Goal: Information Seeking & Learning: Find specific fact

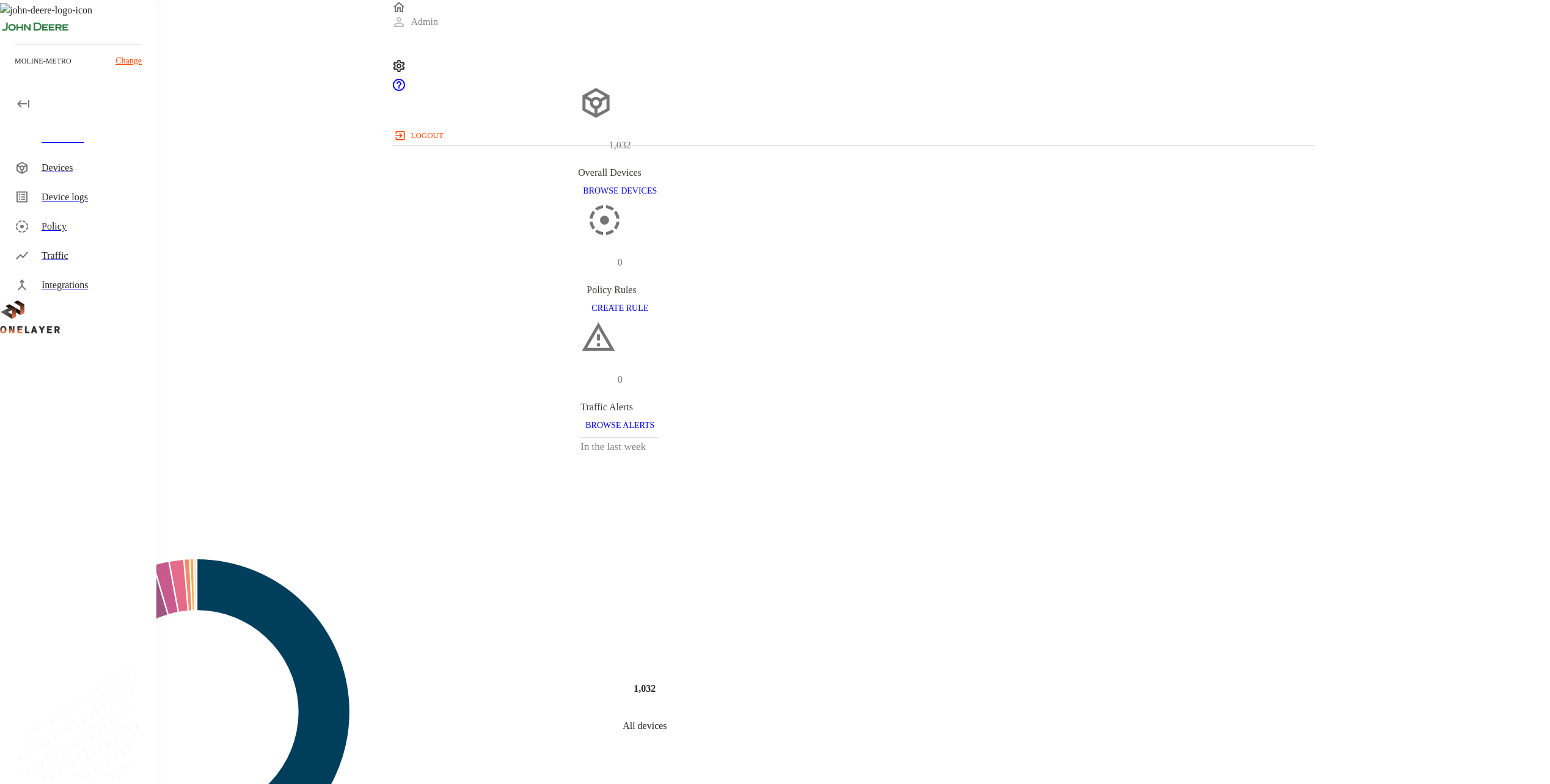
click at [105, 149] on div "Dashboard" at bounding box center [80, 139] width 152 height 29
click at [101, 170] on div "Devices" at bounding box center [94, 168] width 105 height 15
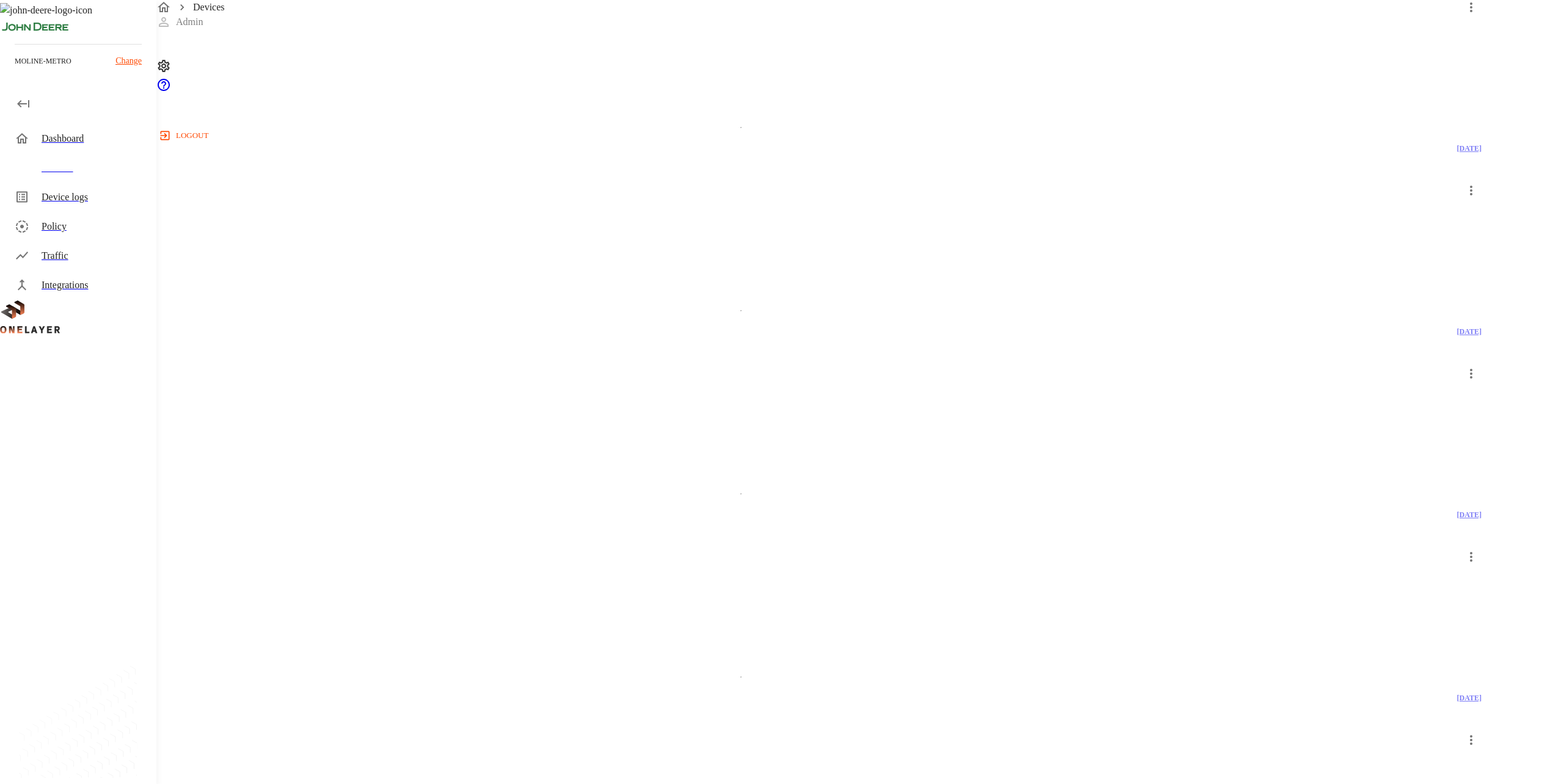
scroll to position [1195, 0]
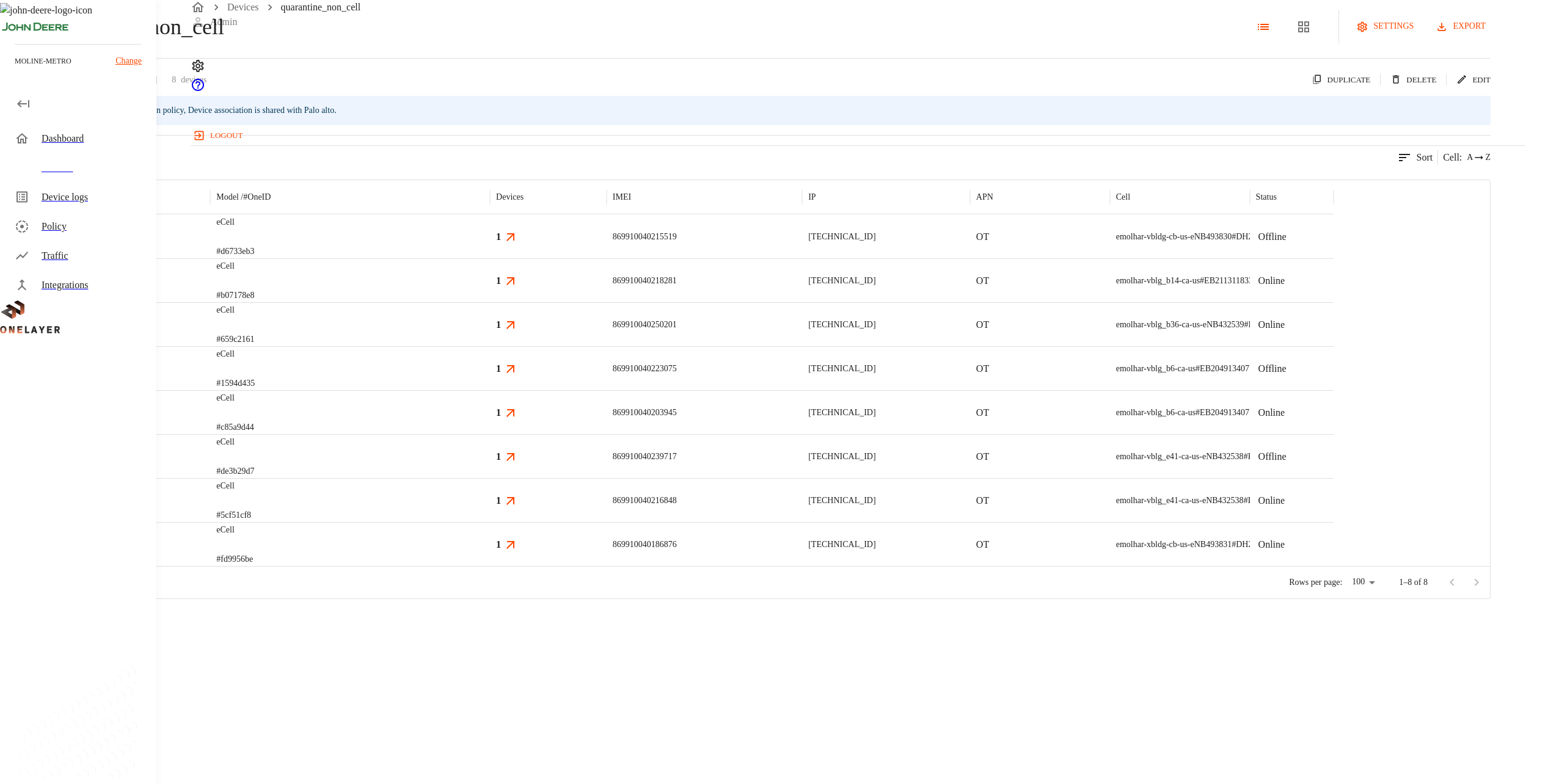
click at [393, 165] on div "8 results match your criteria. Sort Cell : A Z" at bounding box center [745, 149] width 1491 height 30
click at [379, 165] on div "8 results match your criteria. Sort Cell : A Z" at bounding box center [745, 149] width 1491 height 30
click at [583, 165] on div "8 results match your criteria. Sort Cell : A Z" at bounding box center [745, 149] width 1491 height 30
click at [645, 165] on div "8 results match your criteria. Sort Cell : A Z" at bounding box center [745, 149] width 1491 height 30
click at [598, 165] on div "8 results match your criteria. Sort Cell : A Z" at bounding box center [745, 149] width 1491 height 30
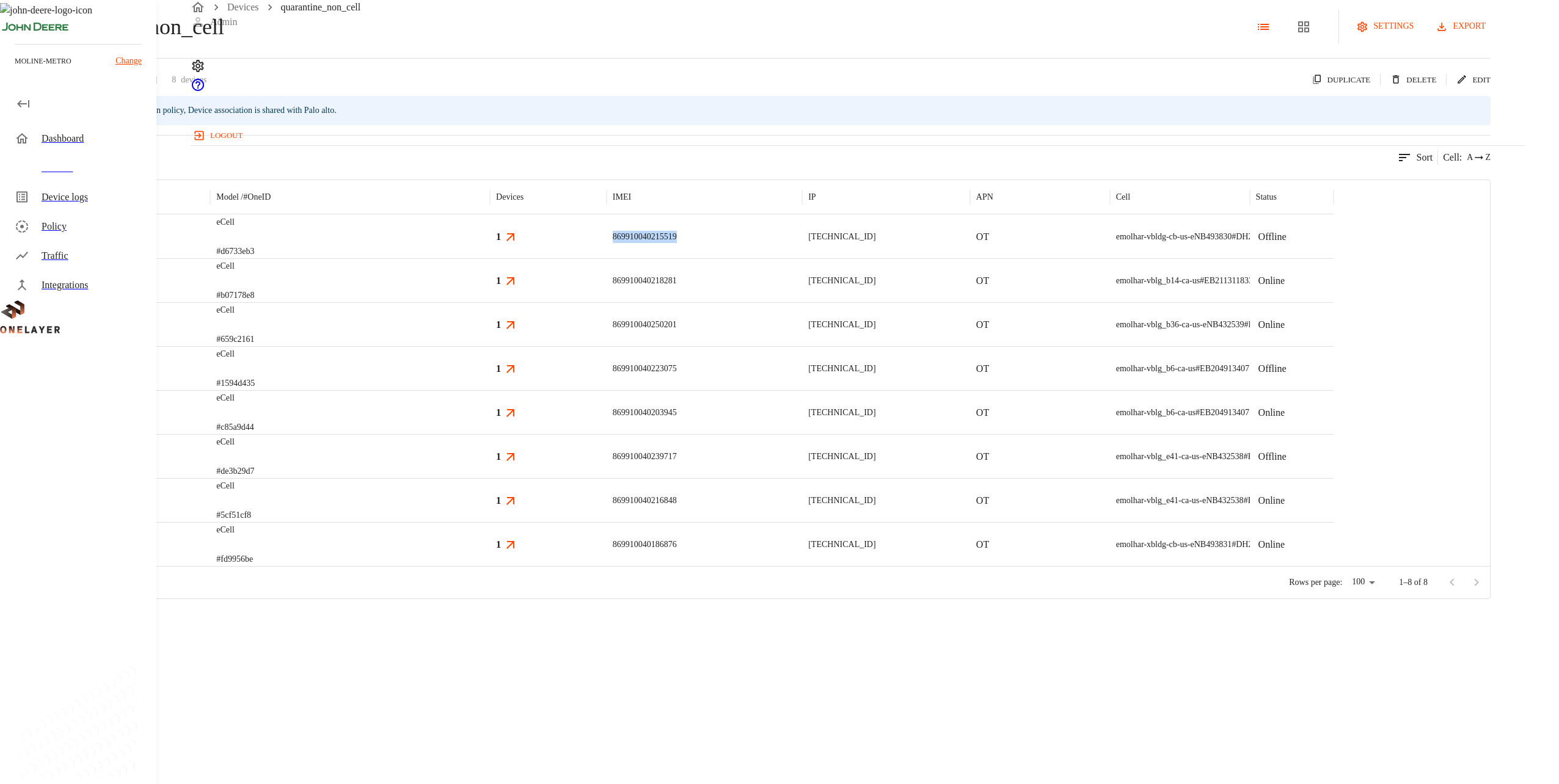
drag, startPoint x: 898, startPoint y: 303, endPoint x: 800, endPoint y: 311, distance: 98.3
click at [775, 258] on div "869910040215519" at bounding box center [705, 236] width 196 height 44
copy p "869910040215519"
drag, startPoint x: 893, startPoint y: 346, endPoint x: 758, endPoint y: 343, distance: 135.0
click at [758, 302] on div "eCell #b07178e8 1 869910040218281 [TECHNICAL_ID] OT emolhar-vblg_b14-ca-us #EB2…" at bounding box center [667, 280] width 1333 height 44
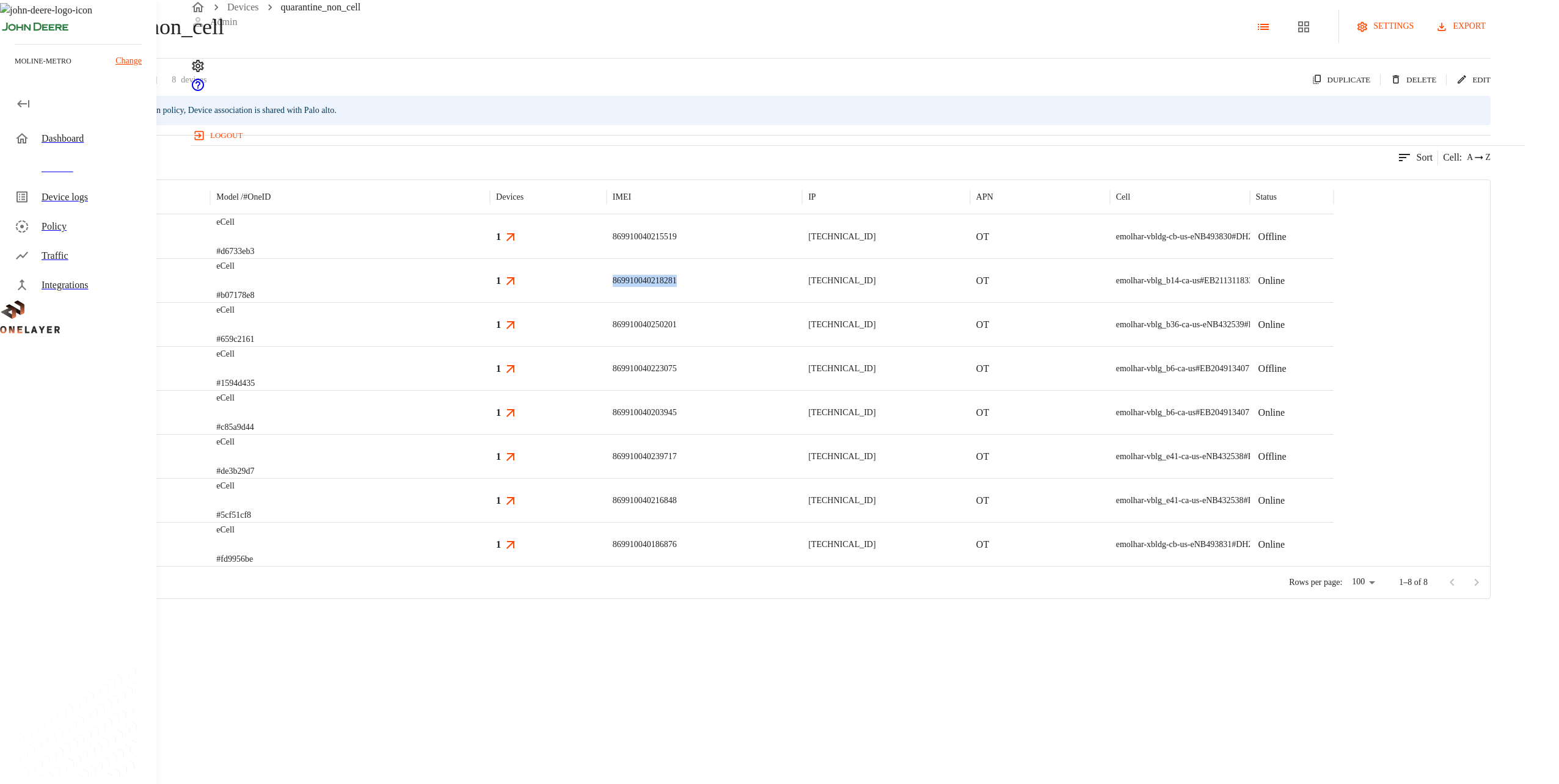
copy div "869910040218281"
click at [775, 125] on div "ServiceNow group. Cannot be used in policy, Device association is shared with P…" at bounding box center [745, 110] width 1491 height 29
drag, startPoint x: 884, startPoint y: 343, endPoint x: 802, endPoint y: 343, distance: 82.0
click at [775, 302] on div "869910040218281" at bounding box center [705, 280] width 196 height 44
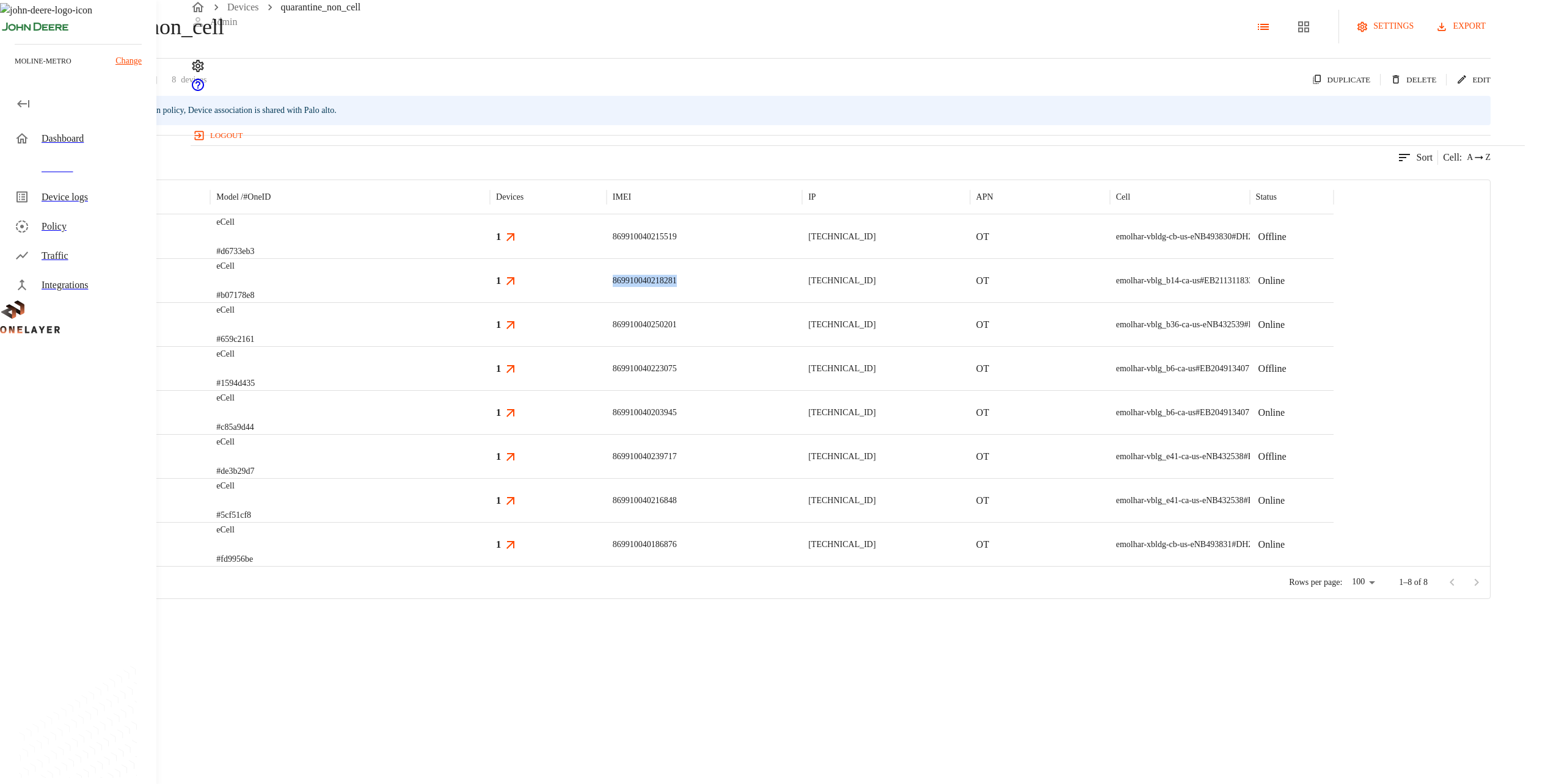
copy p "869910040218281"
drag, startPoint x: 899, startPoint y: 387, endPoint x: 800, endPoint y: 387, distance: 99.0
click at [775, 346] on div "869910040250201" at bounding box center [705, 324] width 196 height 44
copy p "869910040250201"
drag, startPoint x: 857, startPoint y: 436, endPoint x: 805, endPoint y: 437, distance: 52.0
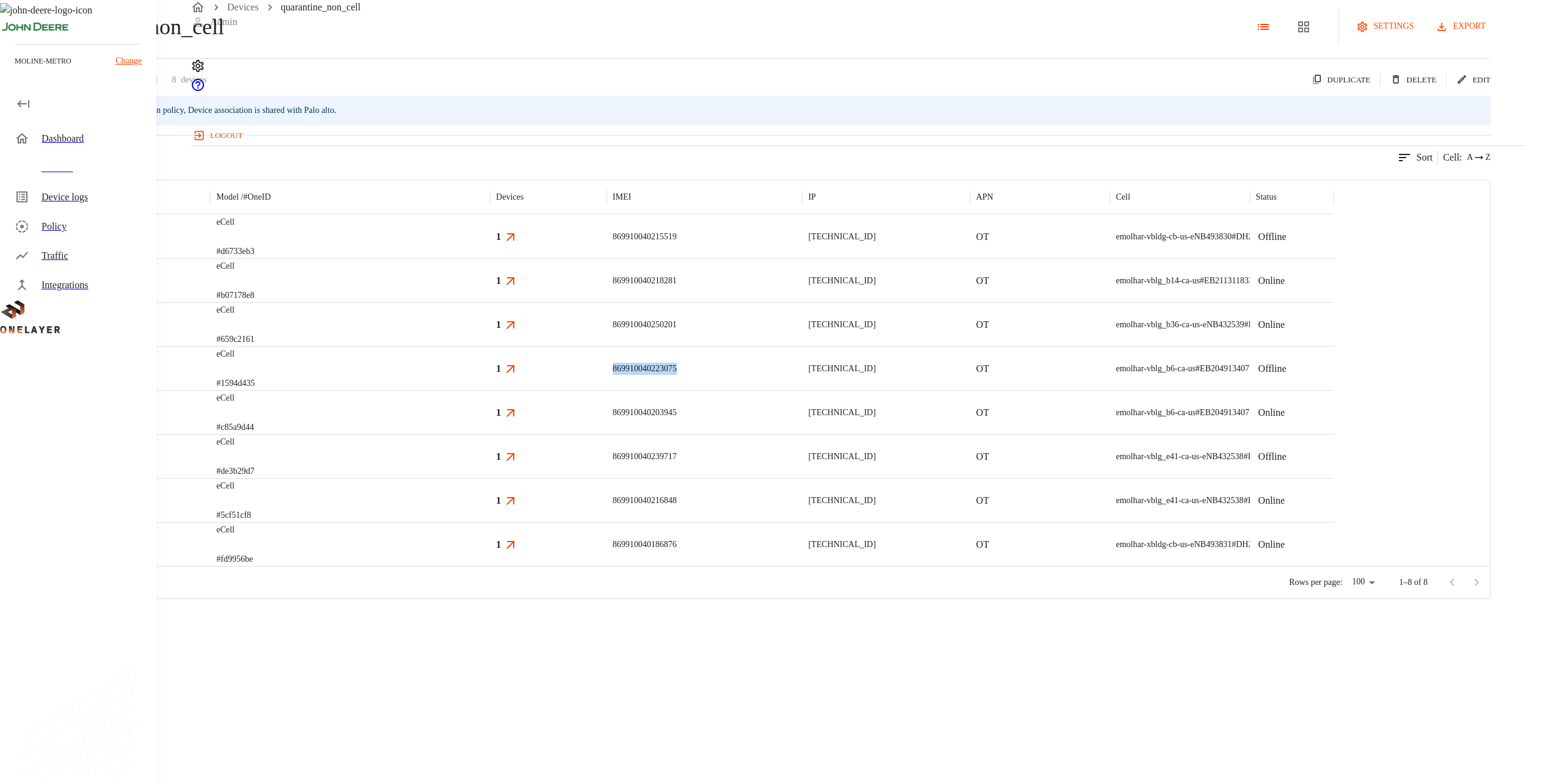
click at [775, 390] on div "869910040223075" at bounding box center [705, 368] width 196 height 44
copy p "869910040223075"
drag, startPoint x: 905, startPoint y: 479, endPoint x: 791, endPoint y: 480, distance: 114.0
click at [775, 434] on div "eCell #c85a9d44 1 869910040203945 [TECHNICAL_ID] OT emolhar-vblg_b6-ca-us #EB20…" at bounding box center [667, 412] width 1333 height 44
copy div "869910040203945"
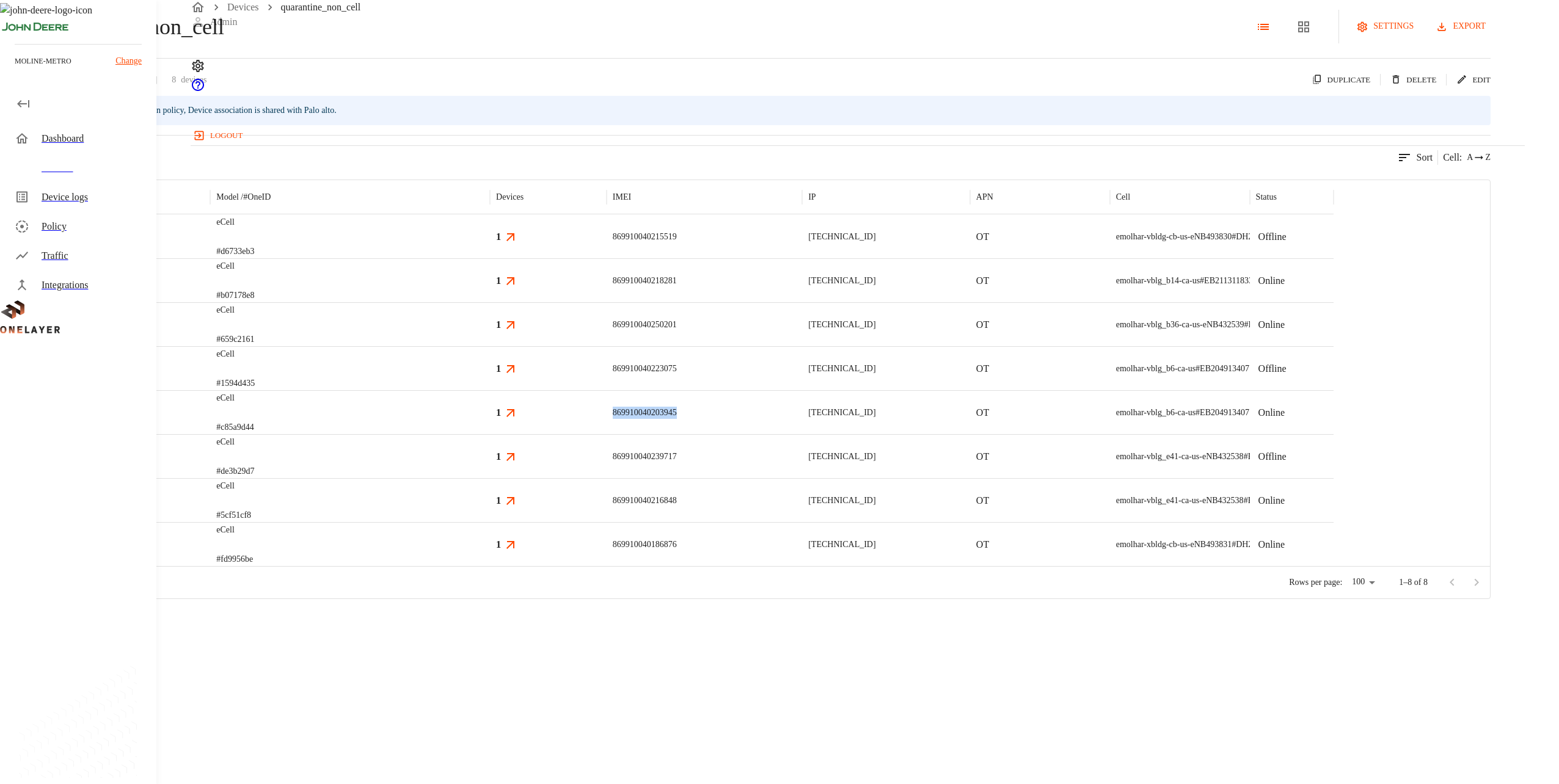
copy div "869910040203945"
click at [677, 419] on p "869910040203945" at bounding box center [645, 413] width 64 height 12
click at [677, 463] on p "869910040239717" at bounding box center [645, 457] width 64 height 12
drag, startPoint x: 895, startPoint y: 526, endPoint x: 759, endPoint y: 519, distance: 136.2
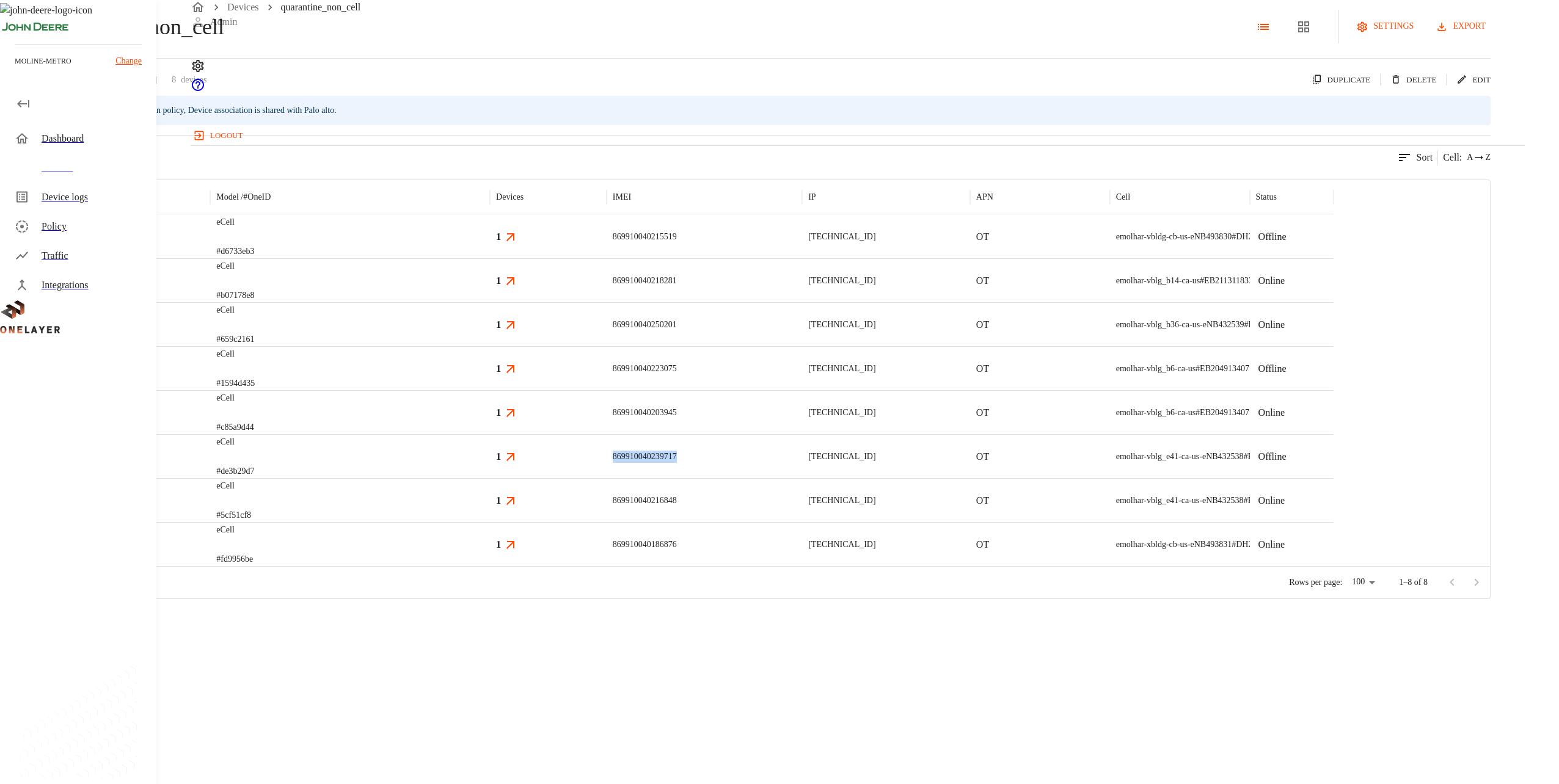
click at [759, 478] on div "eCell #de3b29d7 1 869910040239717 [TECHNICAL_ID] OT emolhar-vblg_e41-ca-us-eNB4…" at bounding box center [667, 456] width 1333 height 44
copy div "869910040239717"
click at [775, 478] on div "869910040239717" at bounding box center [705, 456] width 196 height 44
drag, startPoint x: 885, startPoint y: 521, endPoint x: 805, endPoint y: 524, distance: 80.1
click at [775, 478] on div "869910040239717" at bounding box center [705, 456] width 196 height 44
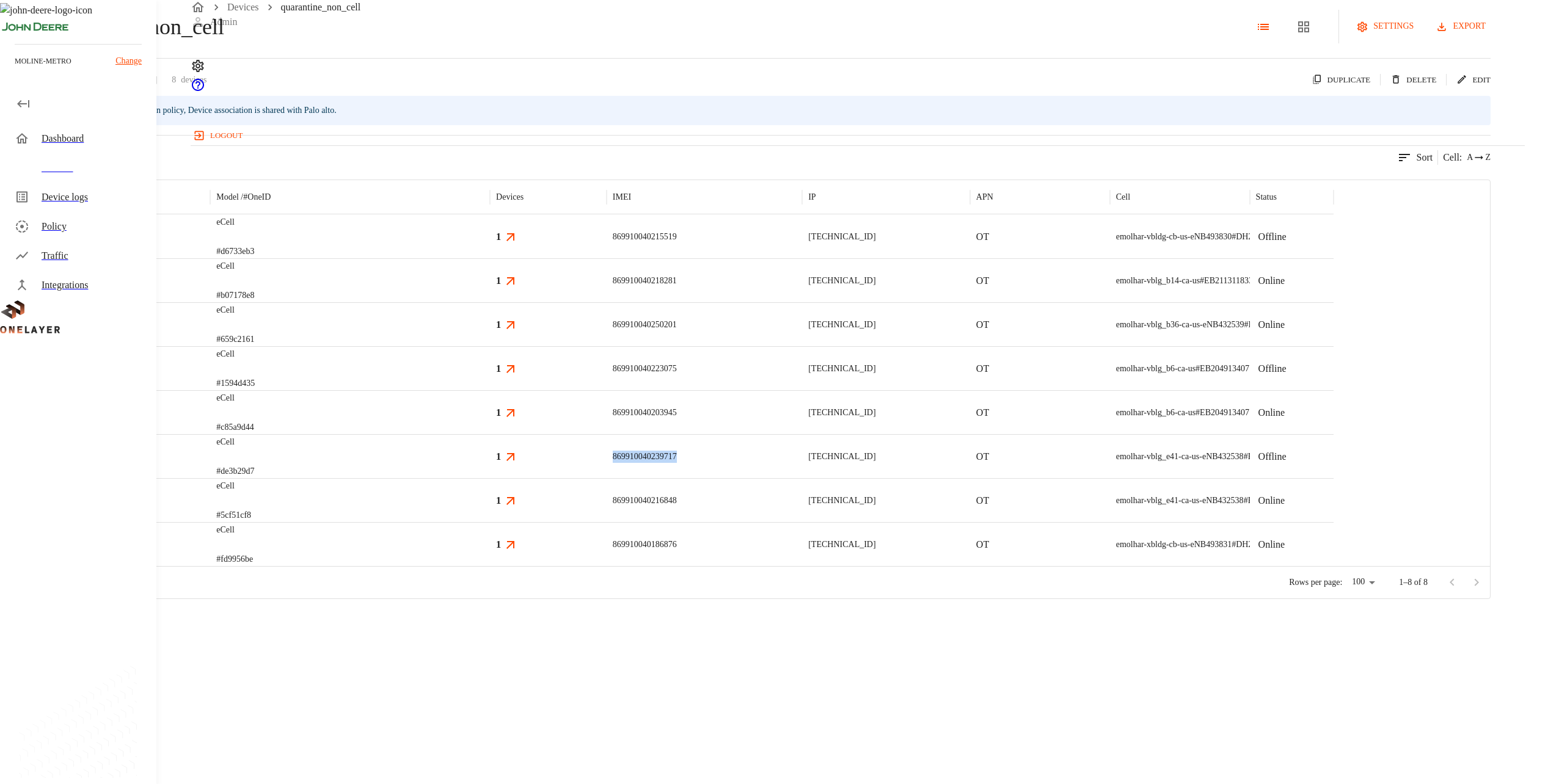
copy p "869910040239717"
drag, startPoint x: 888, startPoint y: 559, endPoint x: 793, endPoint y: 560, distance: 95.0
click at [775, 522] on div "eCell #5cf51cf8 1 869910040216848 [TECHNICAL_ID] OT emolhar-vblg_e41-ca-us-eNB4…" at bounding box center [667, 500] width 1333 height 44
click at [775, 522] on div "869910040216848" at bounding box center [705, 500] width 196 height 44
drag, startPoint x: 881, startPoint y: 568, endPoint x: 795, endPoint y: 572, distance: 86.1
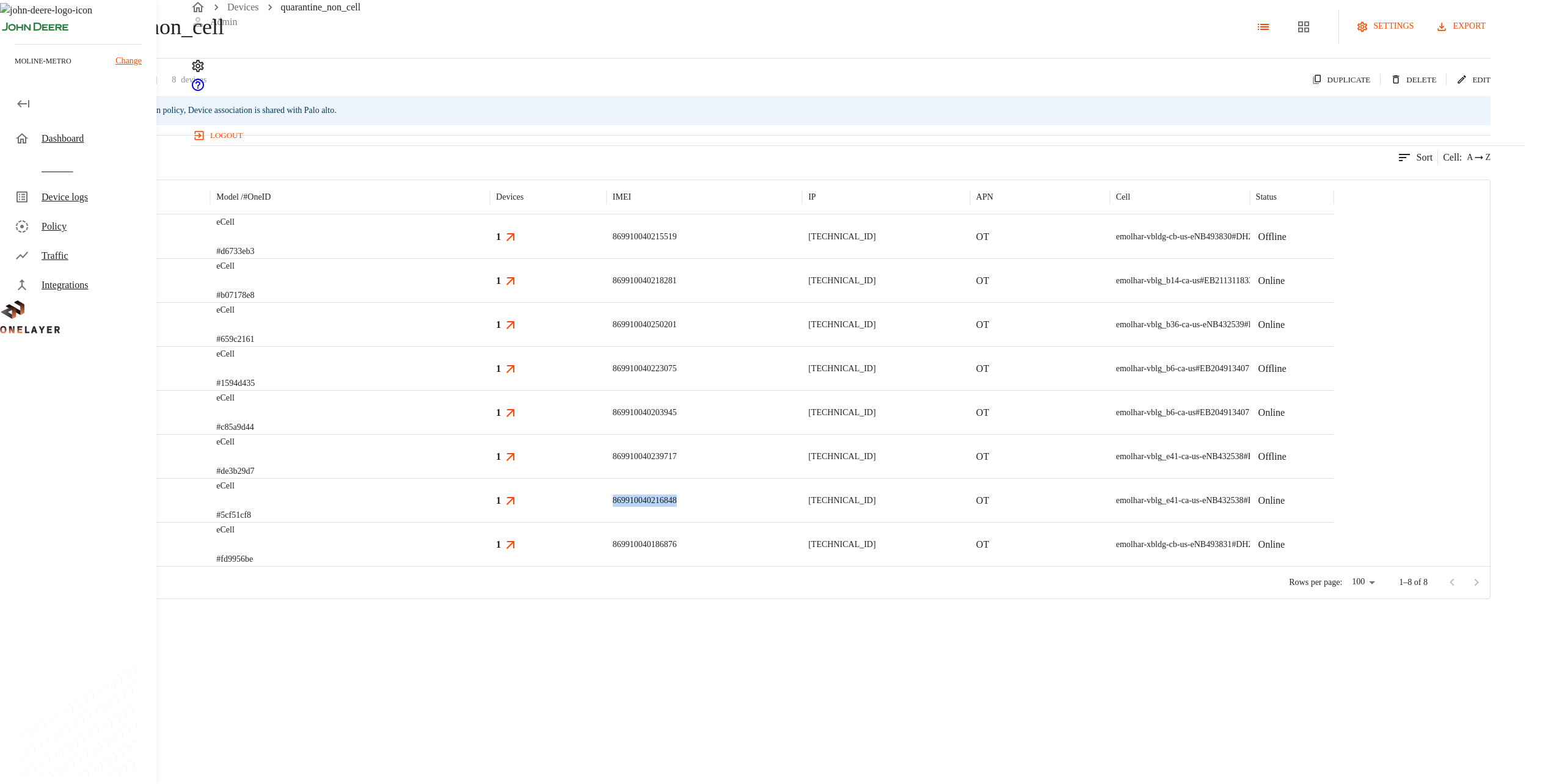
click at [775, 522] on div "eCell #5cf51cf8 1 869910040216848 [TECHNICAL_ID] OT emolhar-vblg_e41-ca-us-eNB4…" at bounding box center [667, 500] width 1333 height 44
click at [675, 567] on div at bounding box center [667, 566] width 1333 height 1
drag, startPoint x: 877, startPoint y: 559, endPoint x: 749, endPoint y: 558, distance: 128.0
click at [749, 522] on div "eCell #5cf51cf8 1 869910040216848 [TECHNICAL_ID] OT emolhar-vblg_e41-ca-us-eNB4…" at bounding box center [667, 500] width 1333 height 44
click at [775, 522] on div "869910040216848" at bounding box center [705, 500] width 196 height 44
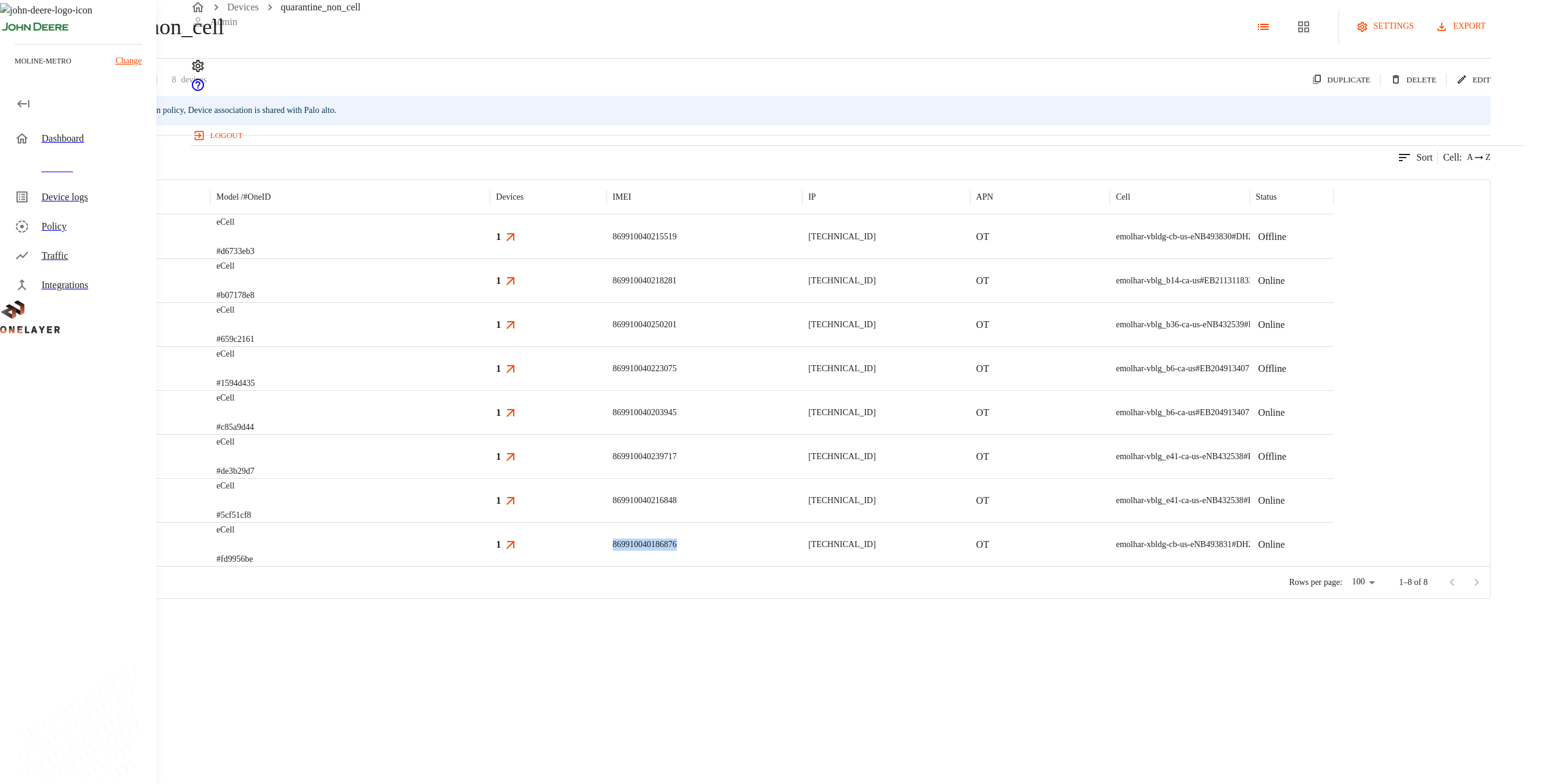
drag, startPoint x: 875, startPoint y: 608, endPoint x: 803, endPoint y: 613, distance: 72.2
click at [677, 551] on p "869910040186876" at bounding box center [645, 544] width 64 height 12
click at [455, 522] on div "eCell #5cf51cf8" at bounding box center [350, 500] width 280 height 44
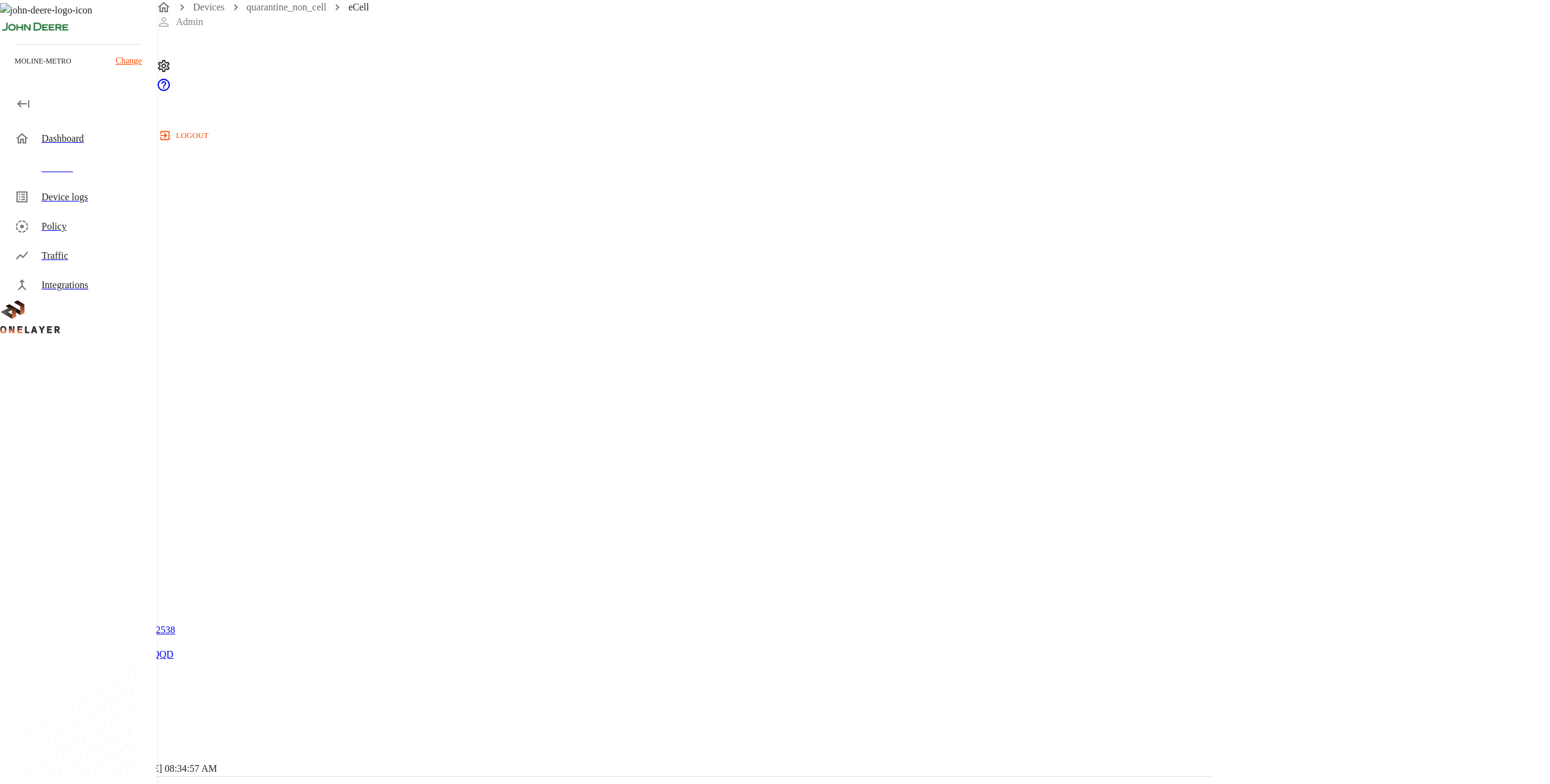
scroll to position [244, 0]
click at [364, 209] on div "eCell [TECHNICAL_ID] #5cf51cf8 Cell #EB211210933::NOKIA::FW2QQD Overview Traffi…" at bounding box center [775, 683] width 1550 height 1854
drag, startPoint x: 395, startPoint y: 223, endPoint x: 390, endPoint y: 232, distance: 10.3
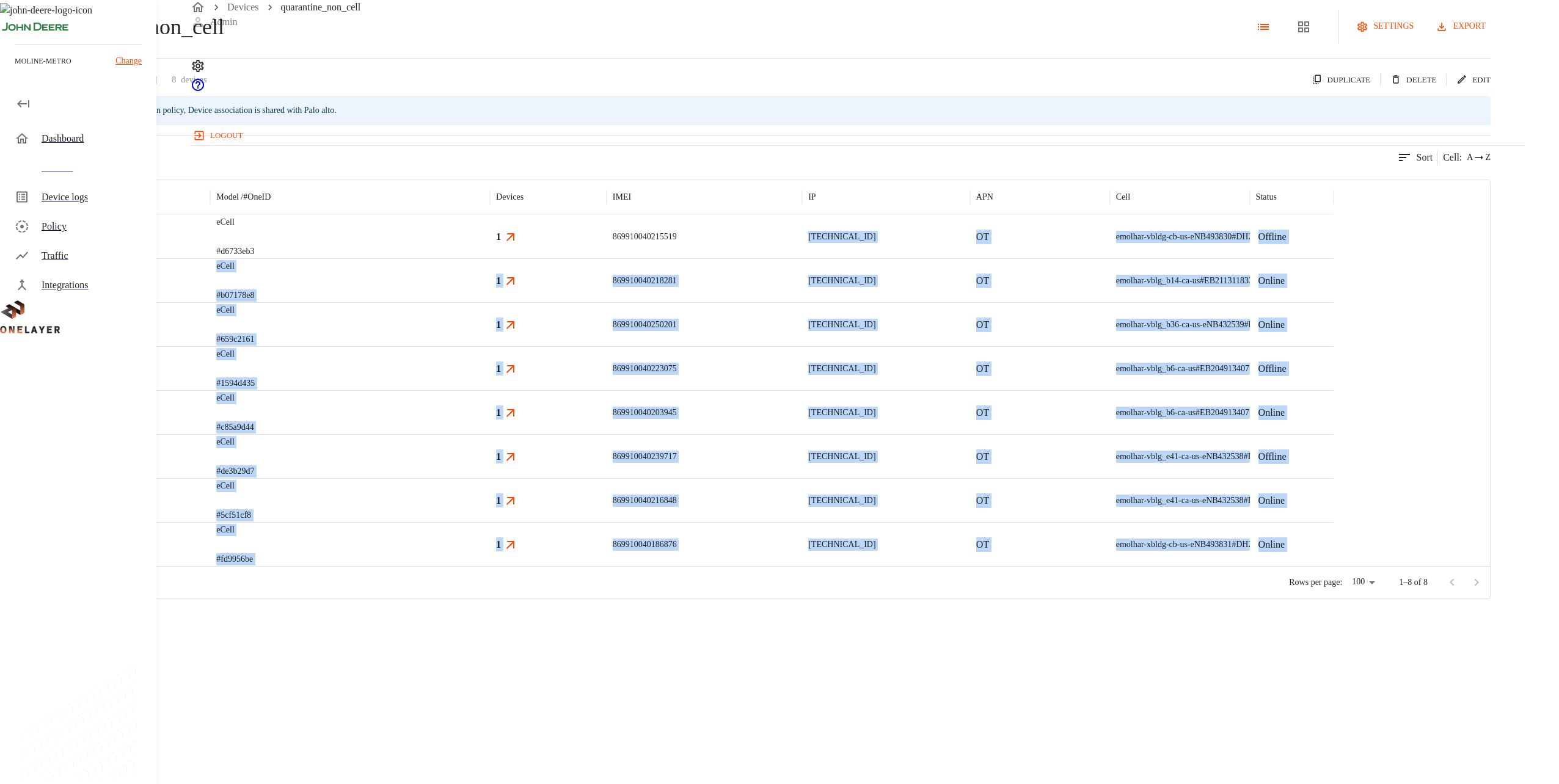
drag, startPoint x: 883, startPoint y: 301, endPoint x: 952, endPoint y: 749, distance: 453.3
click at [775, 598] on div "Type Manufacturer Model / # OneID Devices IMEI IP APN Cell Status eCell #d6733e…" at bounding box center [745, 389] width 1489 height 418
click at [775, 38] on button "export" at bounding box center [1462, 27] width 57 height 22
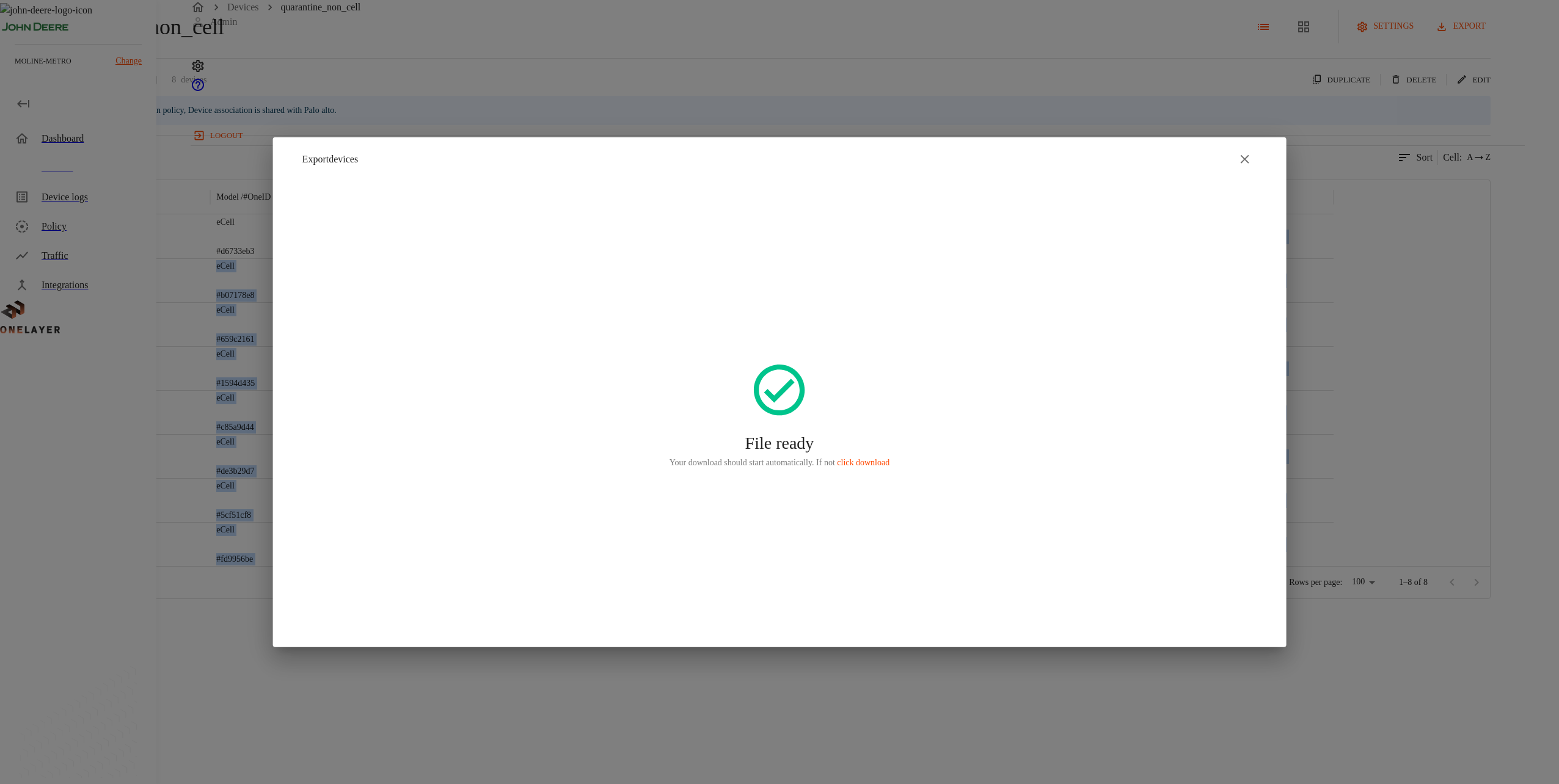
click at [775, 163] on icon "button" at bounding box center [1244, 159] width 15 height 15
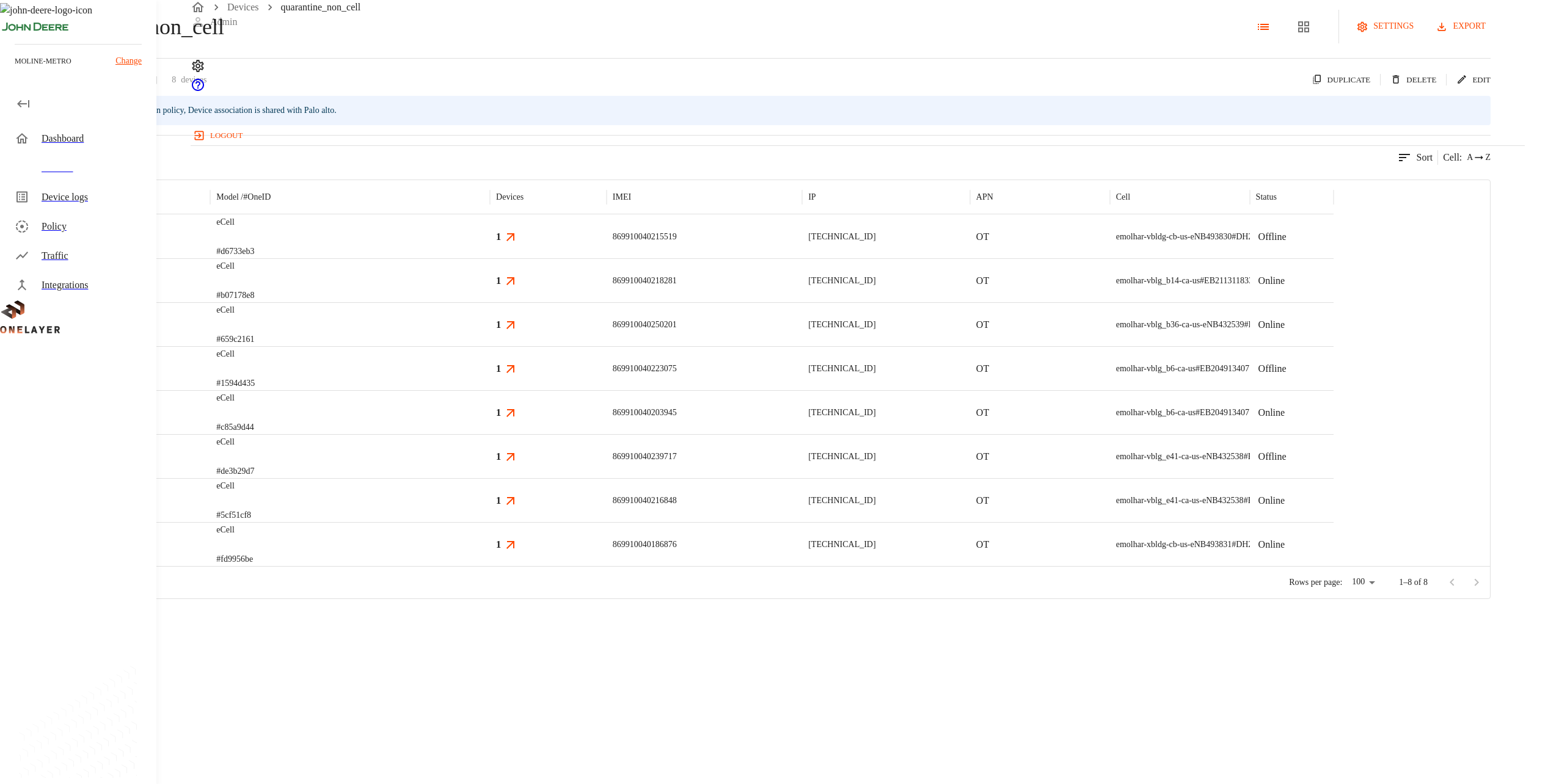
click at [758, 125] on div "ServiceNow group. Cannot be used in policy, Device association is shared with P…" at bounding box center [745, 110] width 1491 height 29
click at [490, 522] on div "eCell #5cf51cf8" at bounding box center [350, 500] width 280 height 44
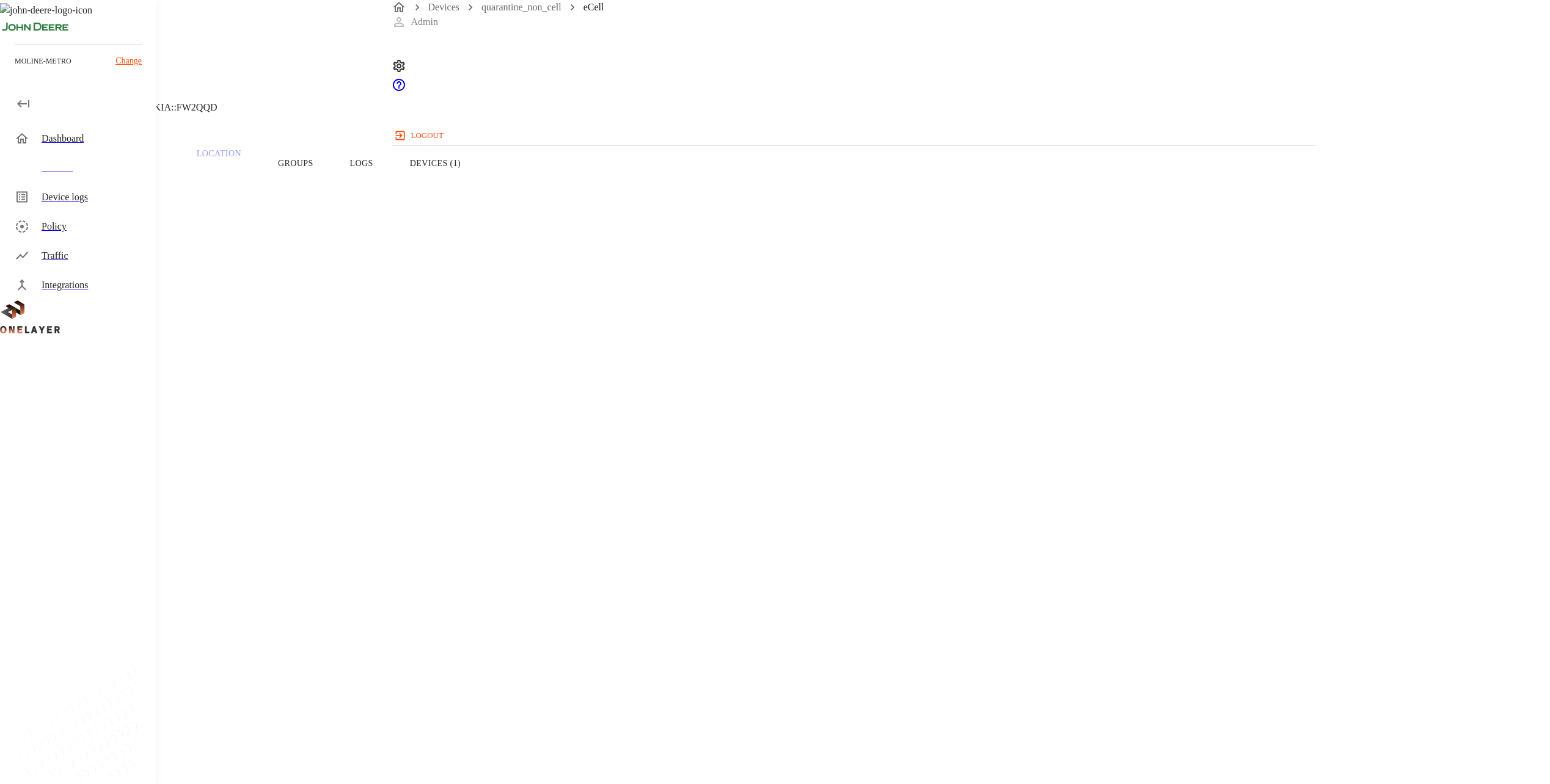
click at [775, 552] on section "IP address: [TECHNICAL_ID] APN: OT IMSI: 999400000298733 IMSI description: HX_D…" at bounding box center [620, 706] width 1182 height 308
click at [131, 725] on span "HX_D925640R_IR_QCX" at bounding box center [80, 730] width 102 height 10
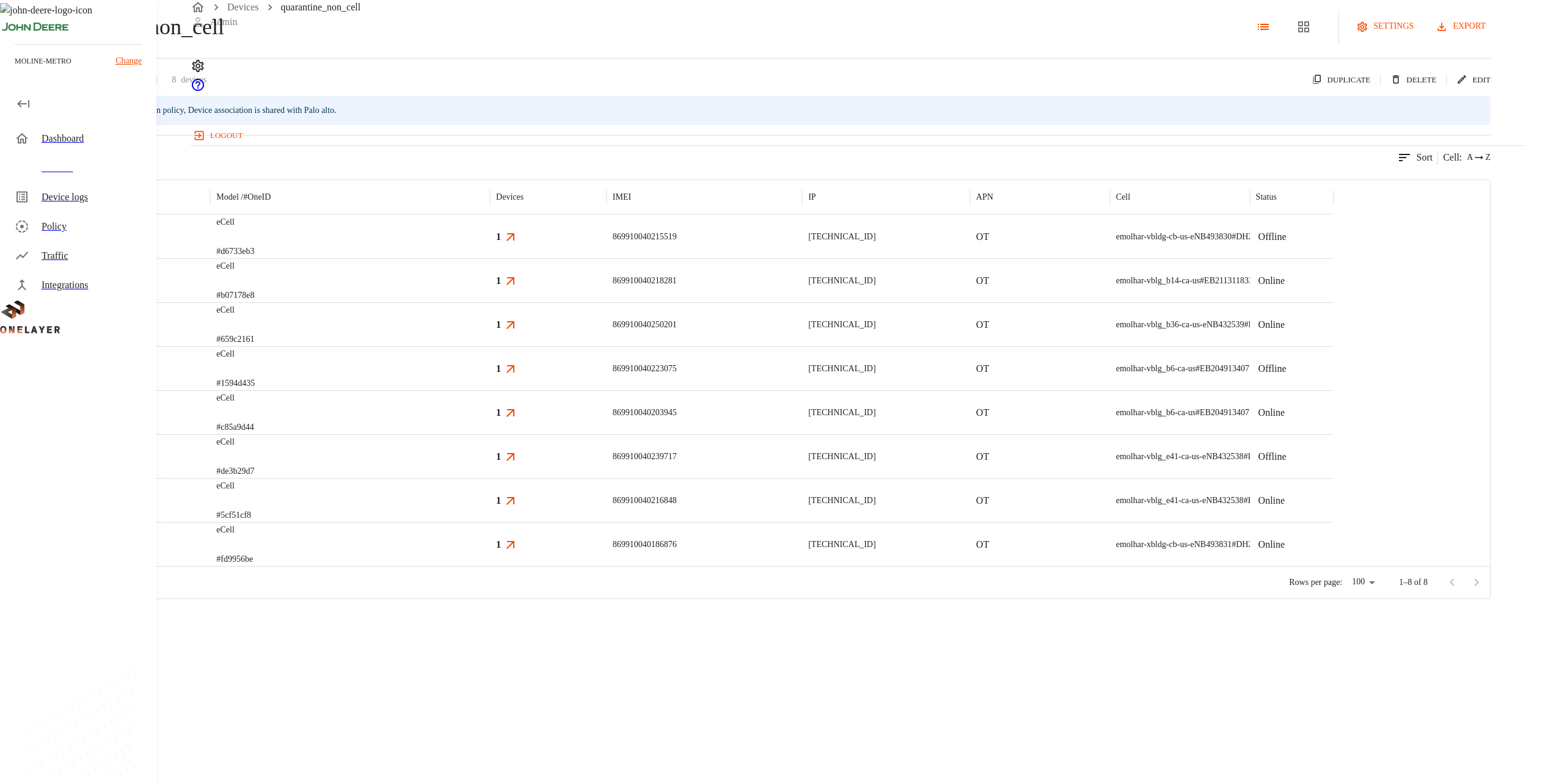
click at [677, 507] on p "869910040216848" at bounding box center [645, 500] width 64 height 12
click at [775, 478] on div "869910040239717" at bounding box center [705, 456] width 196 height 44
click at [601, 420] on div "1" at bounding box center [548, 413] width 105 height 15
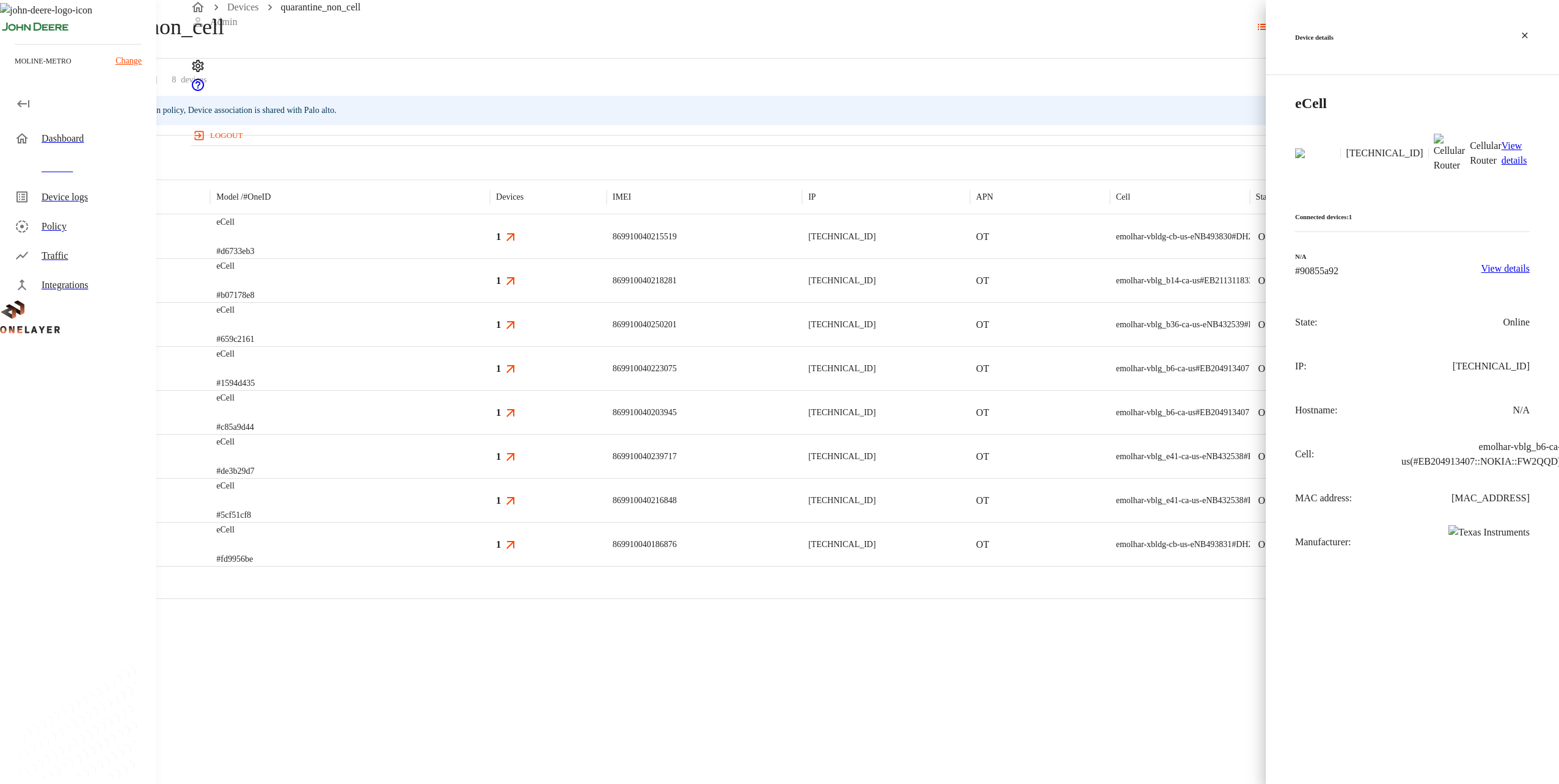
click at [775, 480] on div at bounding box center [780, 392] width 1559 height 784
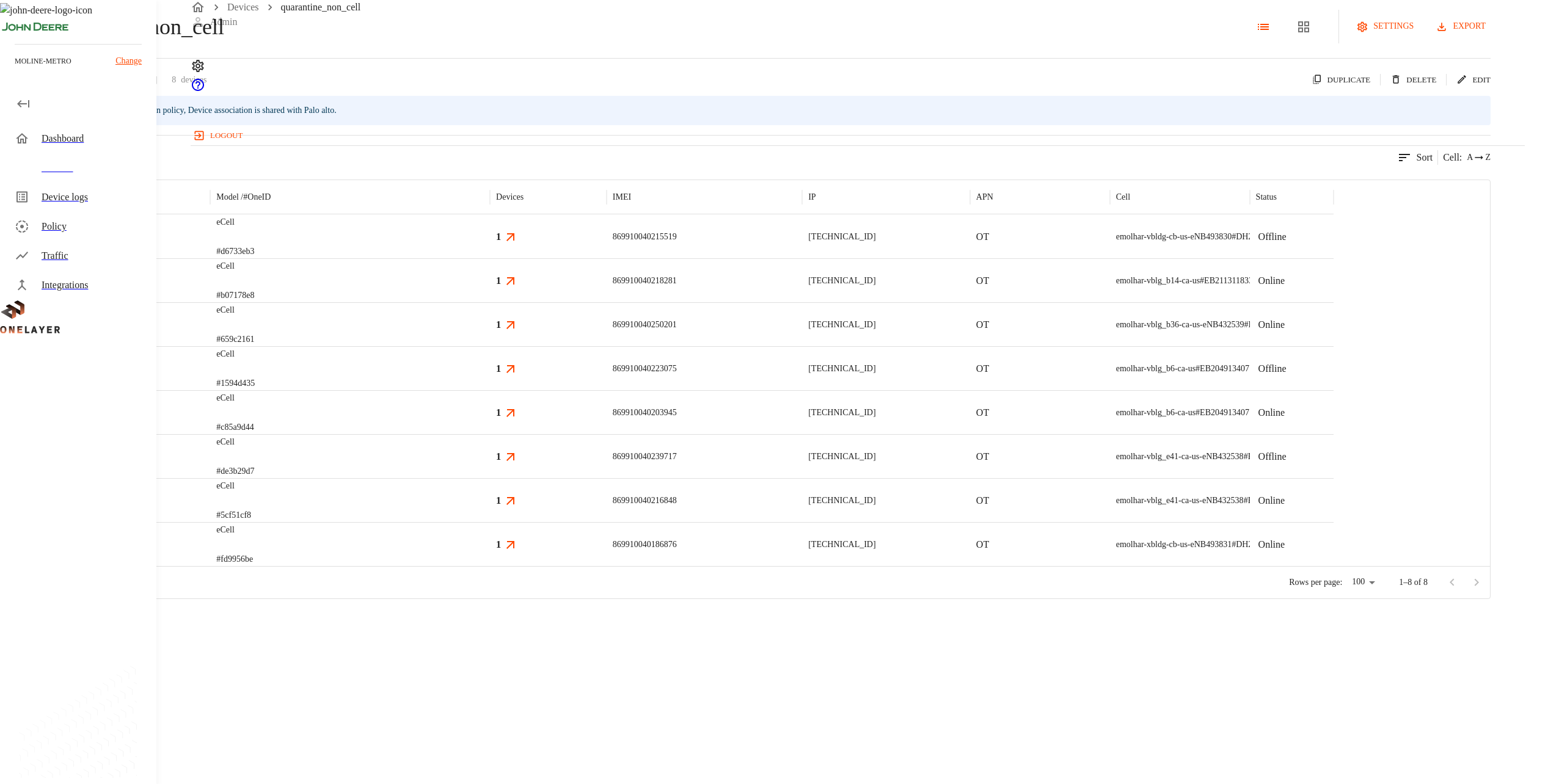
click at [490, 434] on div "eCell #c85a9d44" at bounding box center [350, 412] width 280 height 44
click at [490, 390] on div "eCell #1594d435" at bounding box center [350, 368] width 280 height 44
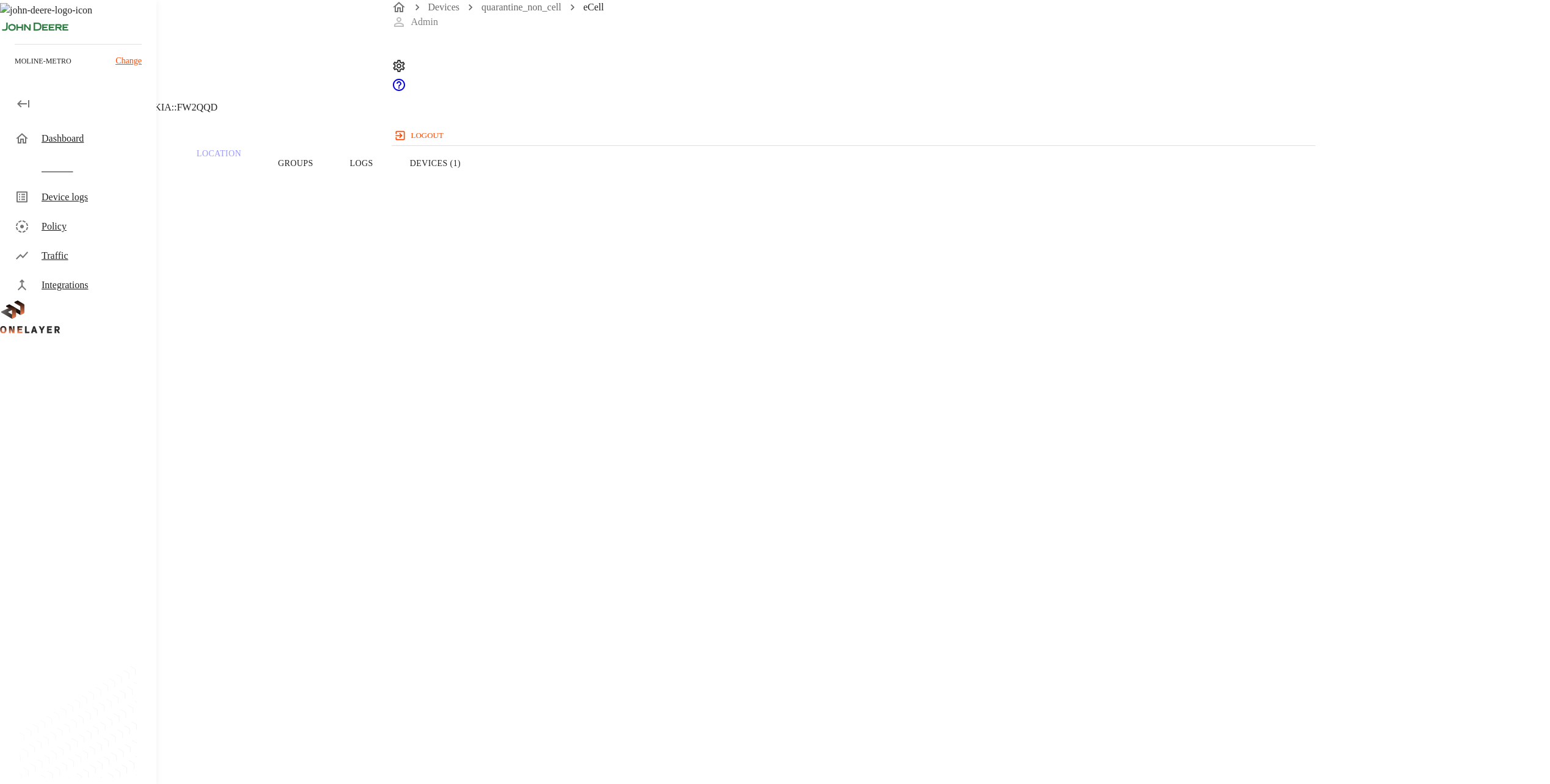
drag, startPoint x: 575, startPoint y: 443, endPoint x: 587, endPoint y: 436, distance: 13.9
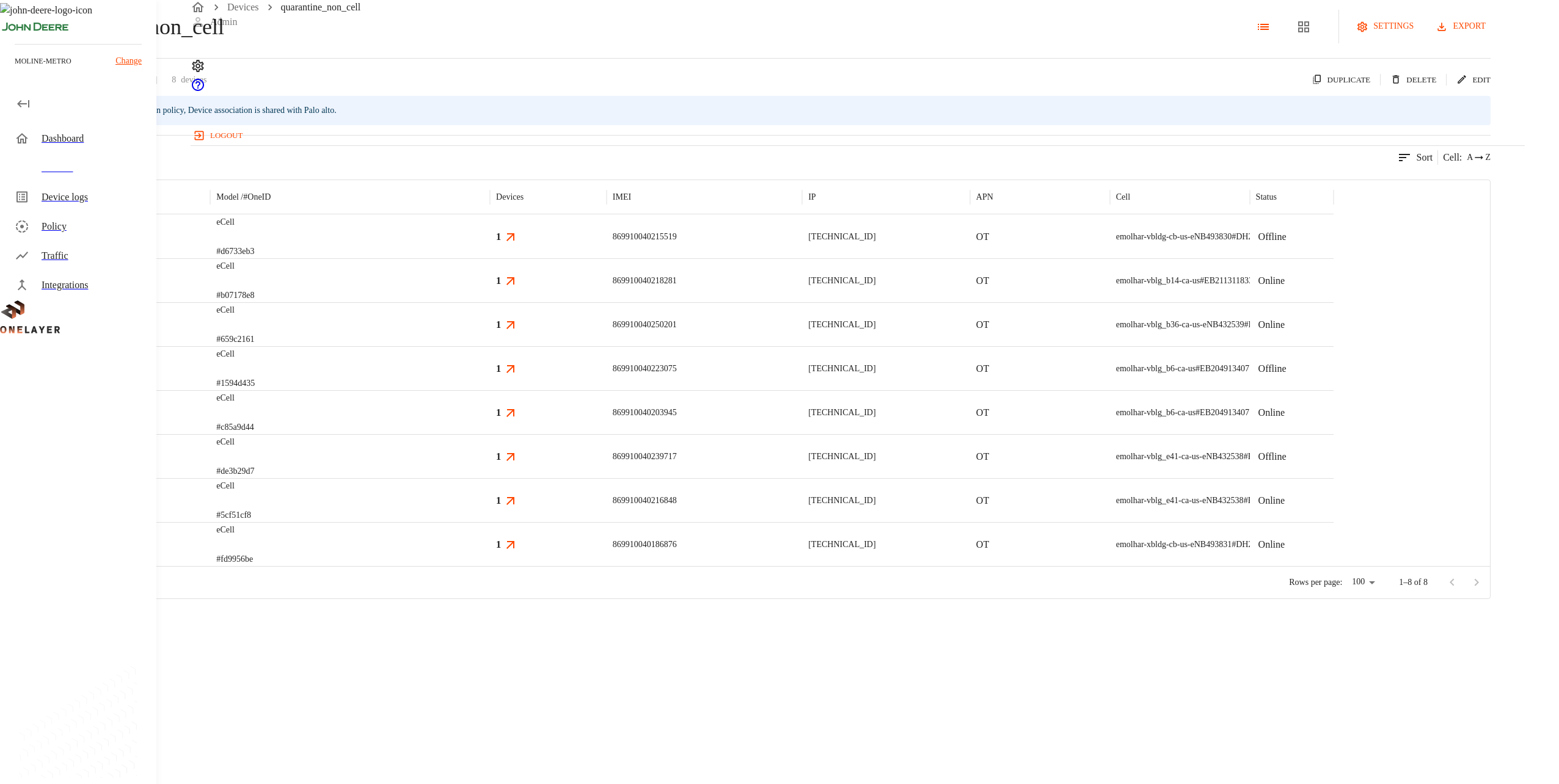
click at [490, 522] on div "eCell #5cf51cf8" at bounding box center [350, 500] width 280 height 44
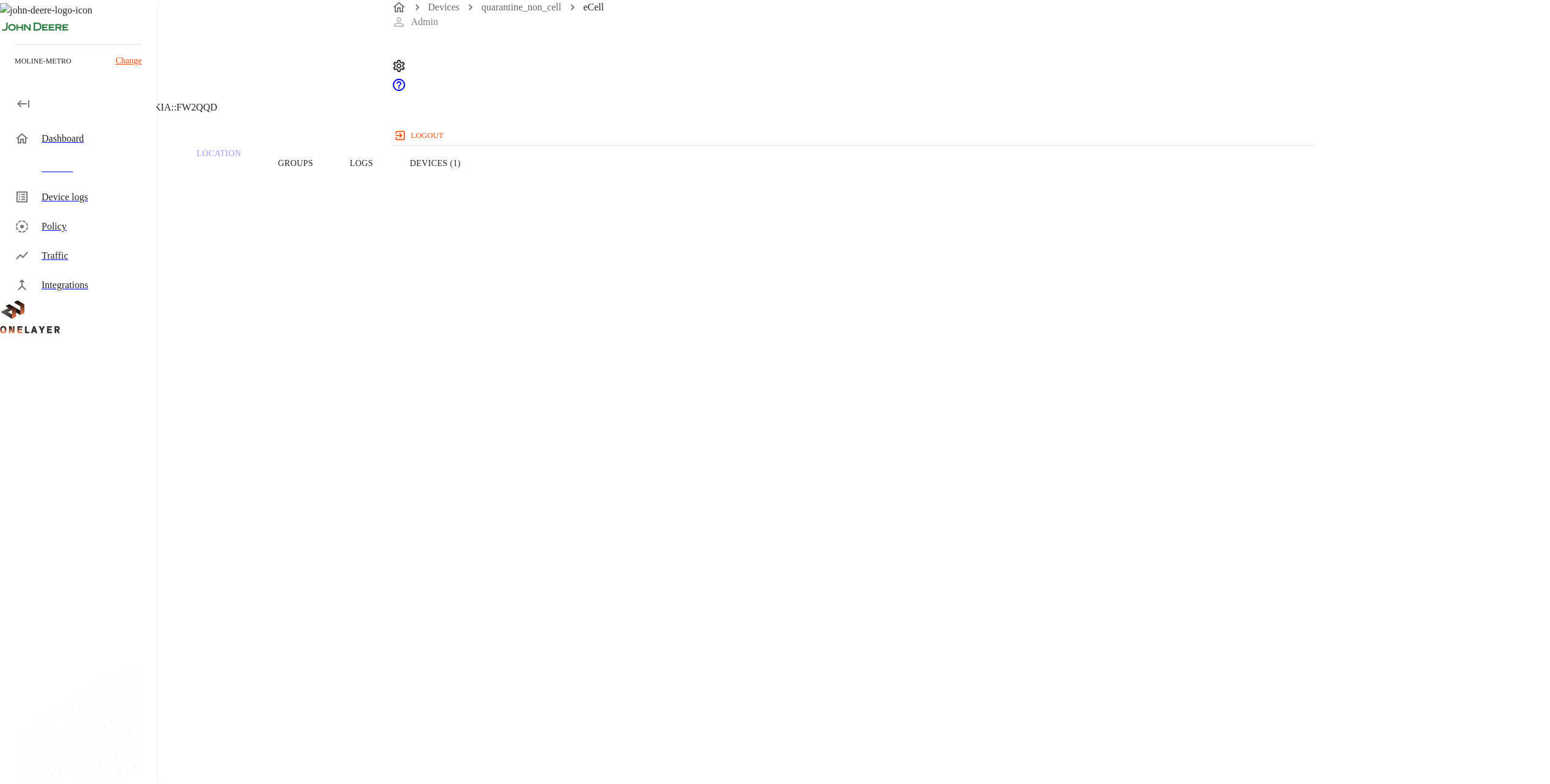
click at [479, 183] on button "Devices (1)" at bounding box center [435, 163] width 87 height 77
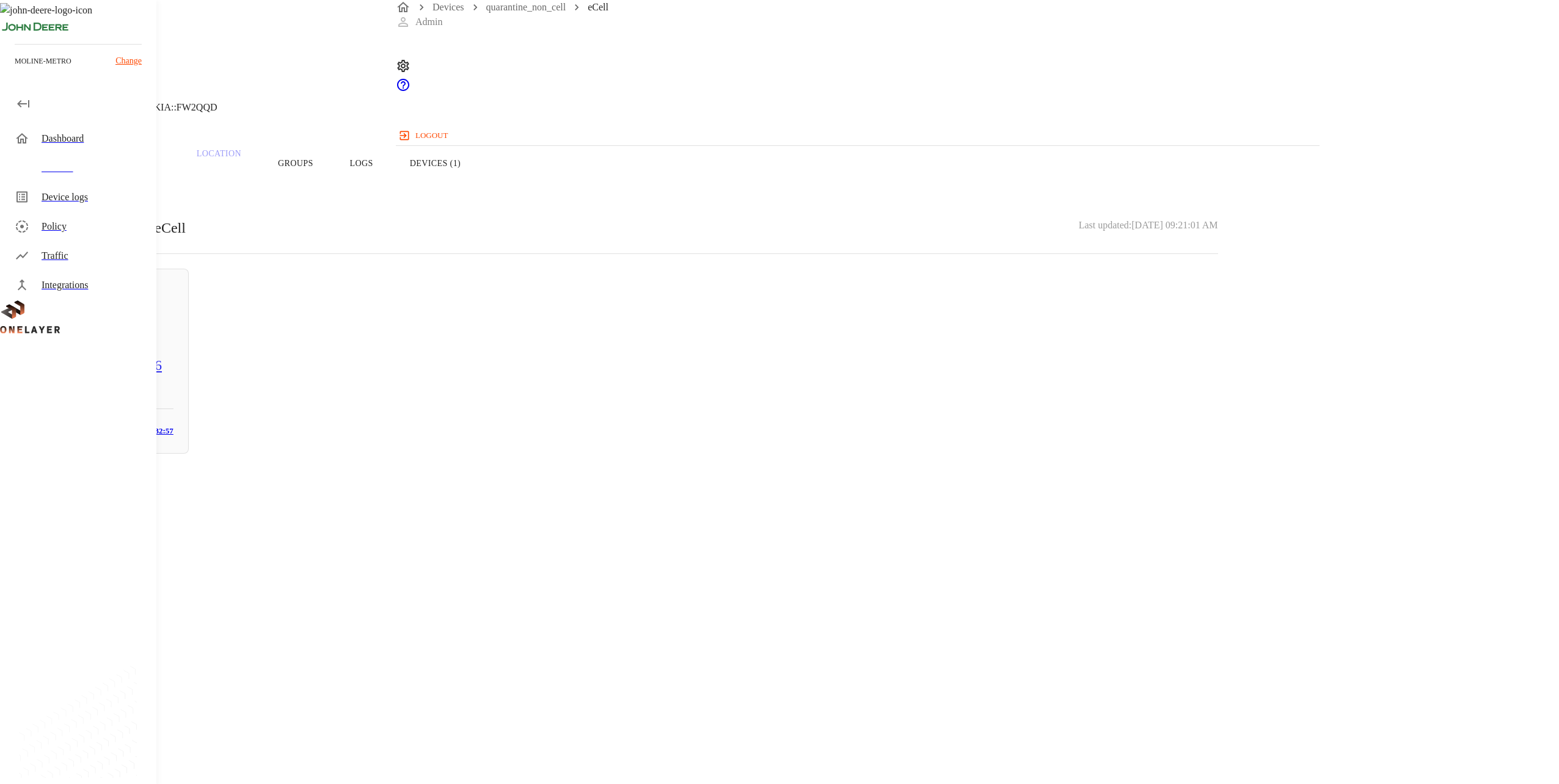
click at [173, 370] on h5 "WDX5CG41612H6" at bounding box center [109, 365] width 129 height 20
click at [775, 400] on section "LAN interface: N/A IP address: [TECHNICAL_ID] MAC address: [MAC_ADDRESS] Cell: …" at bounding box center [624, 504] width 1189 height 208
click at [775, 520] on p "30:13:8B:22:32:57" at bounding box center [624, 527] width 1189 height 15
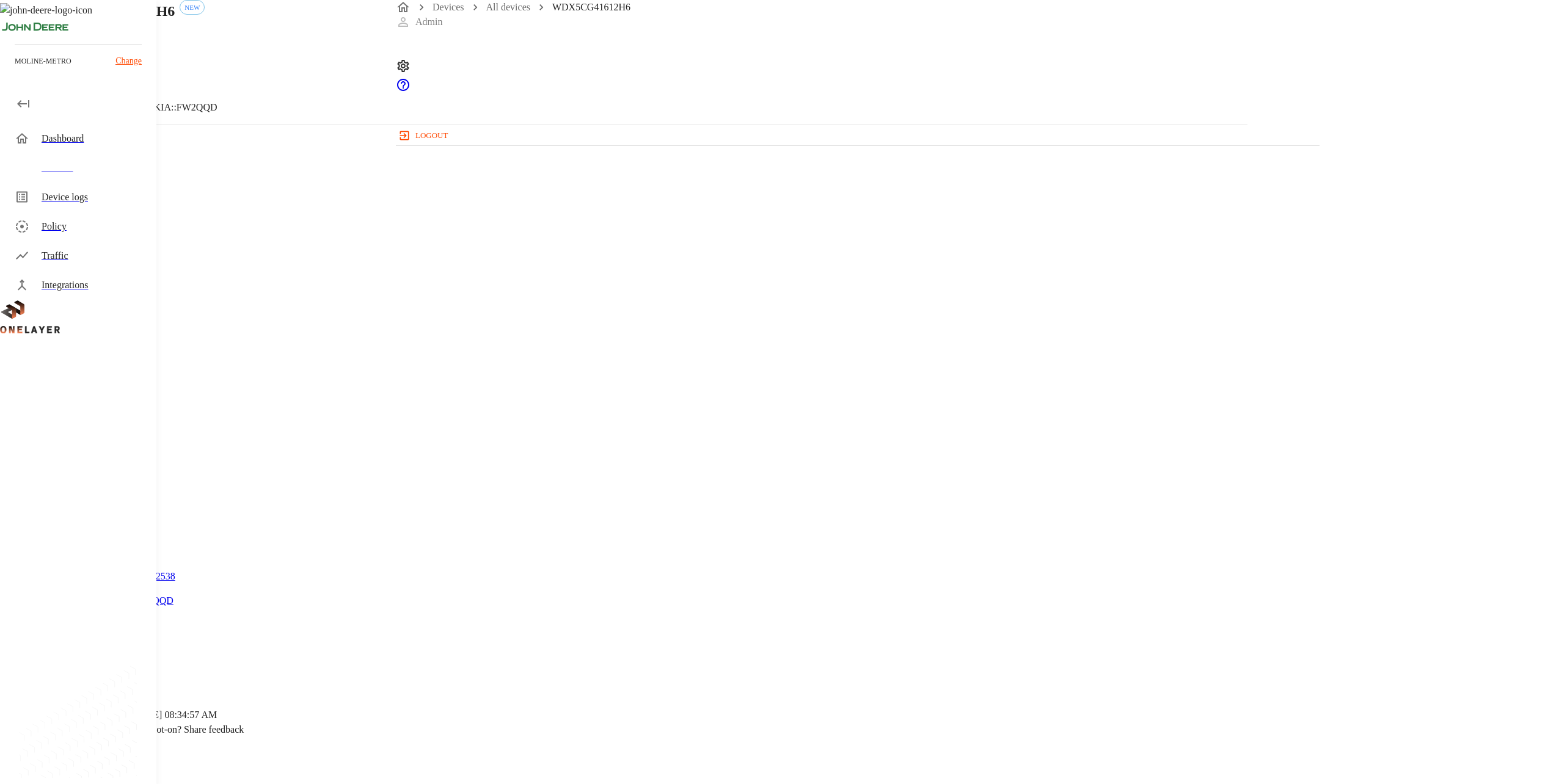
click at [427, 112] on header "WDX5CG41612H6 NEW N/A [TECHNICAL_ID] #904e2254 Cell #EB211210933::NOKIA::FW2QQD" at bounding box center [624, 62] width 1247 height 124
click at [7, 68] on icon at bounding box center [3, 61] width 7 height 12
click at [189, 306] on div "Online N/A [TECHNICAL_ID] WDX5CG41612H6 # 904e2254 MAC: [MAC_ADDRESS]" at bounding box center [109, 361] width 159 height 185
click at [775, 496] on section "MAC address: [MAC_ADDRESS]" at bounding box center [624, 515] width 1189 height 39
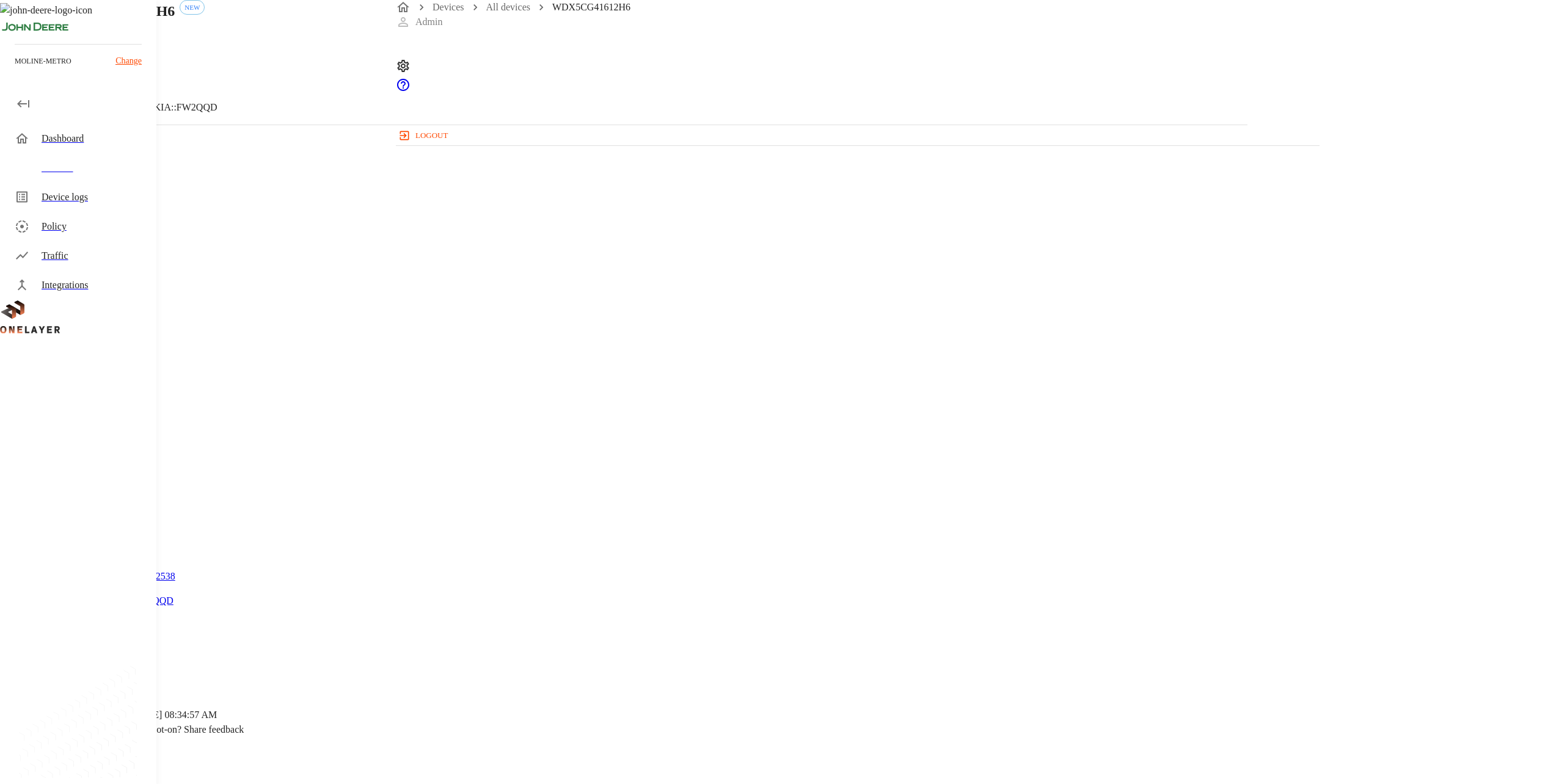
click at [775, 496] on section "MAC address: [MAC_ADDRESS]" at bounding box center [624, 515] width 1189 height 39
click at [447, 113] on div "WDX5CG41612H6 NEW N/A [TECHNICAL_ID] #904e2254 Cell #EB211210933::NOKIA::FW2QQD" at bounding box center [624, 62] width 1247 height 124
click at [15, 70] on icon at bounding box center [7, 62] width 15 height 15
click at [450, 123] on div "eCell [TECHNICAL_ID] #5cf51cf8 Cell #EB211210933::NOKIA::FW2QQD" at bounding box center [624, 62] width 1247 height 124
click at [15, 70] on icon at bounding box center [7, 62] width 15 height 15
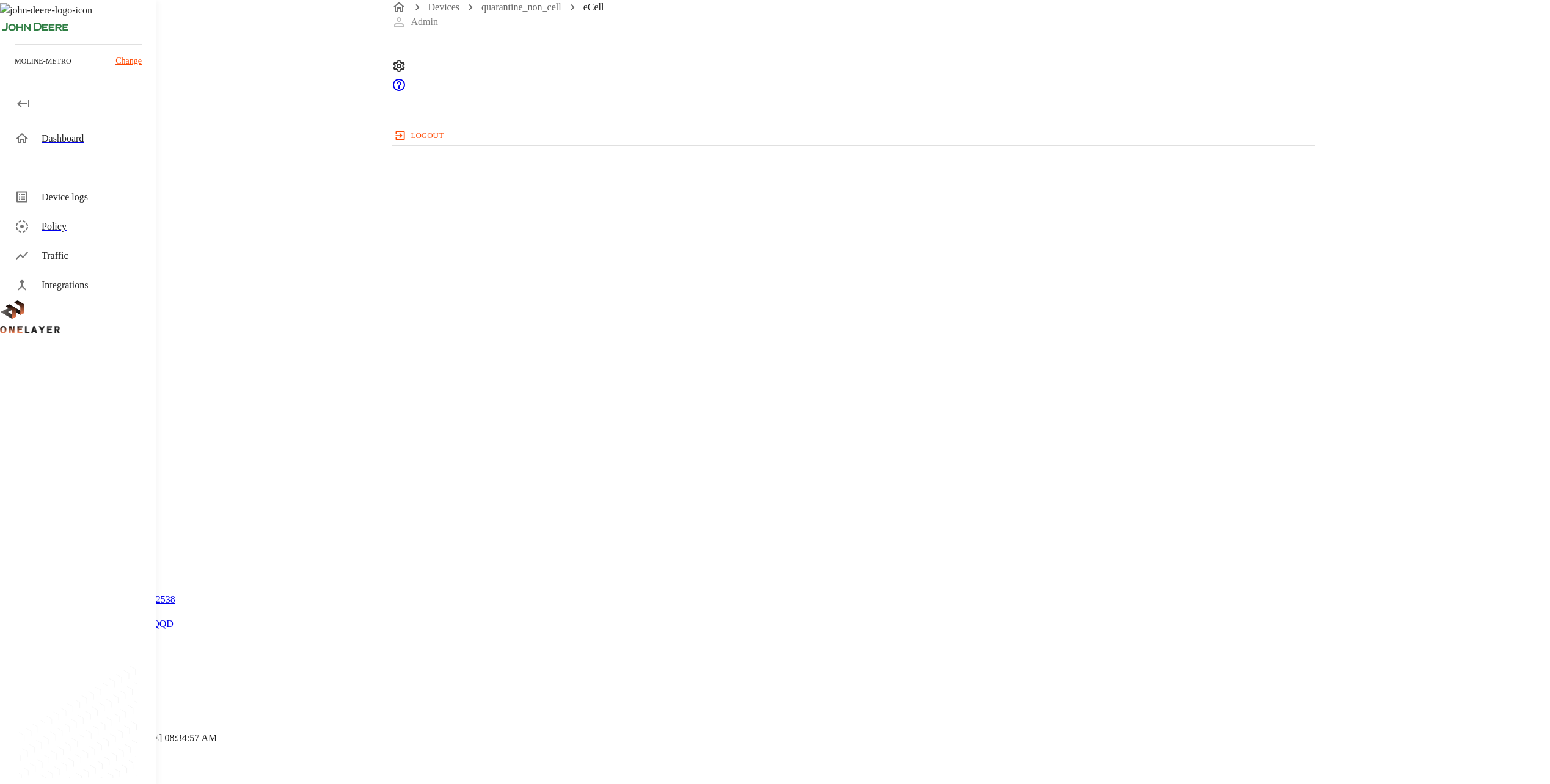
scroll to position [276, 0]
click at [44, 156] on div "Devices" at bounding box center [80, 168] width 152 height 29
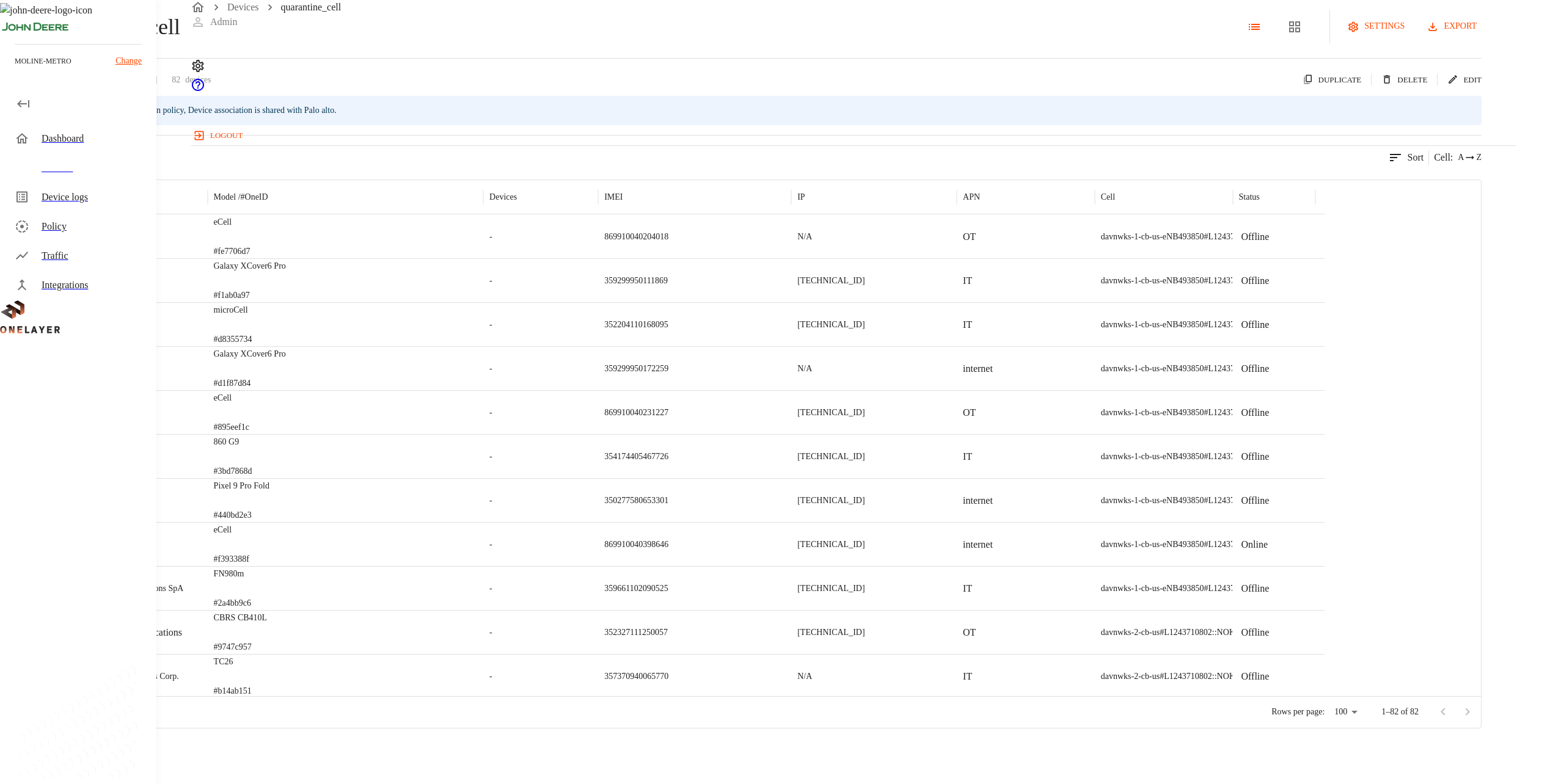
click at [502, 225] on div "quarantine_cell settings export Last modified [DATE] 82 devices Duplicate Delet…" at bounding box center [740, 369] width 1482 height 719
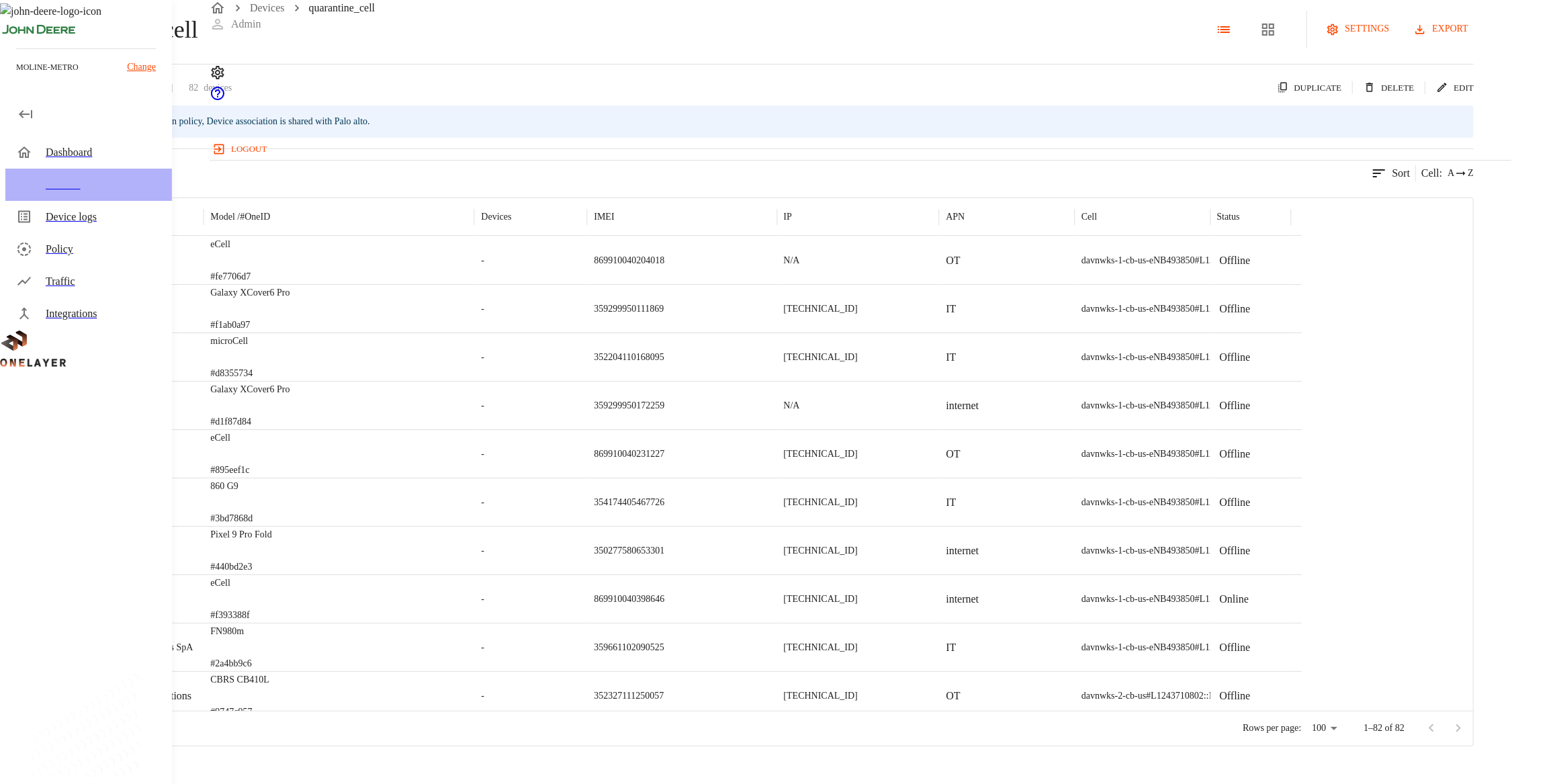
click at [38, 175] on div "Devices" at bounding box center [88, 185] width 167 height 32
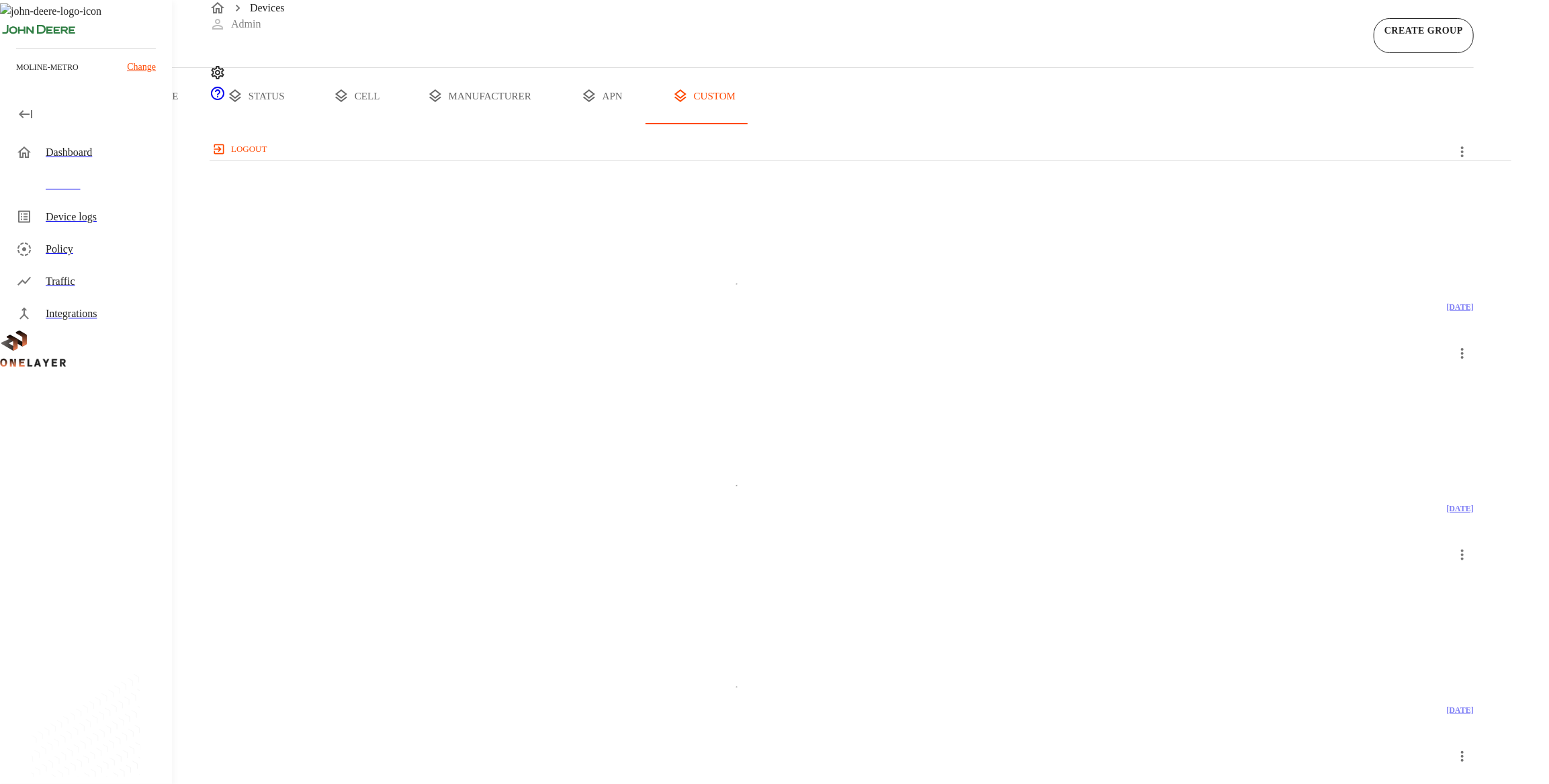
click at [104, 124] on button "all devices" at bounding box center [52, 95] width 104 height 56
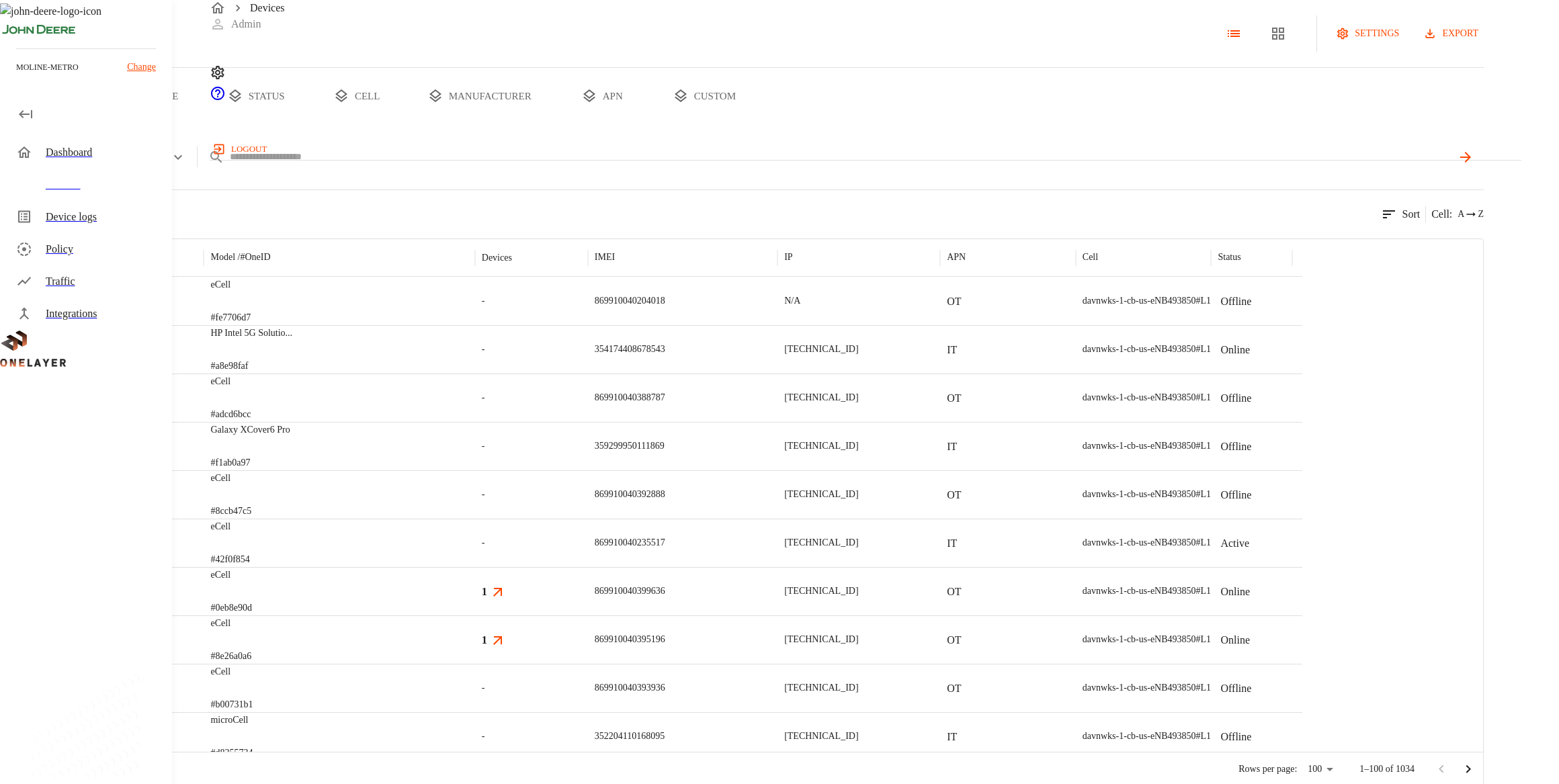
click at [367, 203] on body "**********" at bounding box center [779, 393] width 1559 height 787
click at [367, 250] on li "IMEI" at bounding box center [390, 240] width 148 height 35
type input "****"
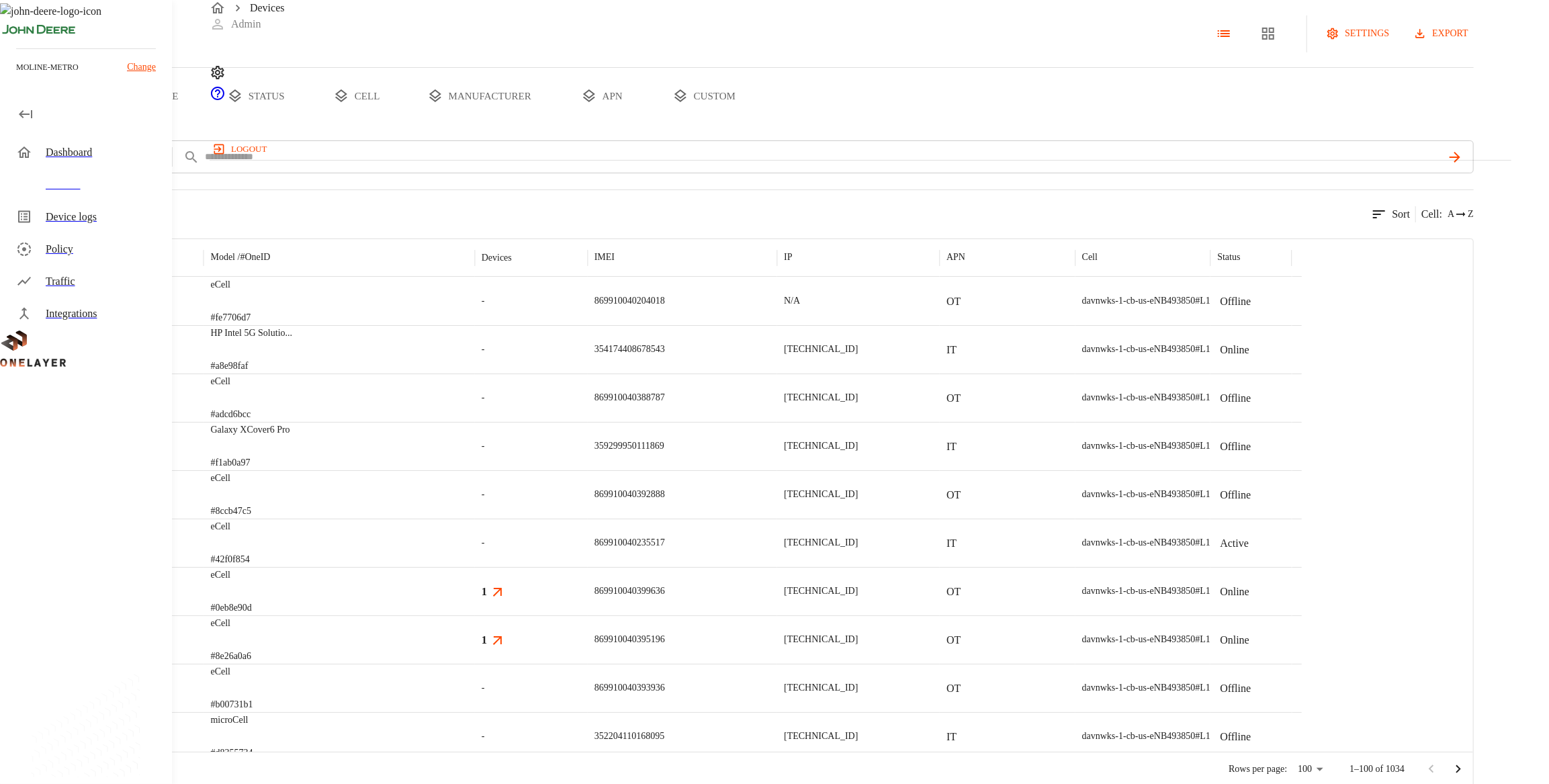
click at [491, 213] on div "IMEI IMSI OneID IP ICCID MAC address" at bounding box center [794, 395] width 1510 height 779
click at [491, 167] on input "text" at bounding box center [822, 157] width 1239 height 19
paste input "**********"
type input "**********"
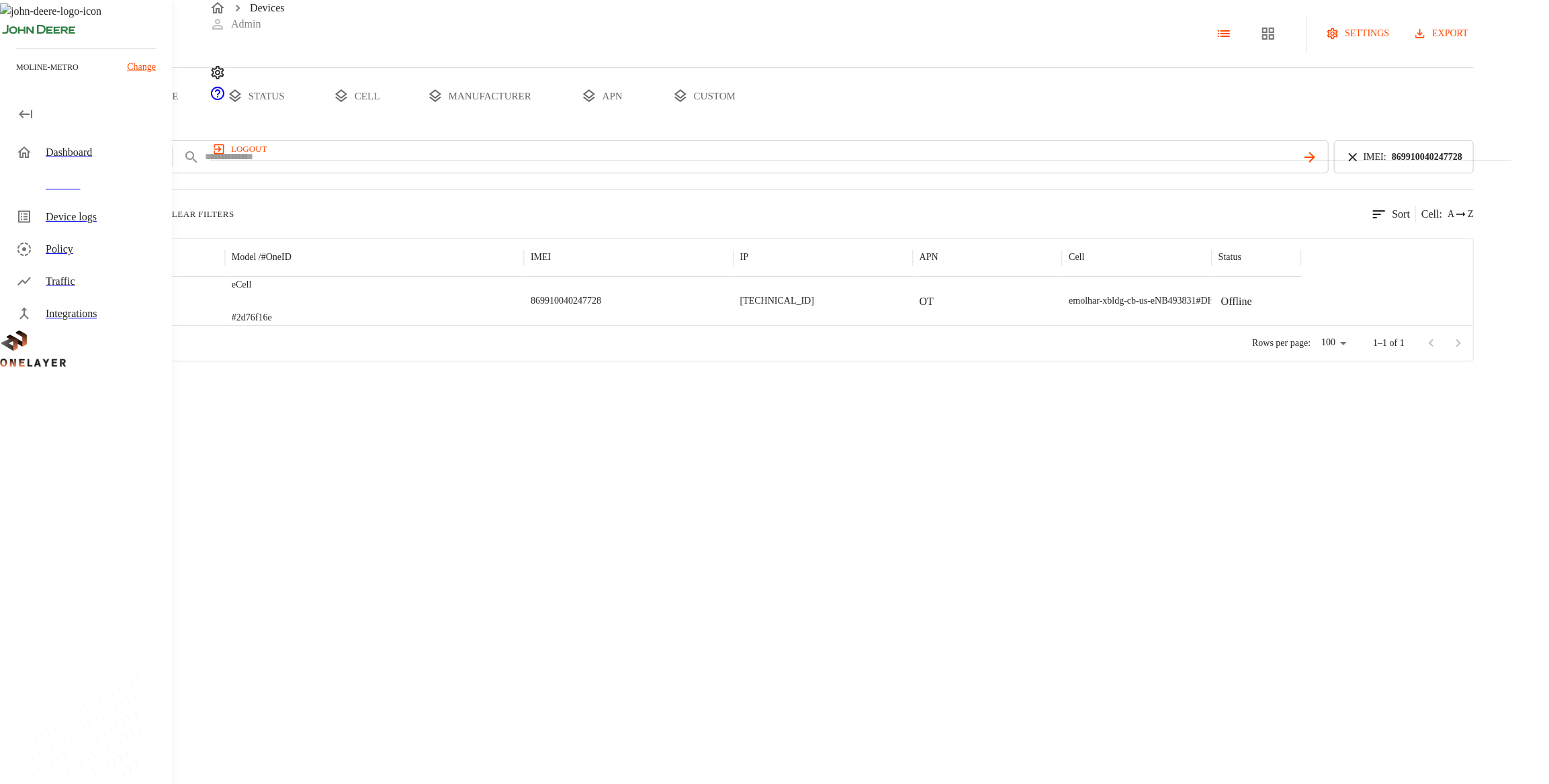
click at [491, 325] on div "eCell #2d76f16e" at bounding box center [374, 300] width 299 height 48
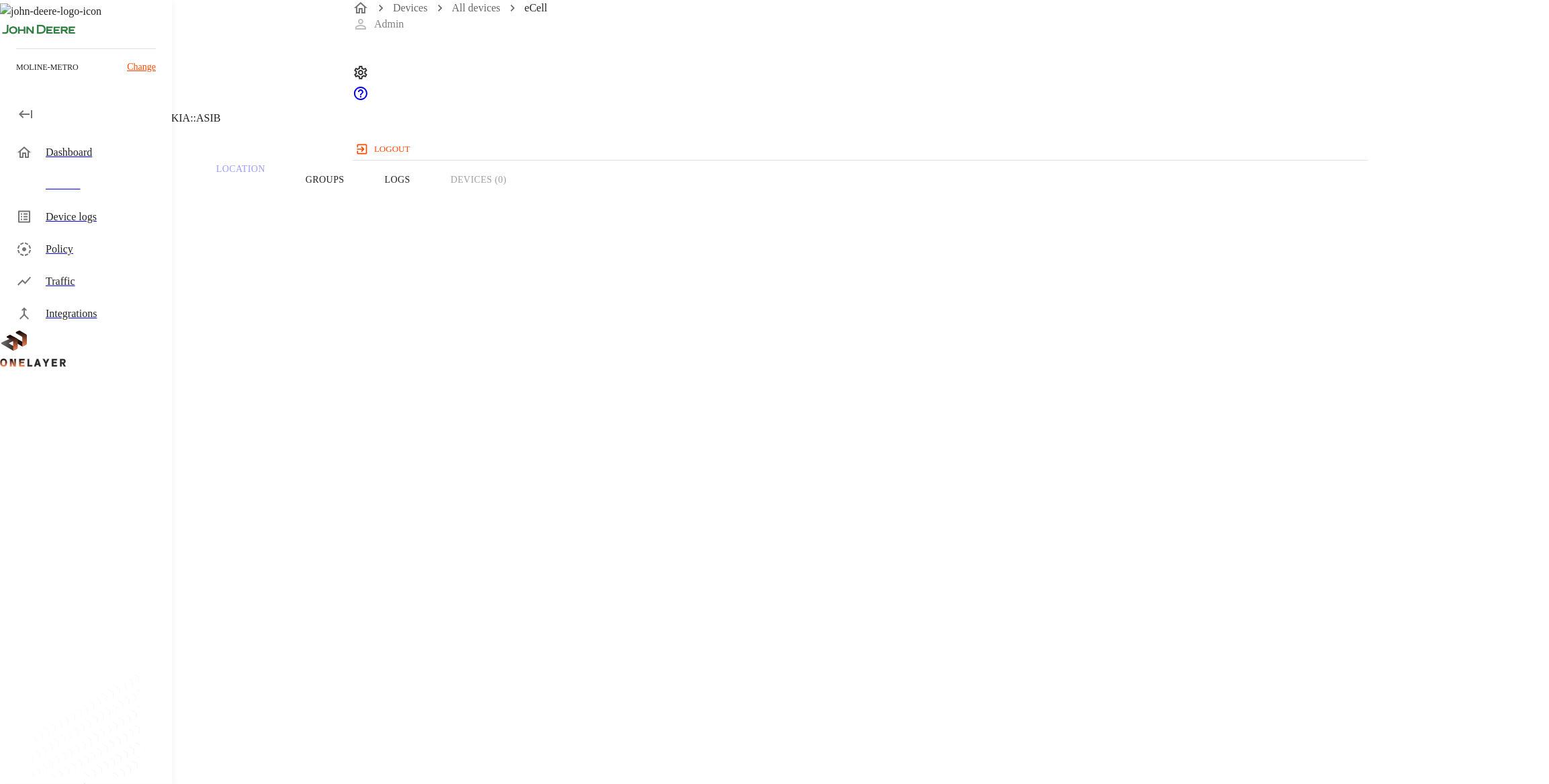
click at [365, 199] on button "Groups" at bounding box center [325, 179] width 79 height 85
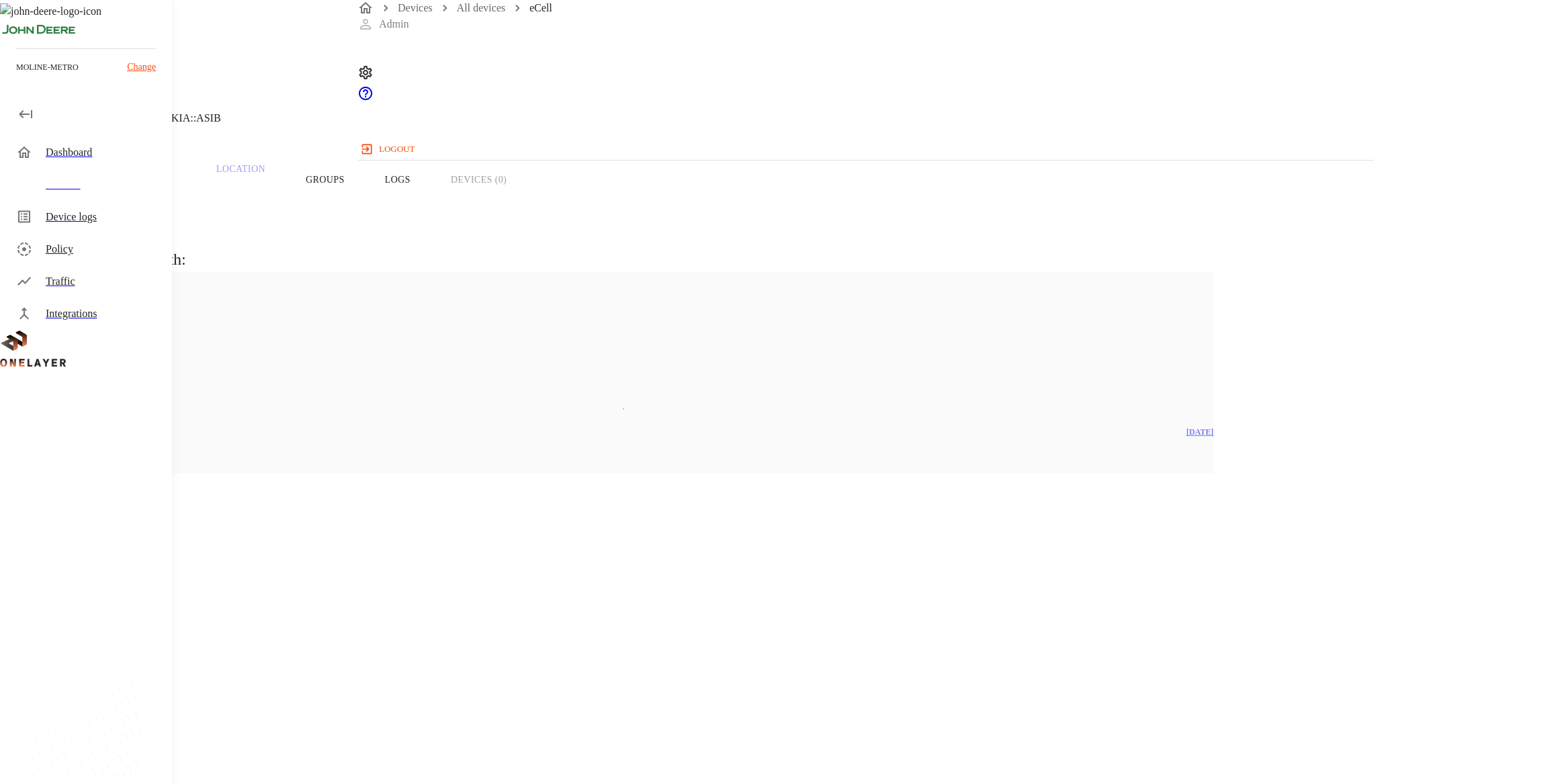
drag, startPoint x: 682, startPoint y: 243, endPoint x: 708, endPoint y: 244, distance: 26.0
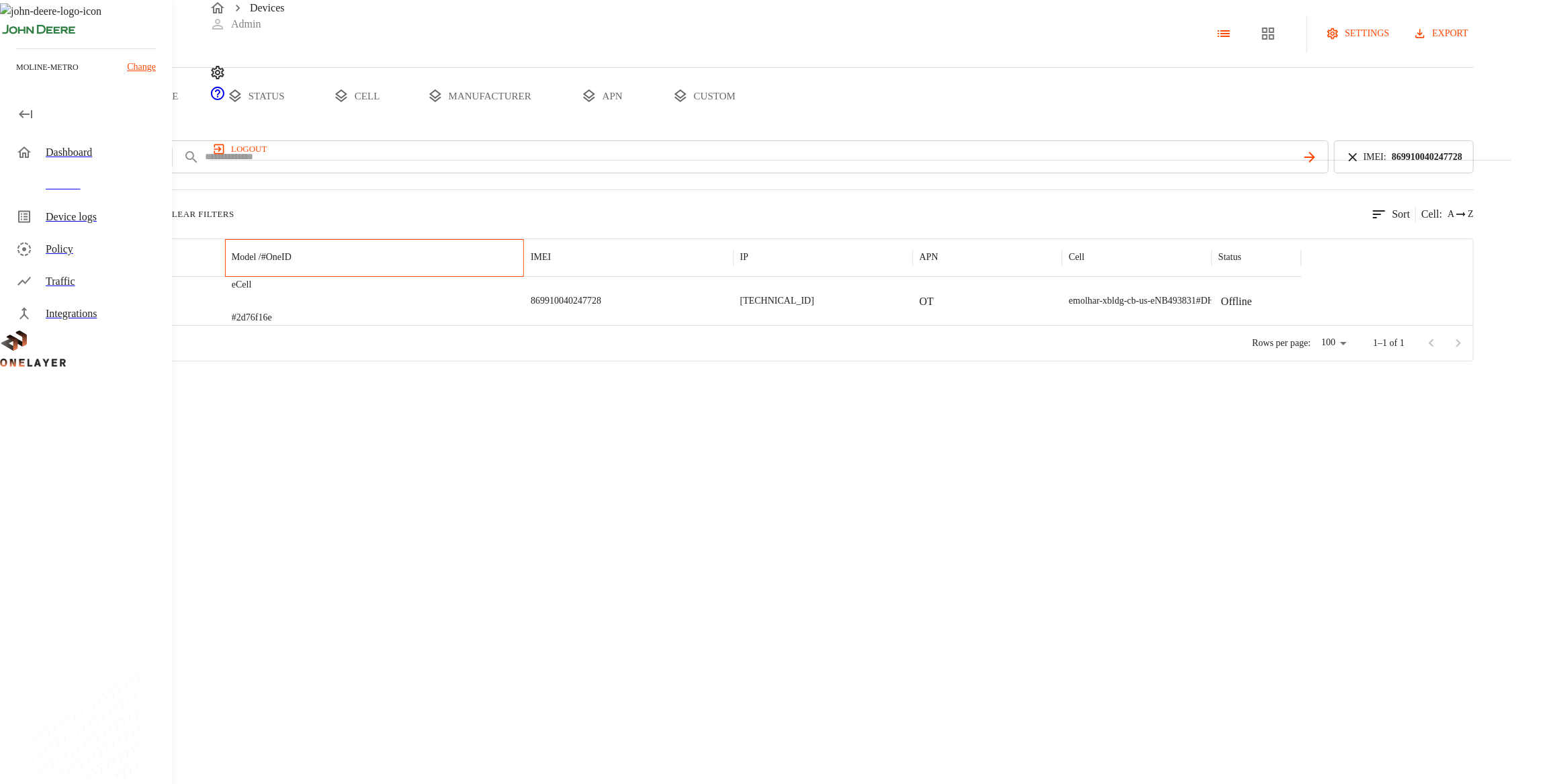
drag, startPoint x: 469, startPoint y: 297, endPoint x: 452, endPoint y: 299, distance: 17.1
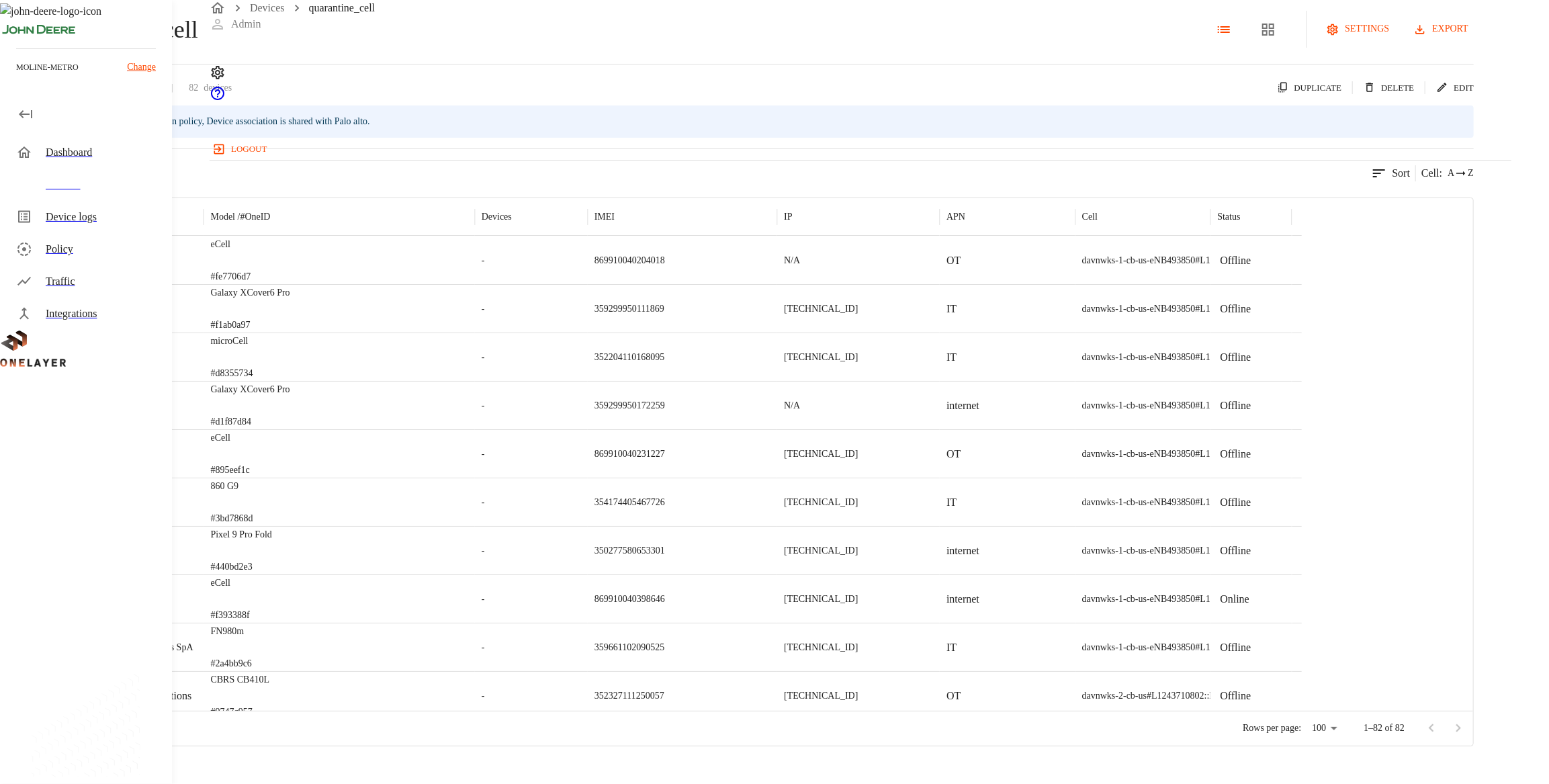
click at [125, 180] on div "Devices" at bounding box center [103, 184] width 115 height 16
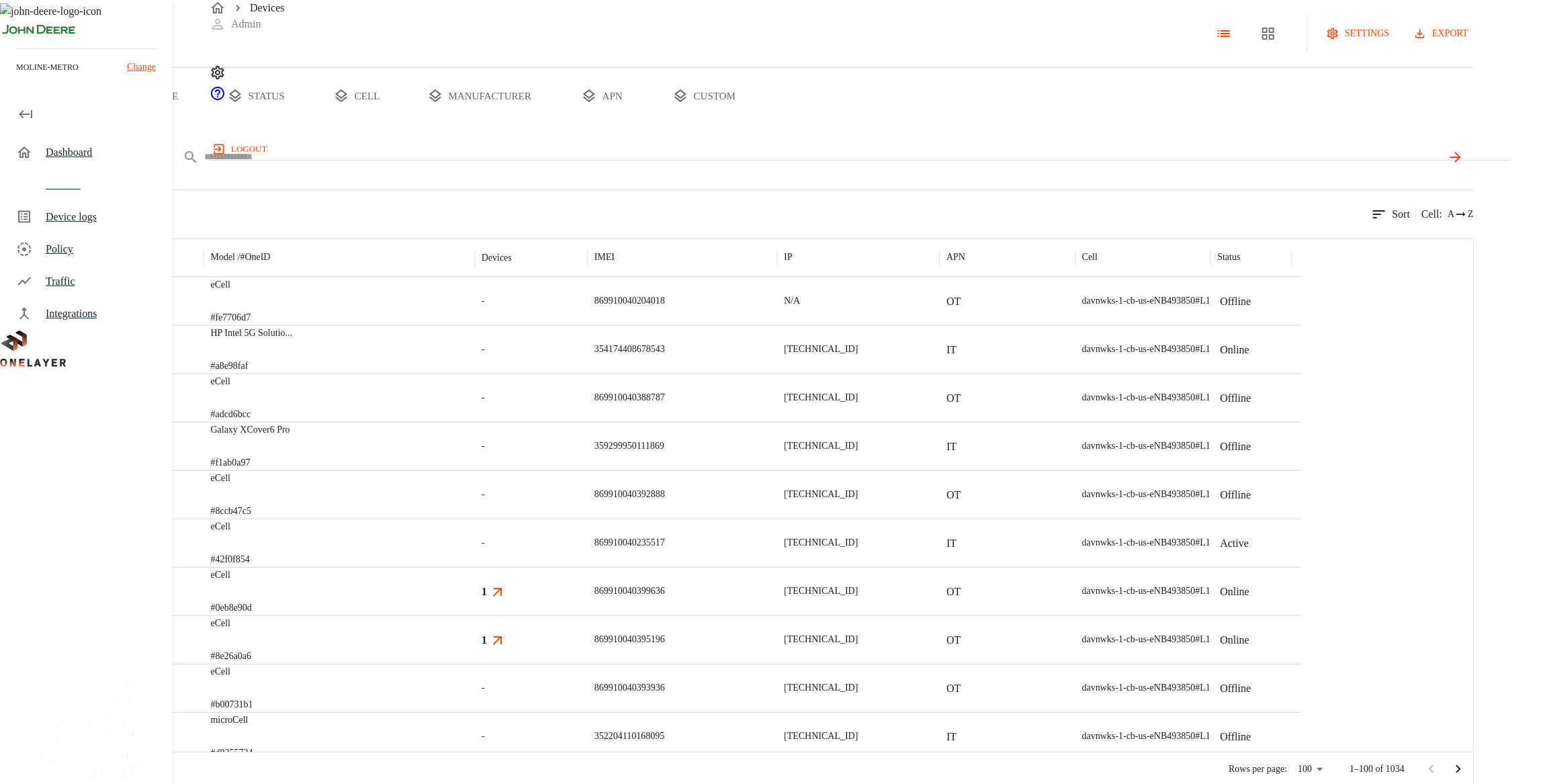
click at [611, 174] on div "IMEI ****" at bounding box center [785, 157] width 1377 height 33
click at [606, 167] on input "text" at bounding box center [822, 157] width 1239 height 19
paste input "**********"
type input "**********"
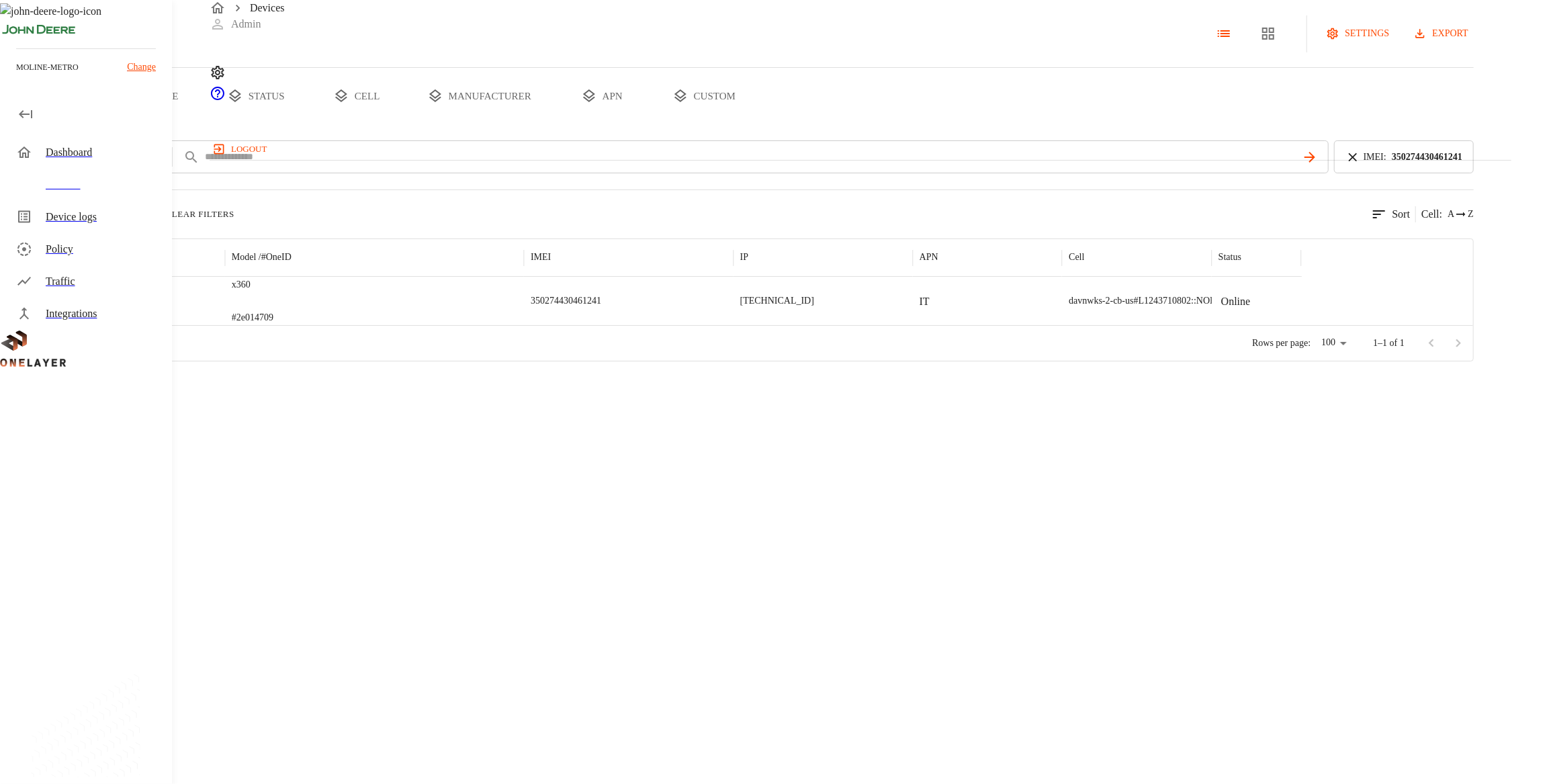
click at [273, 324] on p "#2e014709" at bounding box center [253, 317] width 41 height 13
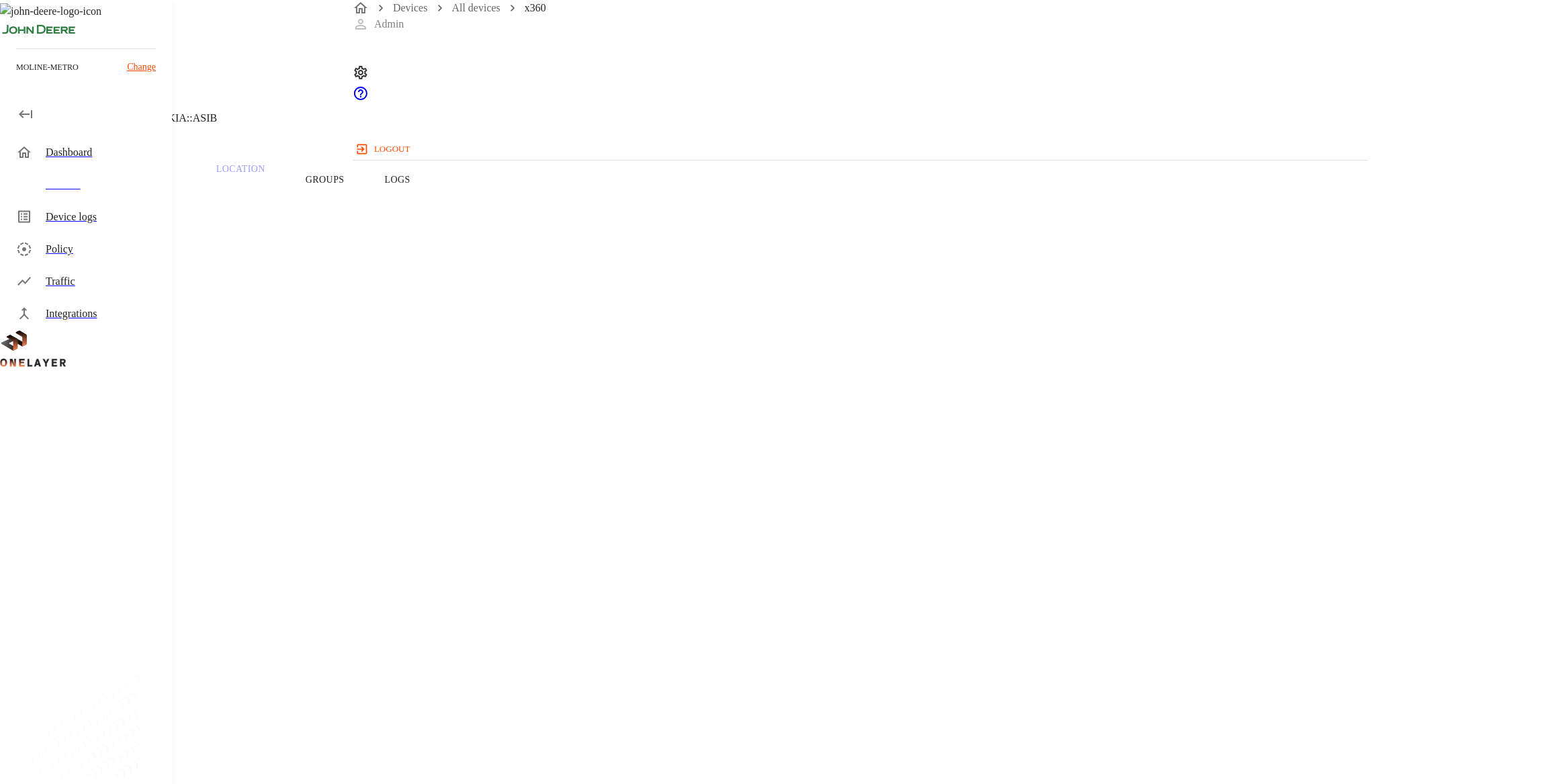
click at [365, 197] on button "Groups" at bounding box center [325, 179] width 79 height 85
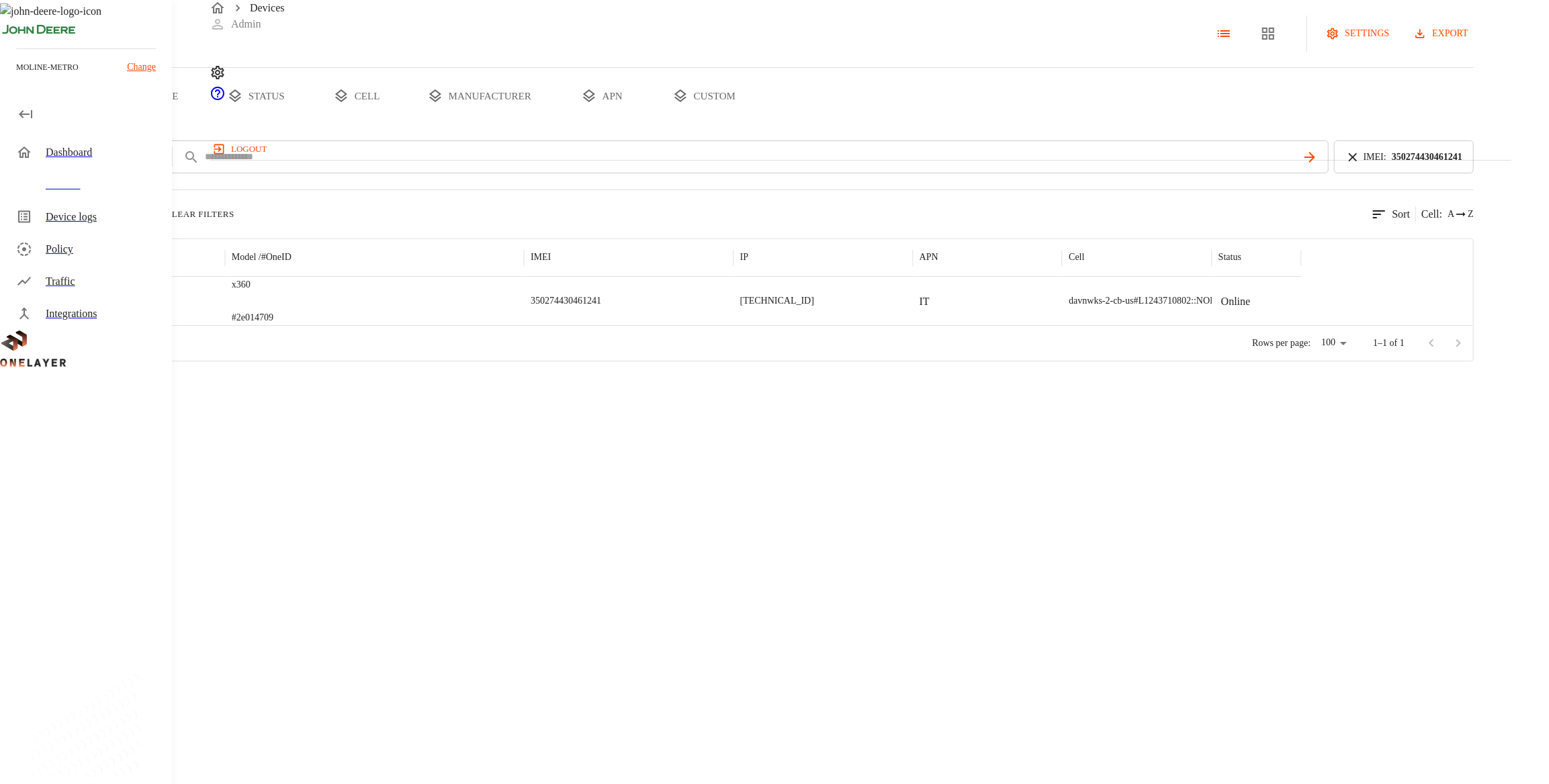
click at [756, 124] on button "custom" at bounding box center [703, 95] width 104 height 56
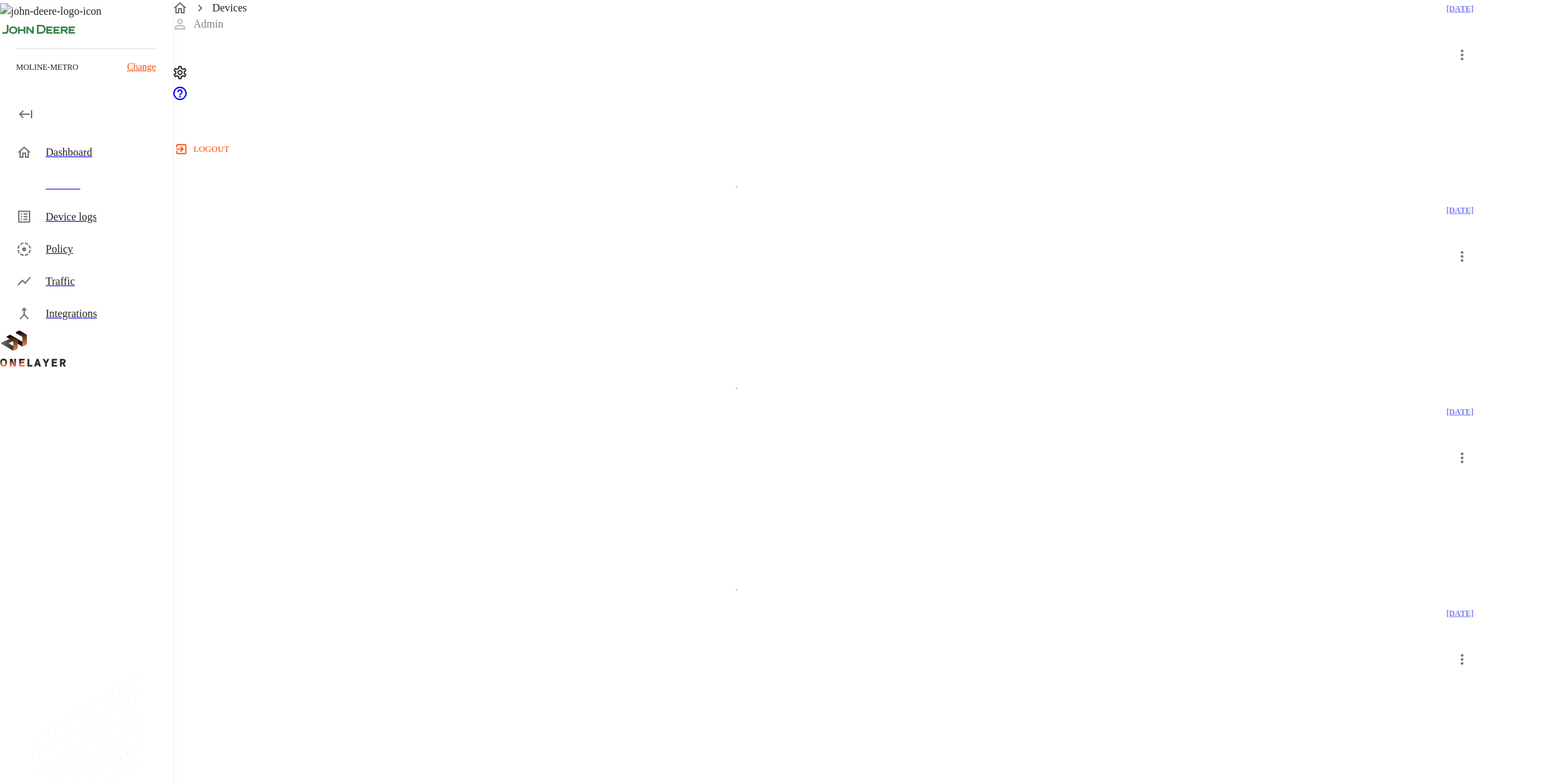
scroll to position [1610, 0]
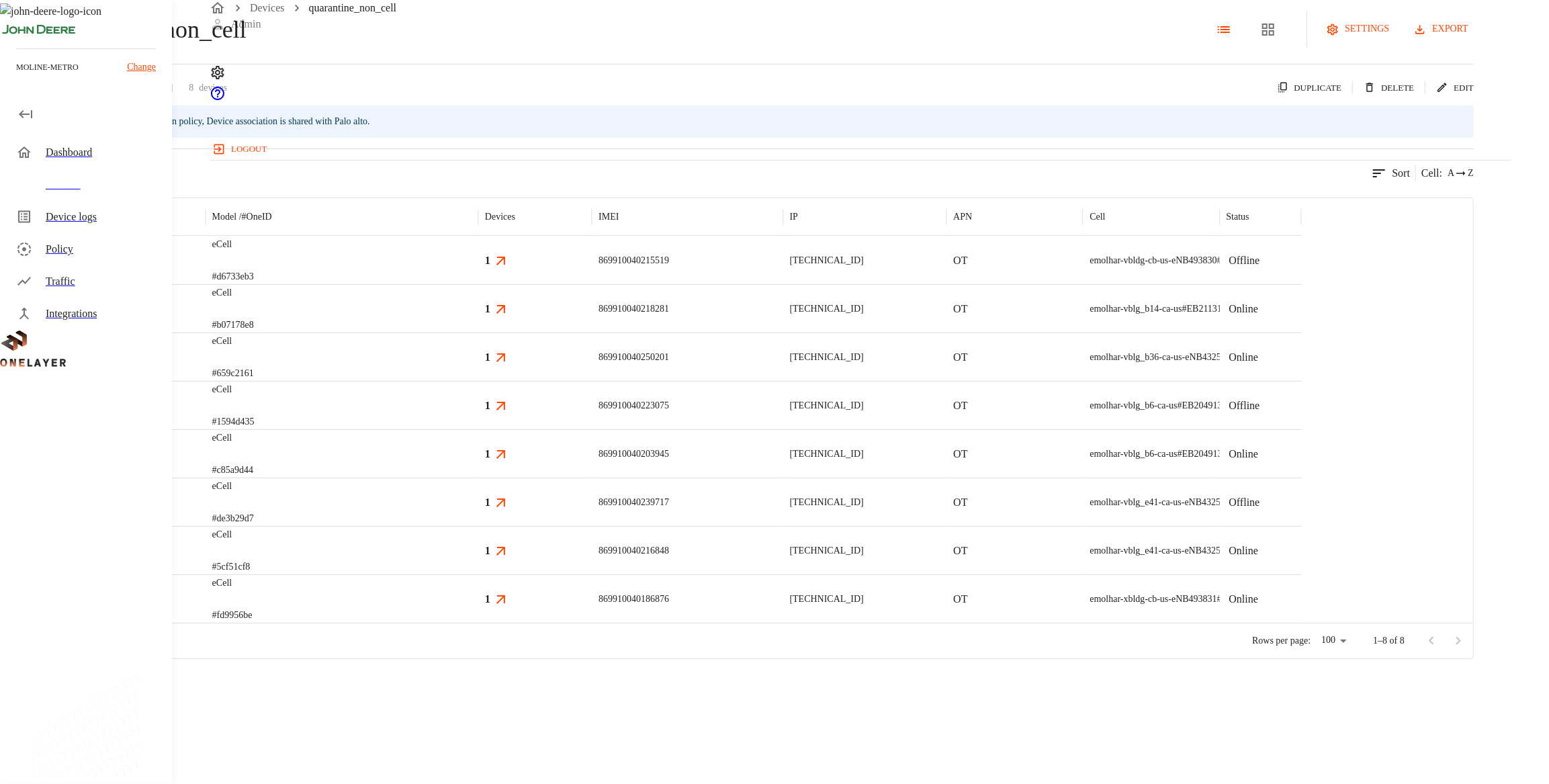
scroll to position [8, 0]
click at [478, 332] on div "eCell #b07178e8" at bounding box center [342, 308] width 273 height 48
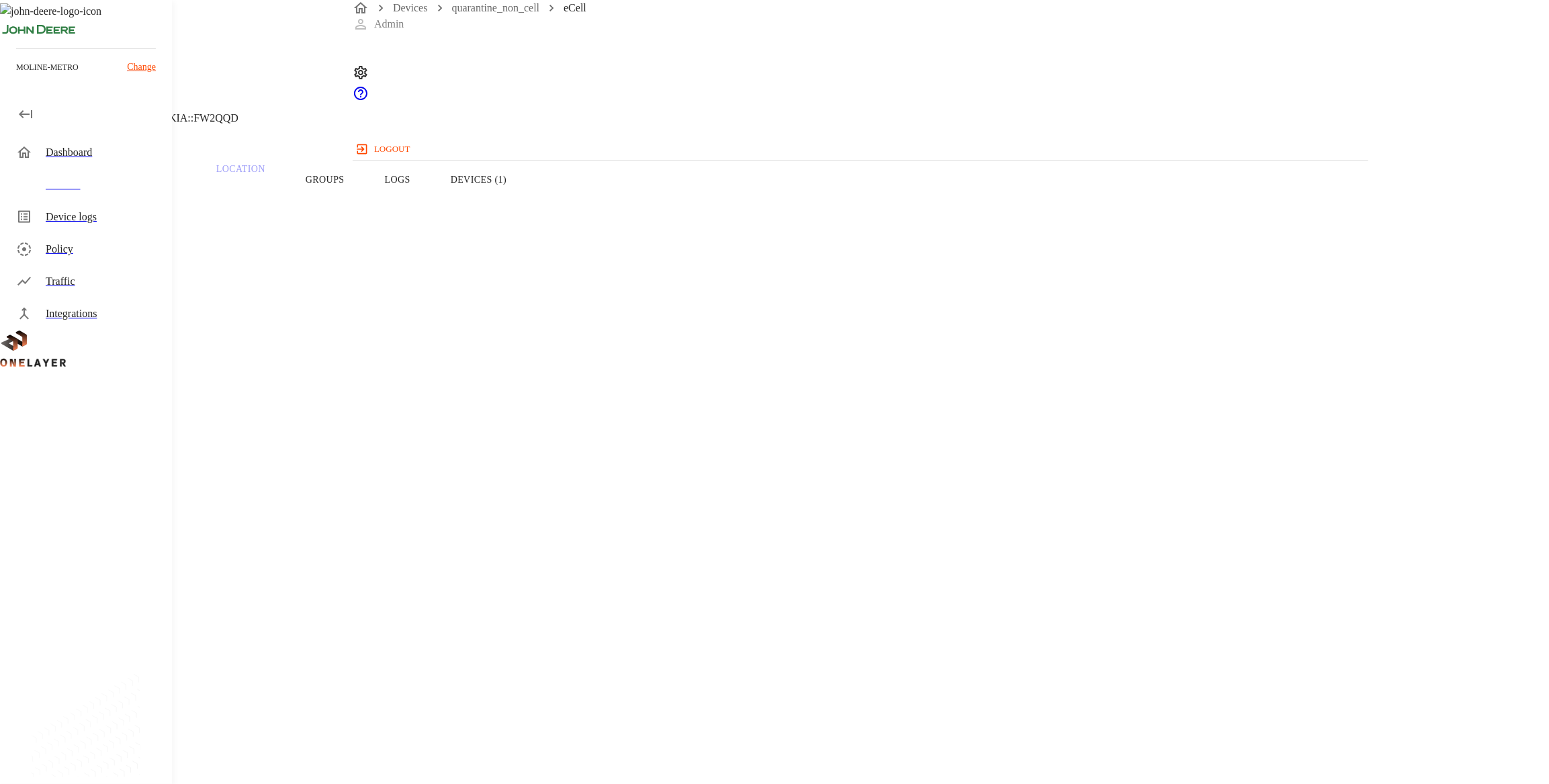
click at [527, 197] on button "Devices (1)" at bounding box center [478, 179] width 96 height 85
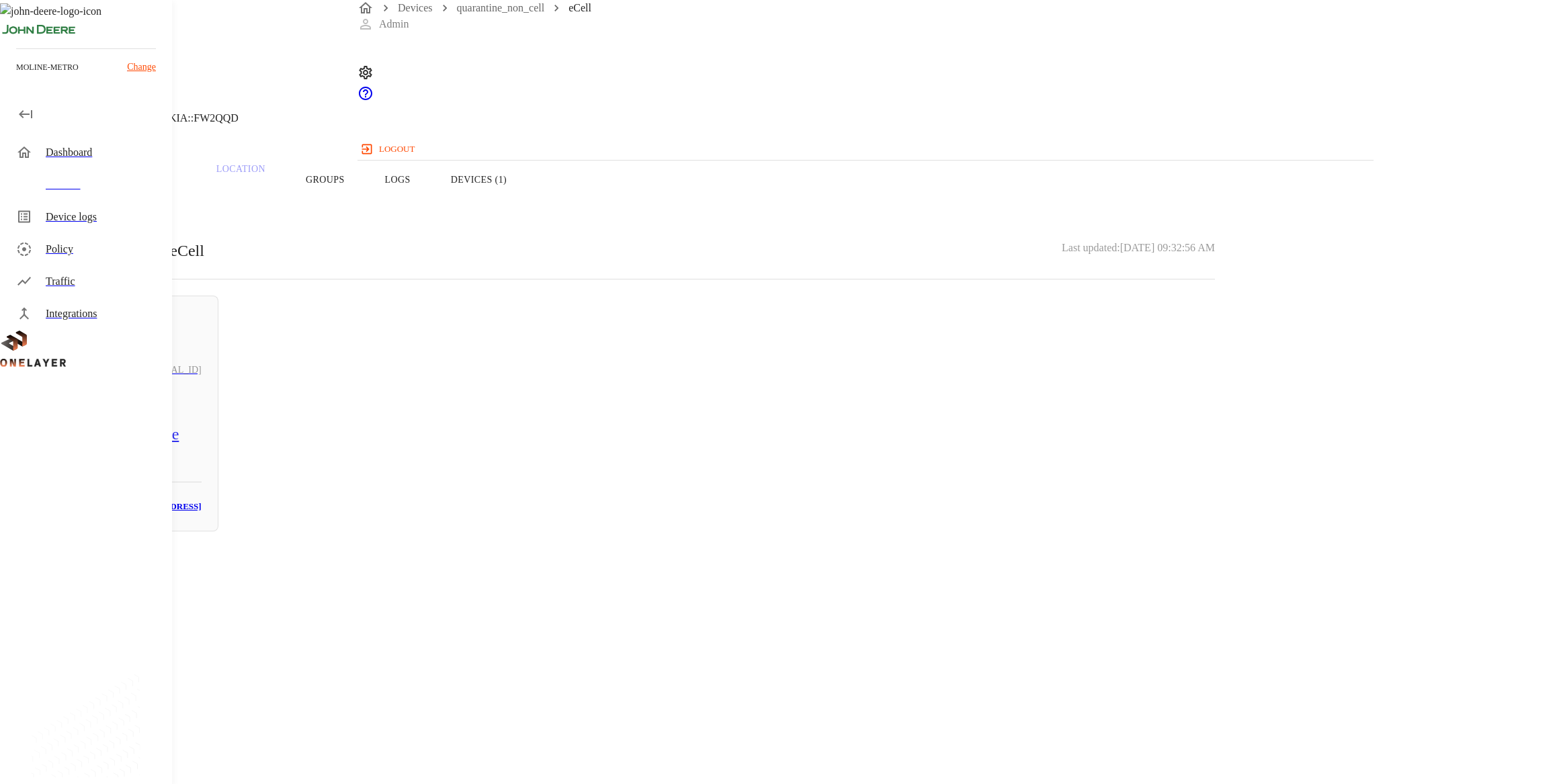
click at [201, 411] on div "LE_Comm_Module # 7b8d3e04" at bounding box center [125, 438] width 153 height 54
click at [853, 440] on section "LAN interface: N/A IP address: [TECHNICAL_ID] MAC address: [MAC_ADDRESS] Cell: …" at bounding box center [623, 554] width 1183 height 229
click at [853, 572] on p "[MAC_ADDRESS]" at bounding box center [623, 580] width 1183 height 16
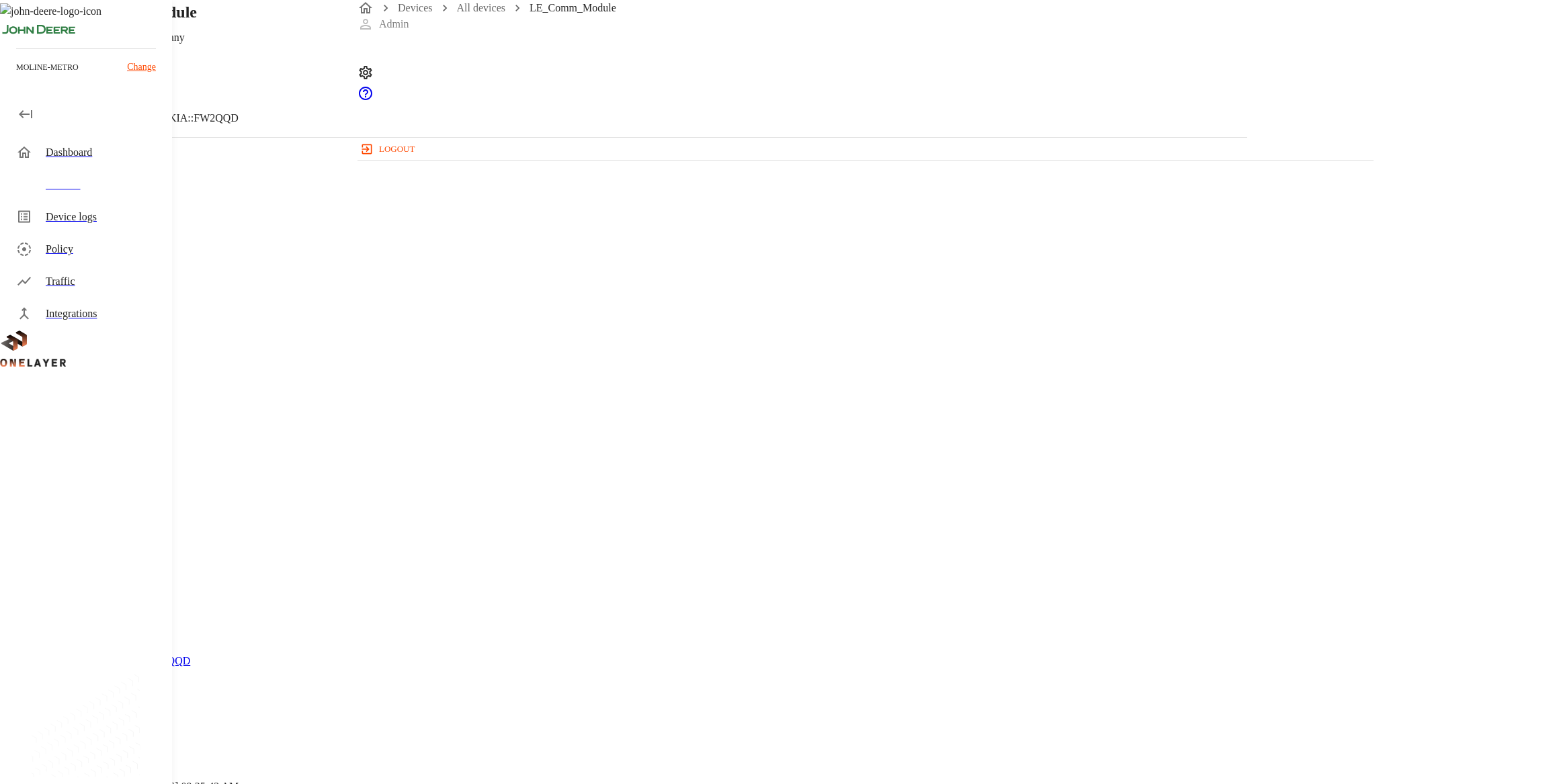
drag, startPoint x: 898, startPoint y: 260, endPoint x: 873, endPoint y: 255, distance: 25.5
click at [853, 572] on p "[MAC_ADDRESS]" at bounding box center [623, 580] width 1183 height 16
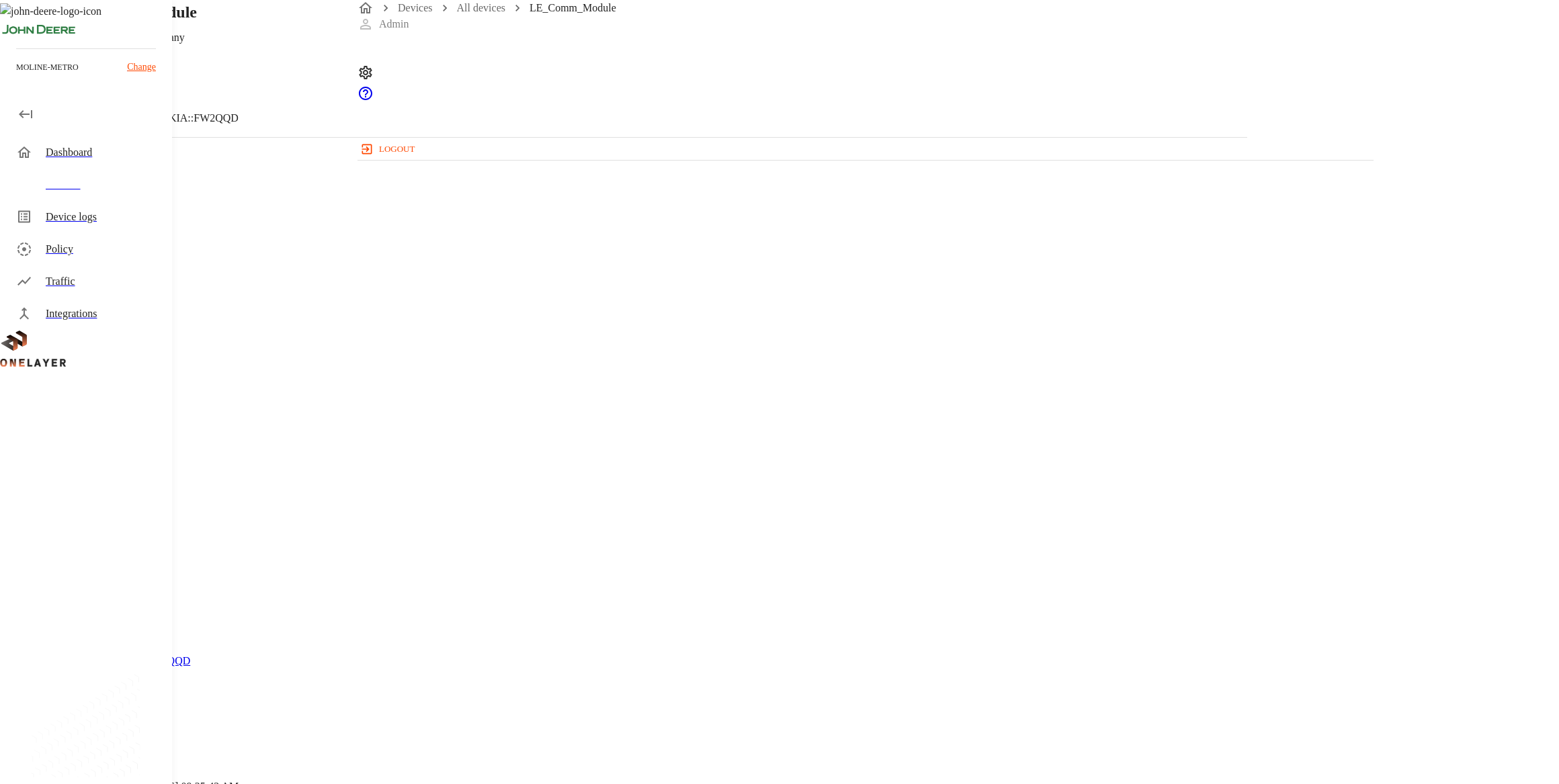
click at [853, 572] on p "[MAC_ADDRESS]" at bounding box center [623, 580] width 1183 height 16
click at [403, 111] on div "LE_Comm_Module [TECHNICAL_ID] #7b8d3e04 Cell #EB211311833::NOKIA::FW2QQD" at bounding box center [623, 68] width 1247 height 137
click at [16, 77] on icon at bounding box center [8, 68] width 16 height 16
click at [92, 194] on button "Overview" at bounding box center [46, 179] width 92 height 85
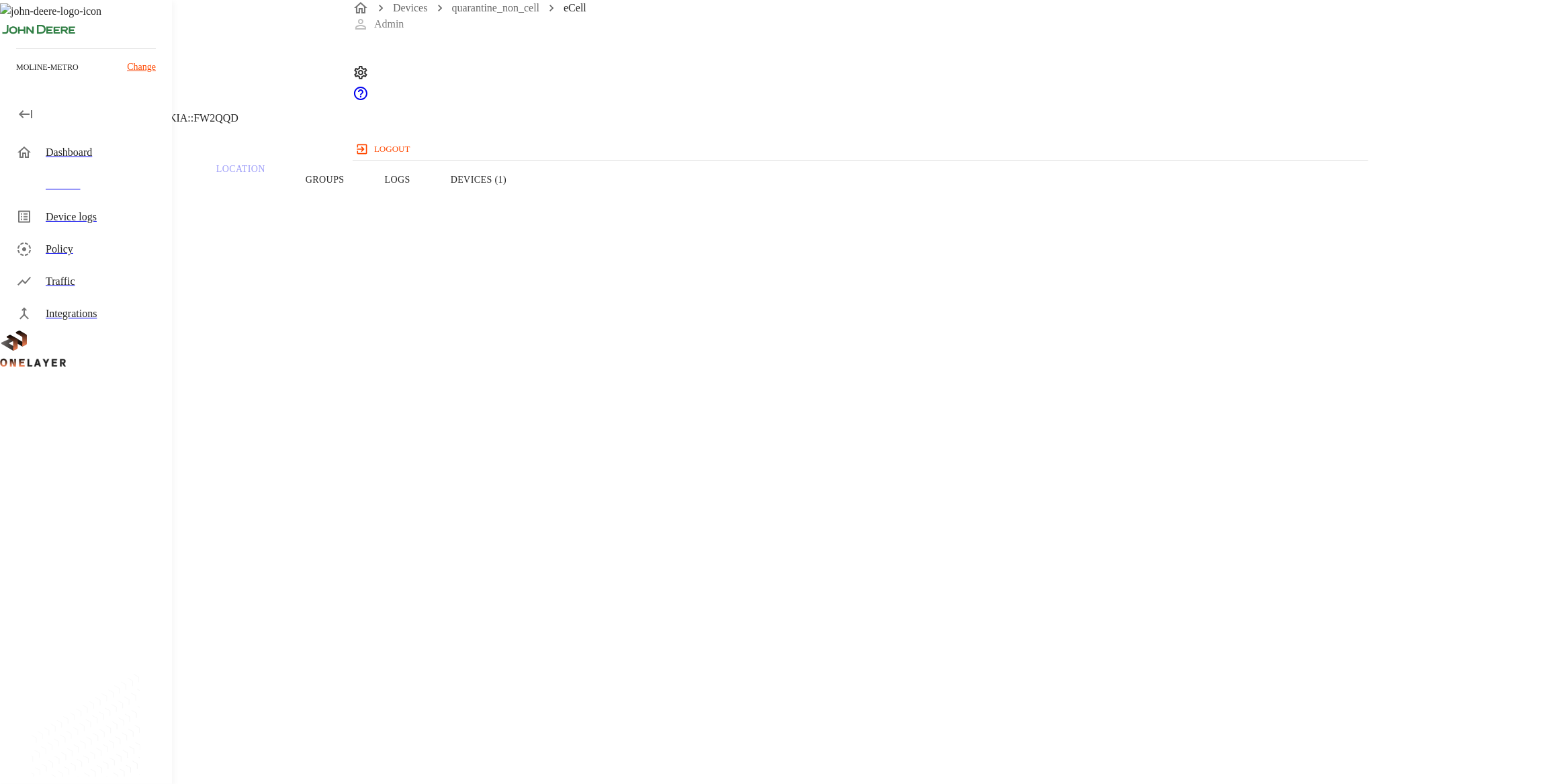
click at [431, 211] on button "Logs" at bounding box center [398, 179] width 66 height 85
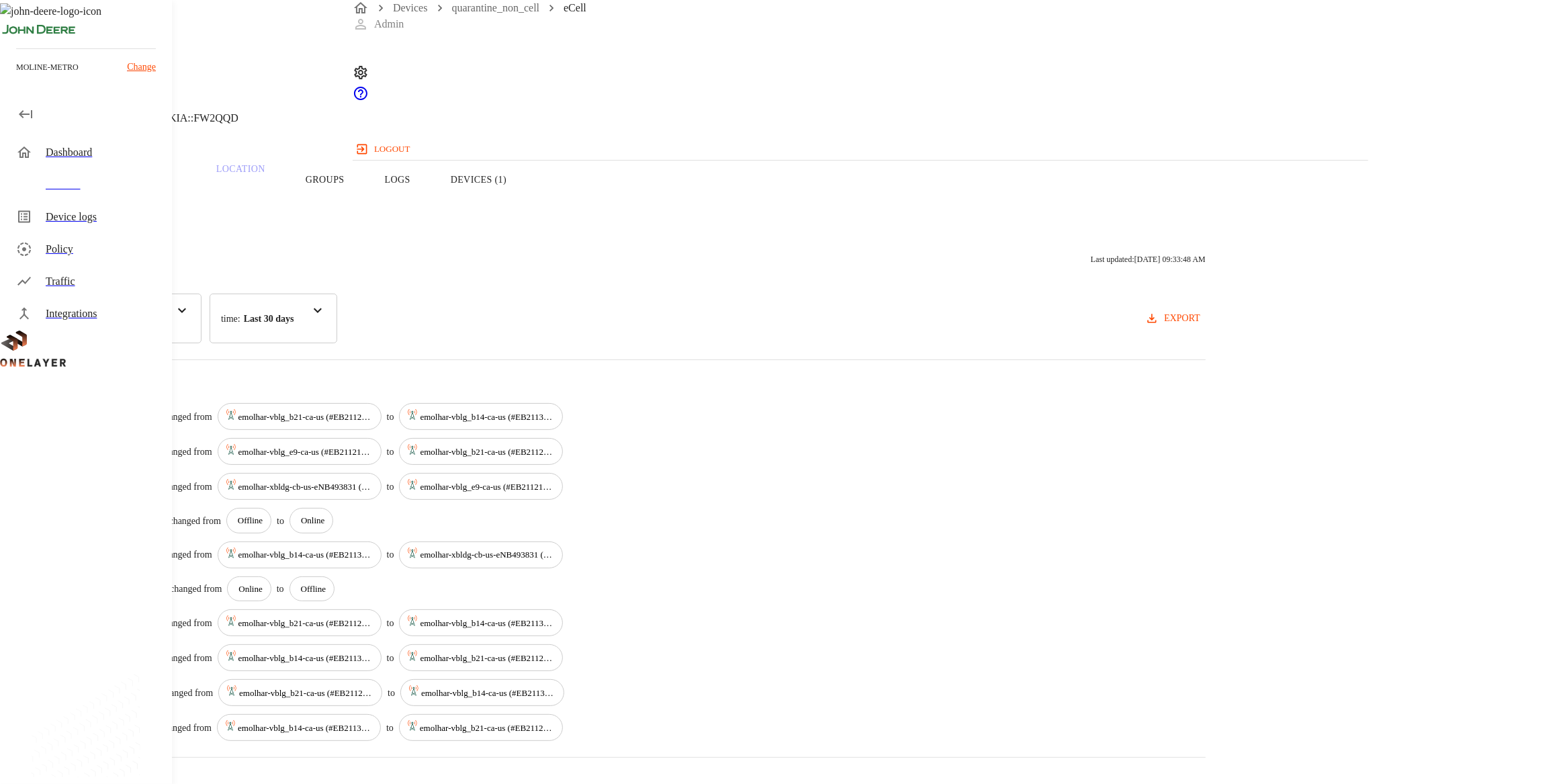
click at [201, 298] on div "category : All" at bounding box center [117, 318] width 168 height 50
click at [551, 254] on div "Activity Logs Last updated: [DATE] 09:33:48 AM" at bounding box center [620, 259] width 1172 height 25
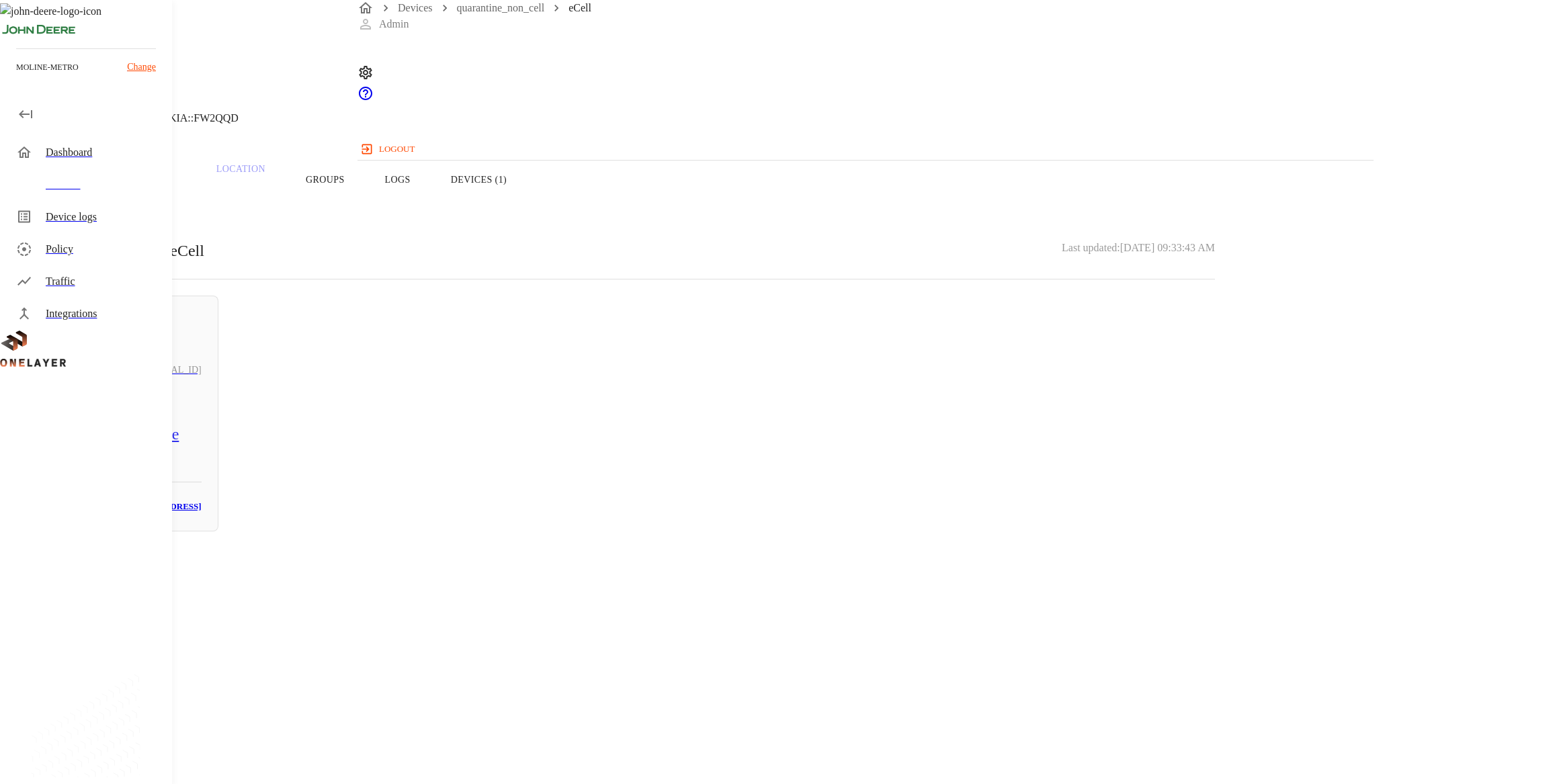
drag, startPoint x: 499, startPoint y: 210, endPoint x: 499, endPoint y: 200, distance: 10.0
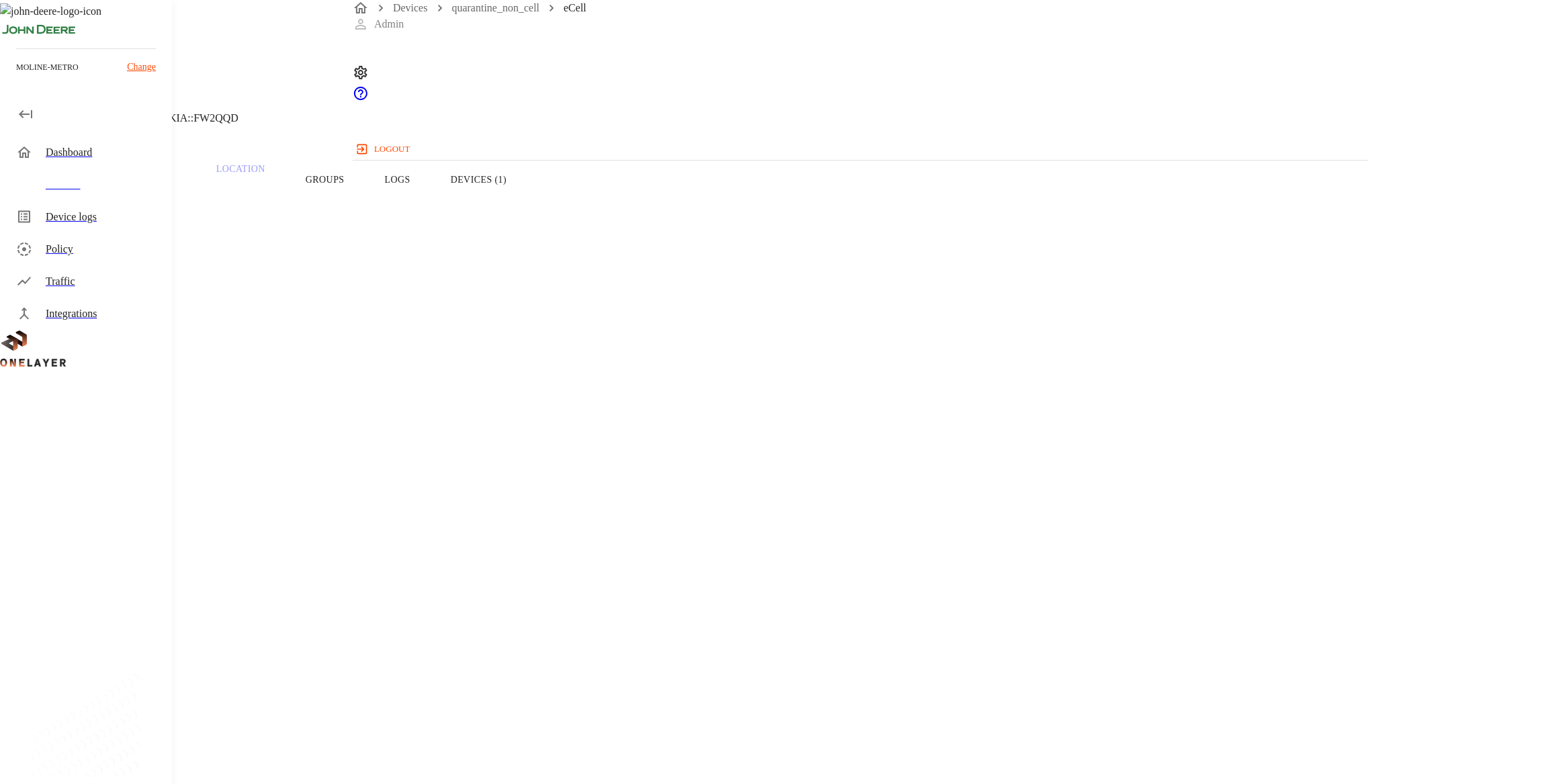
click at [410, 136] on div "eCell [TECHNICAL_ID] #b07178e8 Cell #EB211311833::NOKIA::FW2QQD" at bounding box center [620, 68] width 1240 height 137
click at [127, 177] on div "Devices" at bounding box center [103, 184] width 115 height 16
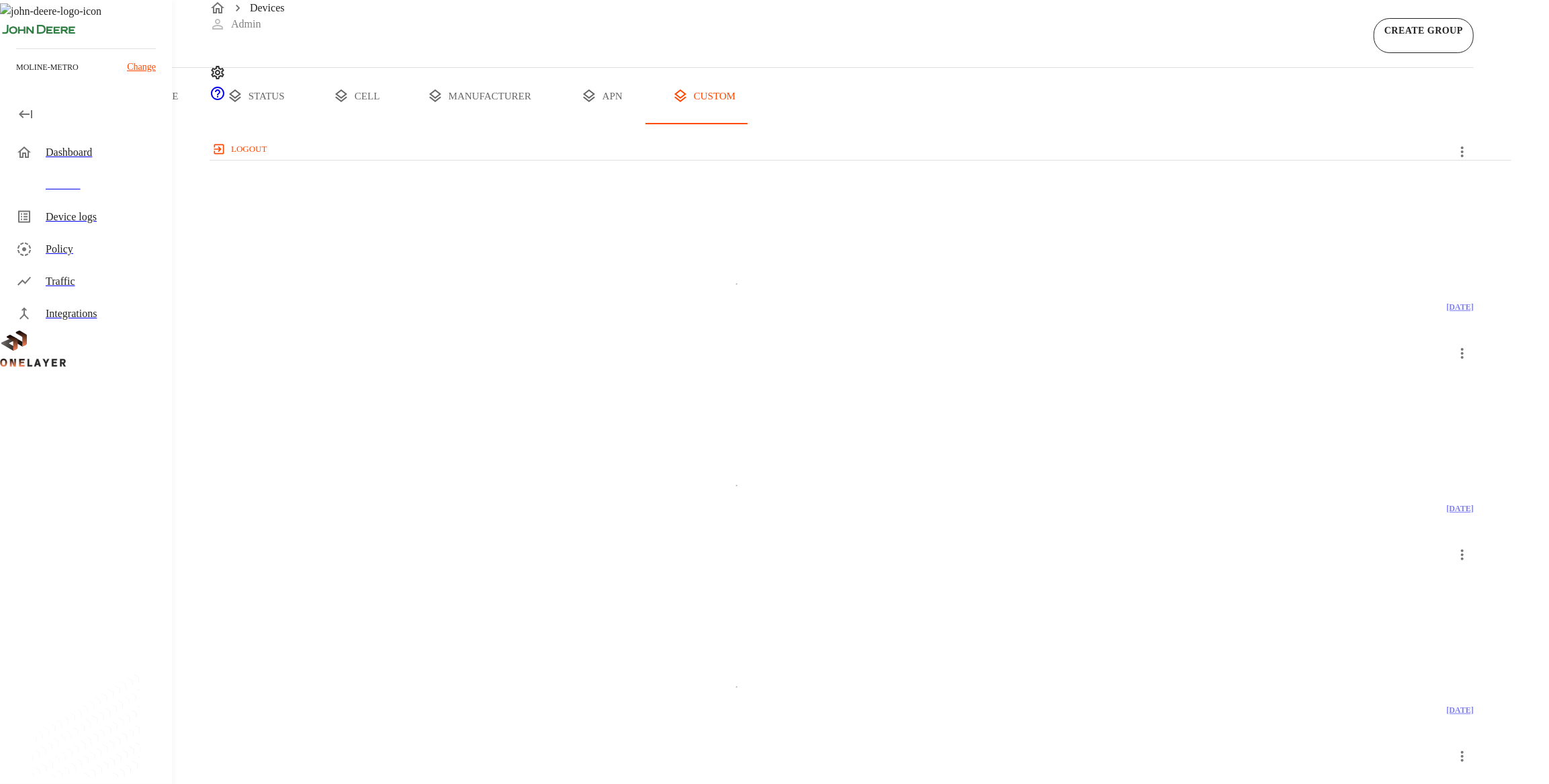
click at [104, 124] on button "all devices" at bounding box center [52, 95] width 104 height 56
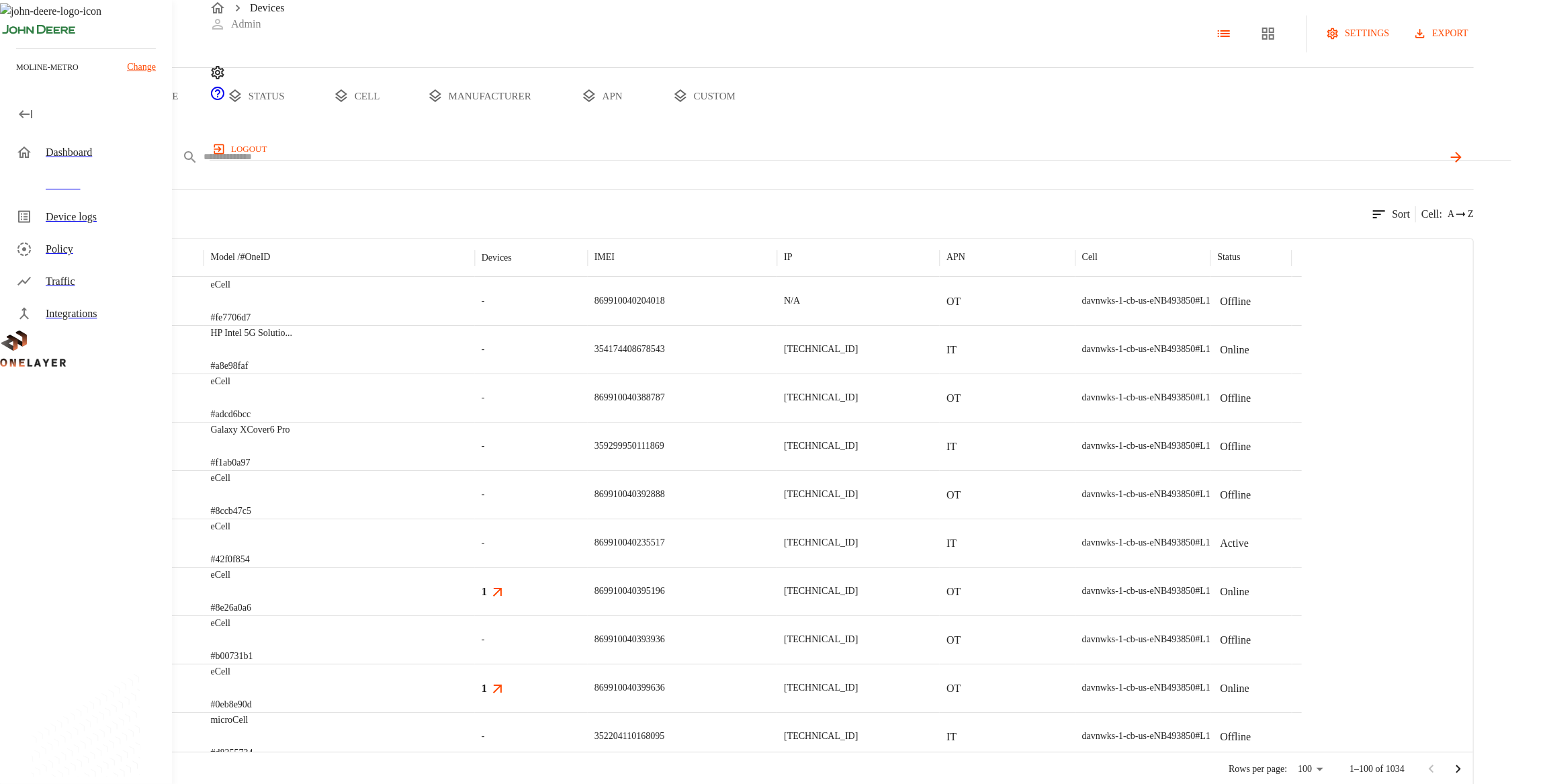
click at [512, 167] on input "text" at bounding box center [822, 157] width 1239 height 19
paste input "**********"
type input "**********"
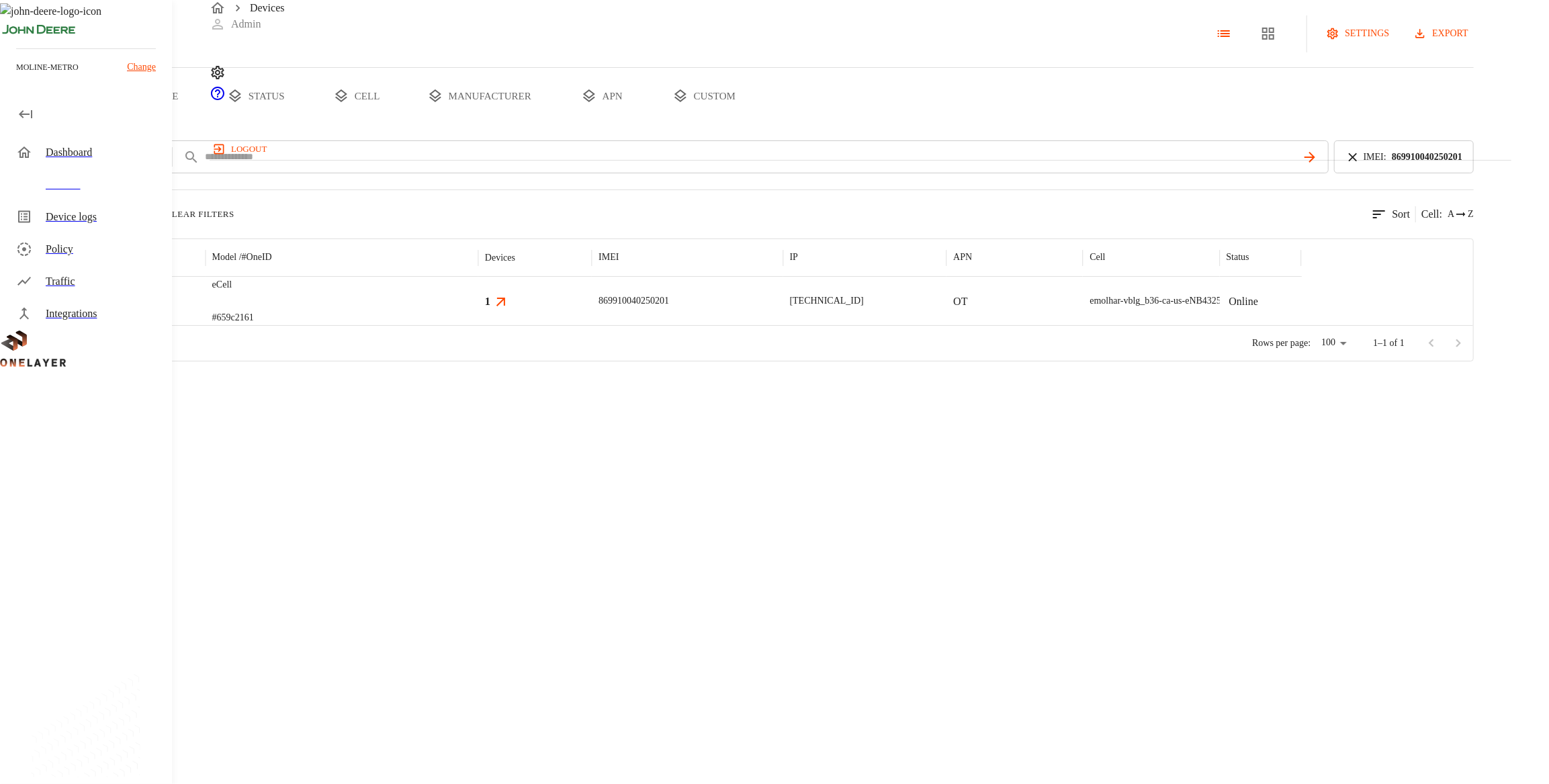
click at [463, 325] on div "eCell #659c2161" at bounding box center [342, 300] width 273 height 48
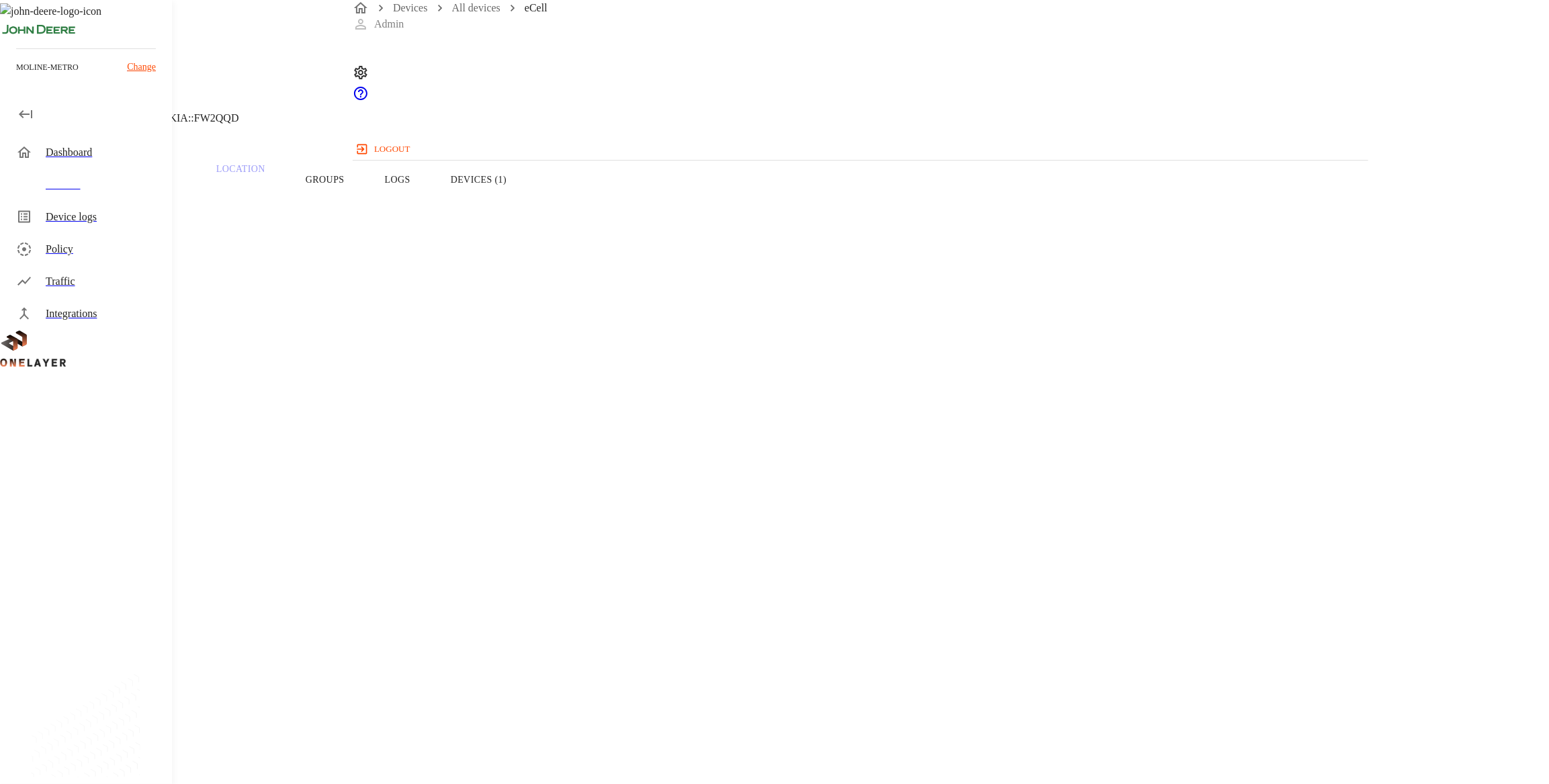
click at [527, 213] on button "Devices (1)" at bounding box center [478, 179] width 96 height 85
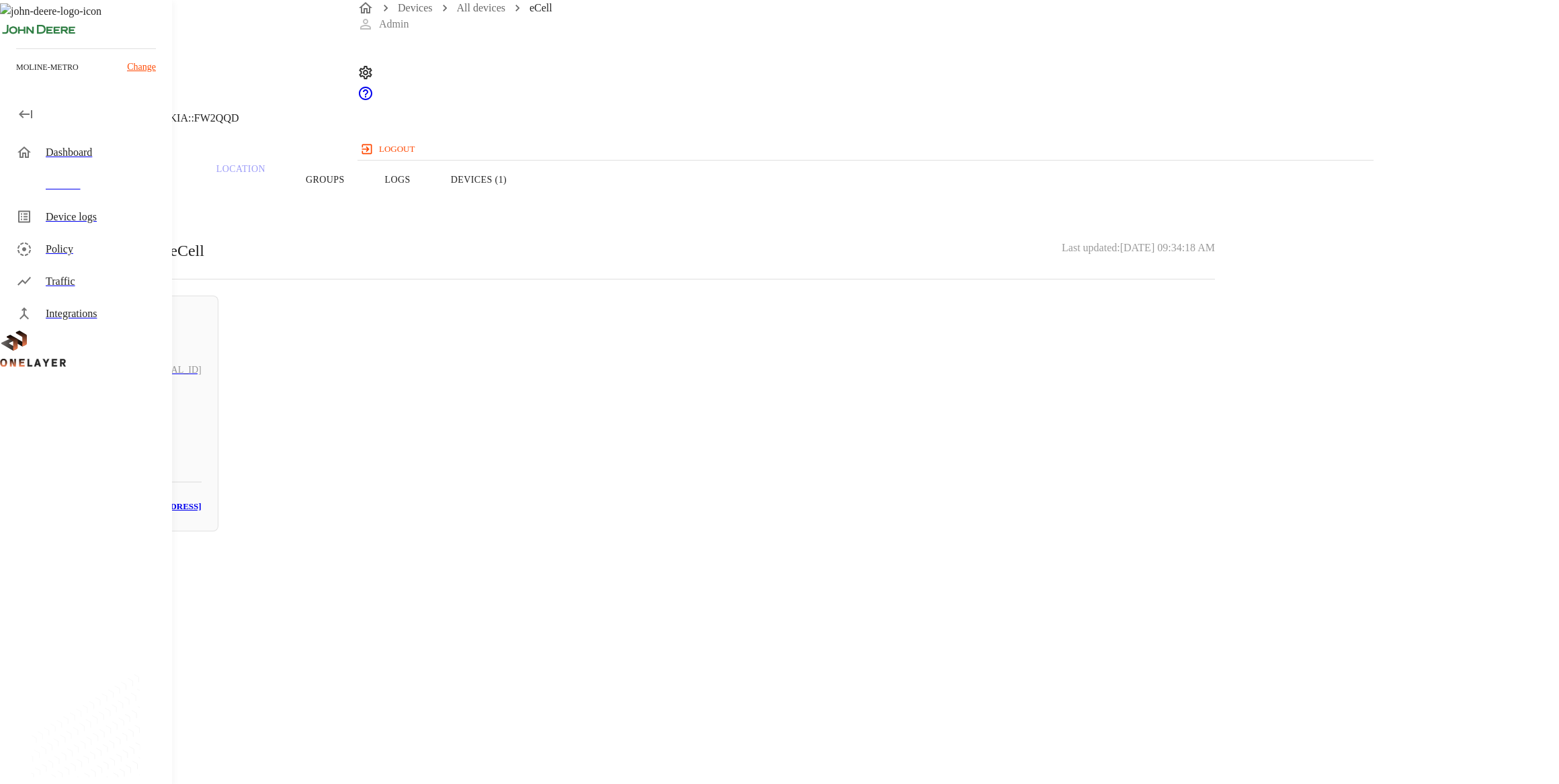
click at [201, 362] on h6 "[TECHNICAL_ID]" at bounding box center [164, 369] width 74 height 15
click at [853, 572] on p "[MAC_ADDRESS]" at bounding box center [623, 580] width 1183 height 16
click at [578, 468] on div "N/A [TECHNICAL_ID] #8326ceac Cell #EB211210942::NOKIA::FW2QQD Parent CPE: eCell…" at bounding box center [623, 413] width 1247 height 827
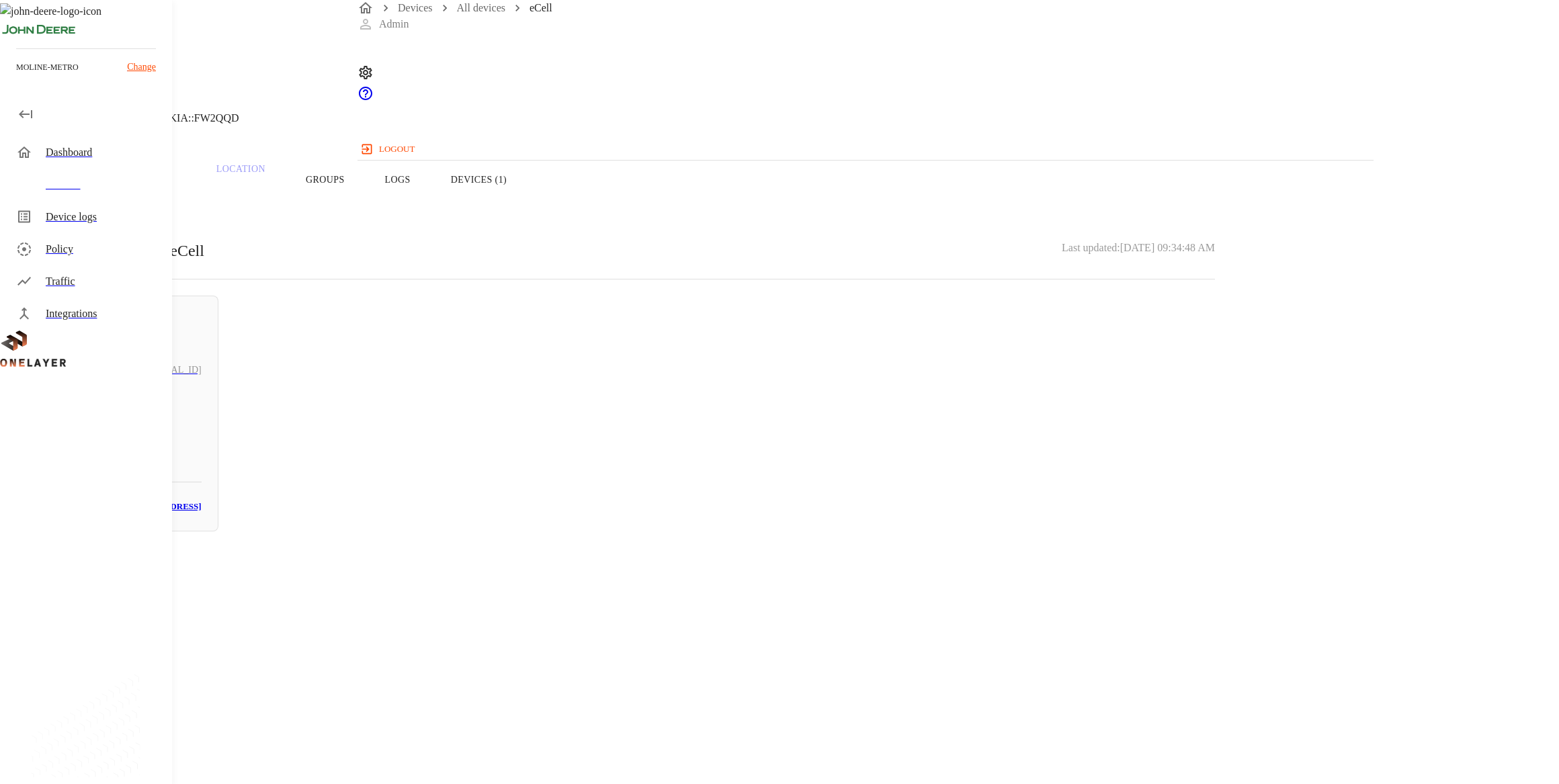
click at [16, 77] on icon at bounding box center [8, 68] width 16 height 16
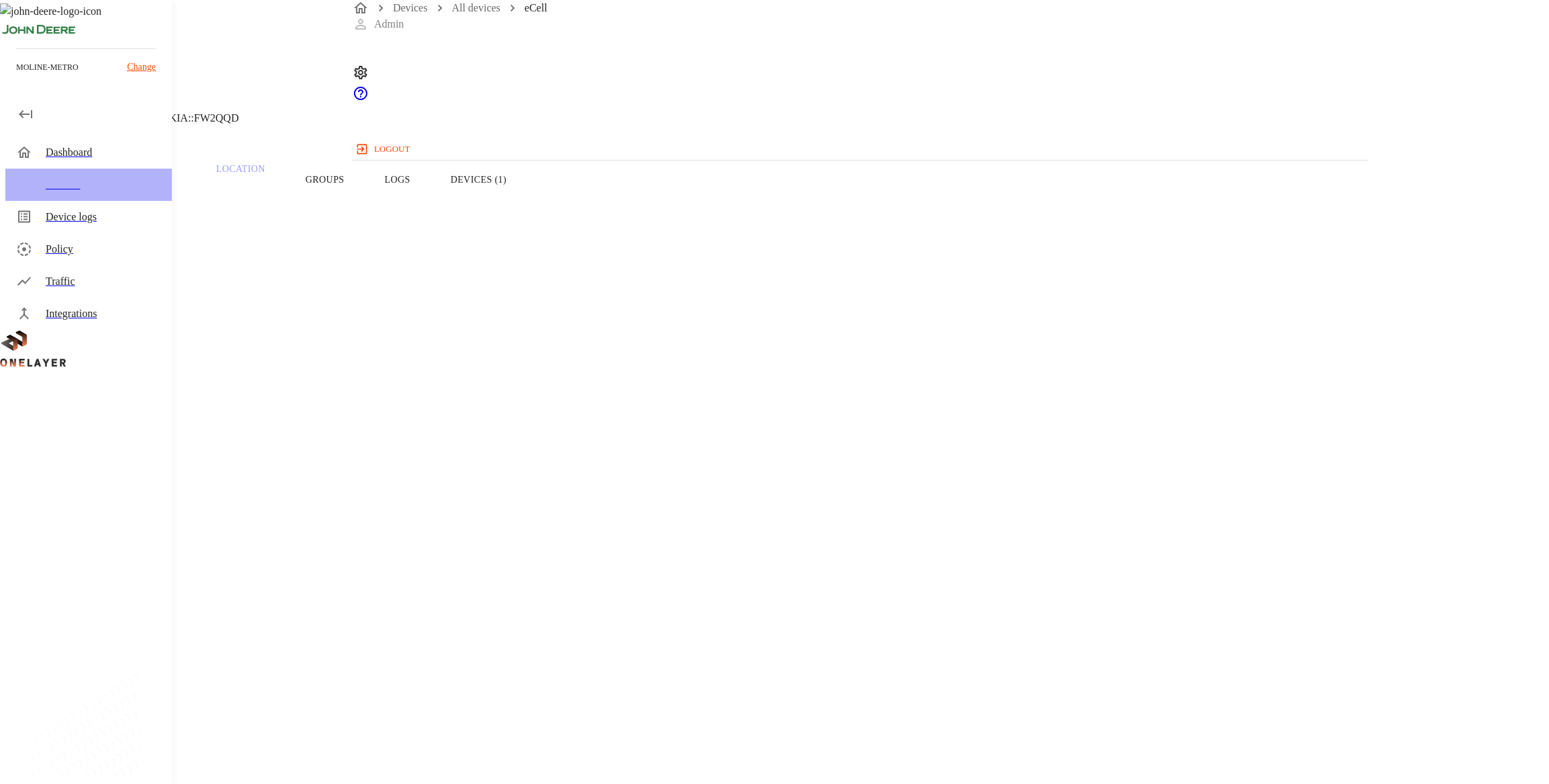
click at [69, 184] on div "Devices" at bounding box center [103, 184] width 115 height 16
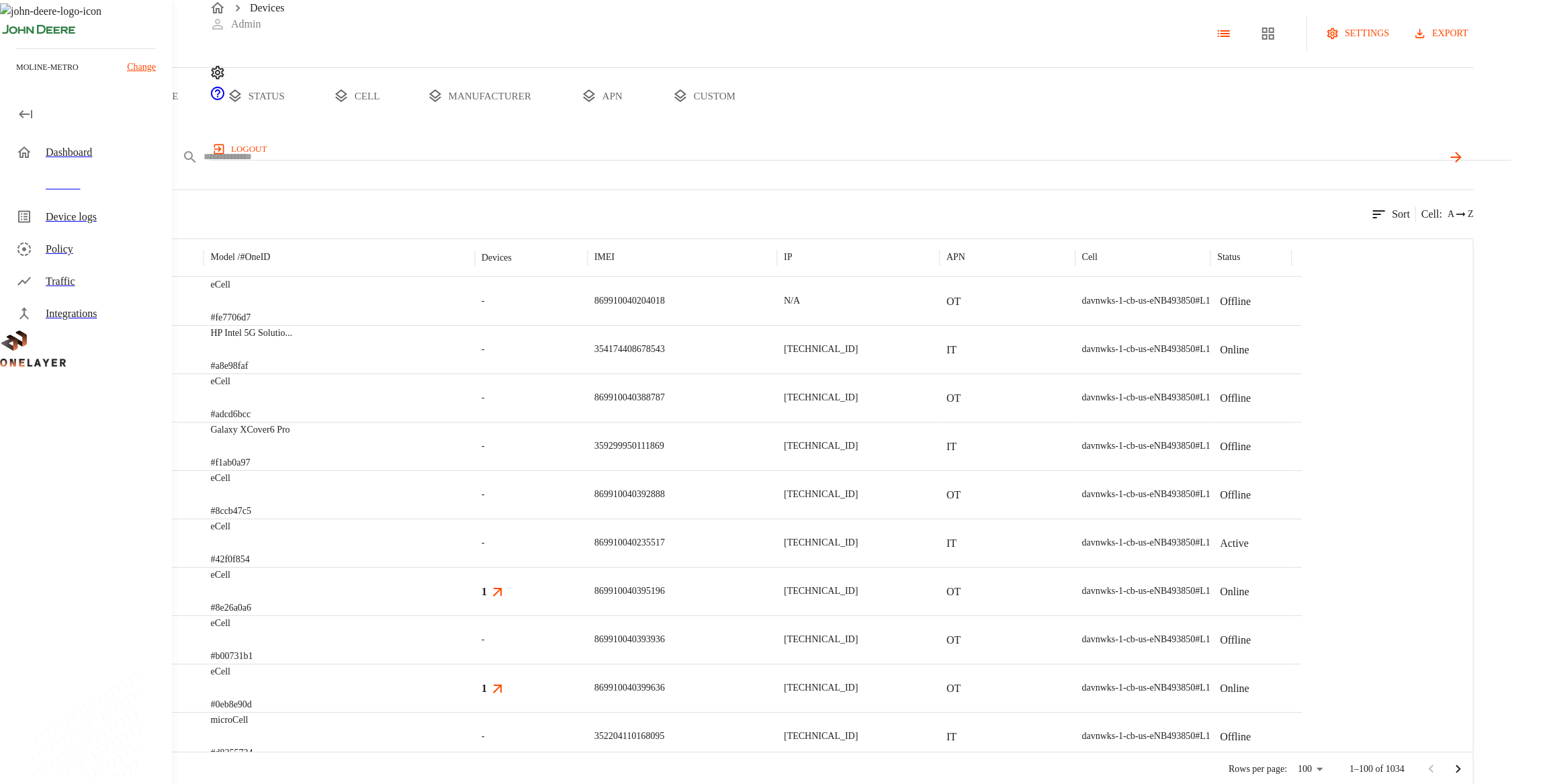
click at [492, 167] on input "text" at bounding box center [822, 157] width 1239 height 19
paste input "**********"
type input "**********"
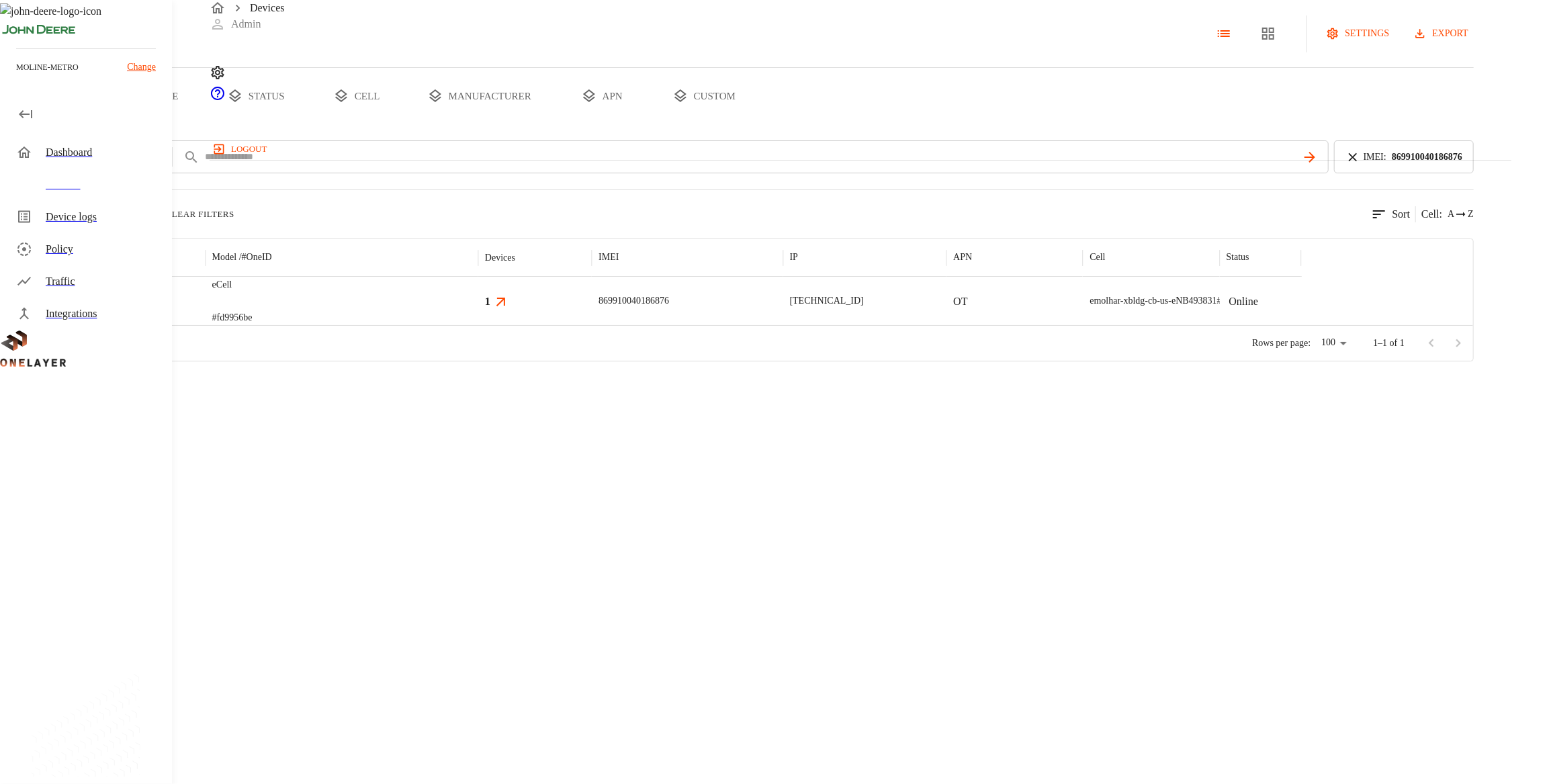
click at [478, 325] on div "eCell #fd9956be" at bounding box center [342, 300] width 273 height 48
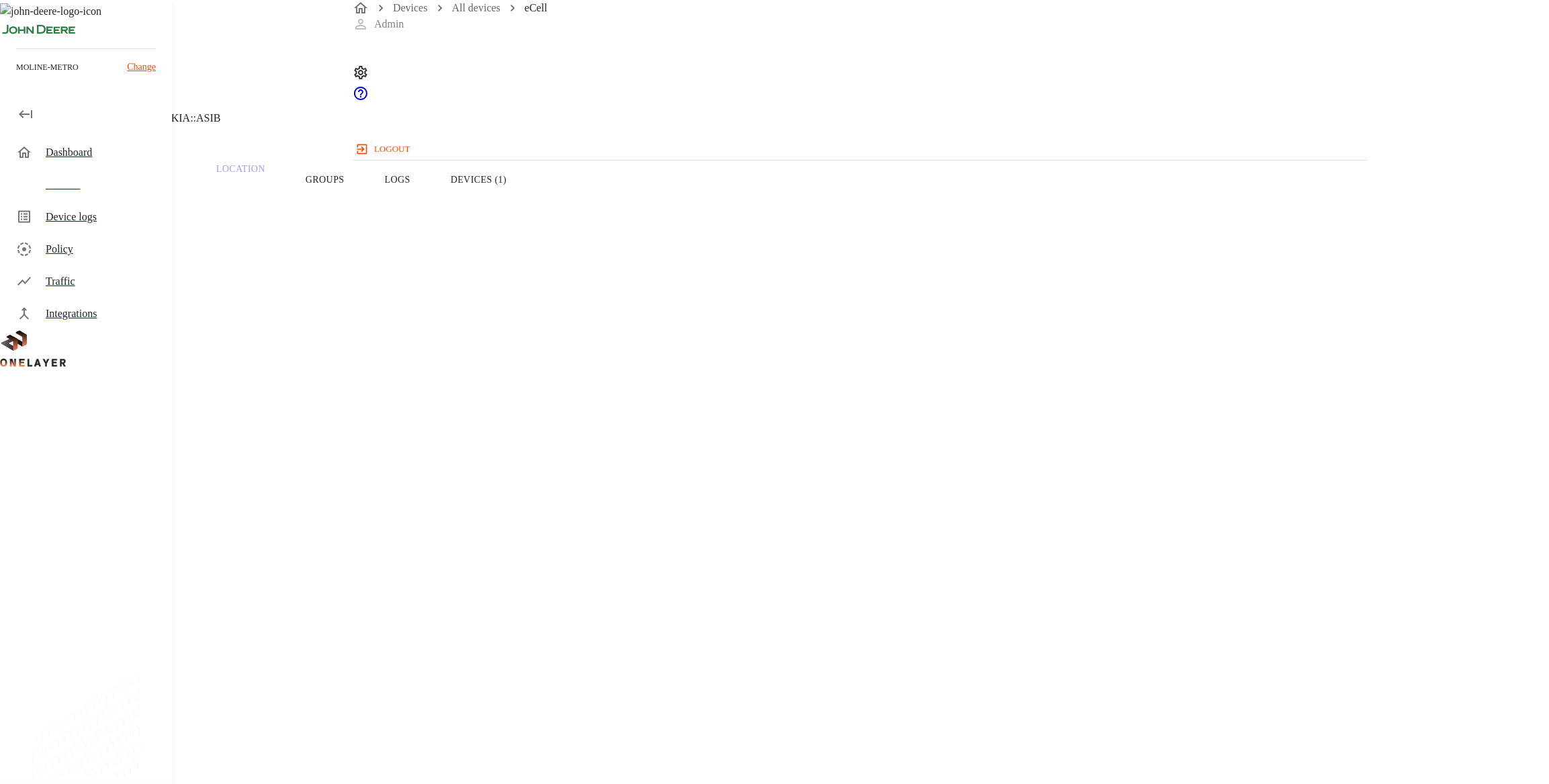
click at [527, 207] on button "Devices (1)" at bounding box center [478, 179] width 96 height 85
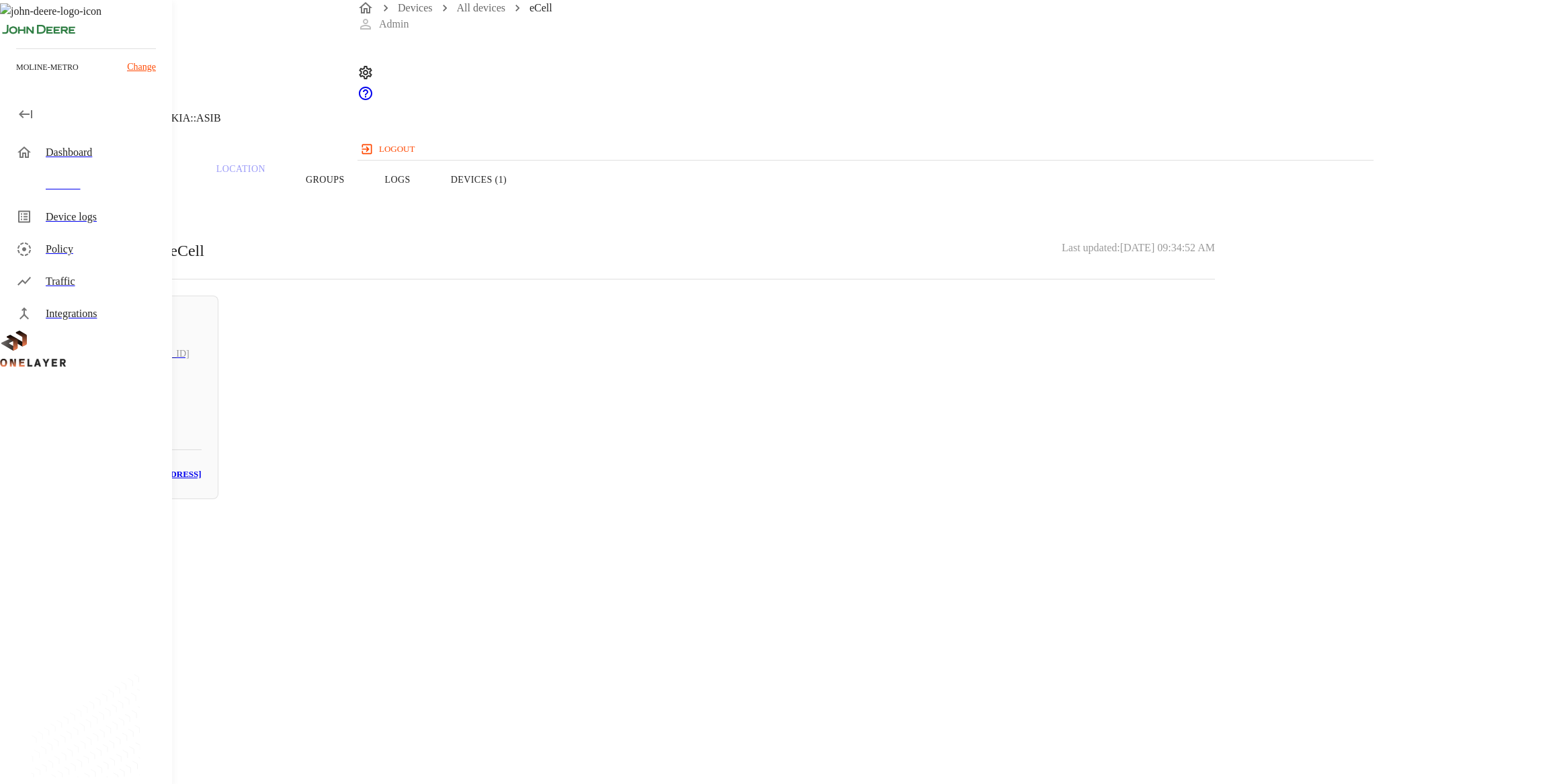
click at [201, 399] on h5 "N/A" at bounding box center [125, 402] width 153 height 22
click at [853, 572] on p "[MAC_ADDRESS]" at bounding box center [623, 580] width 1183 height 16
drag, startPoint x: 714, startPoint y: 547, endPoint x: 688, endPoint y: 541, distance: 26.7
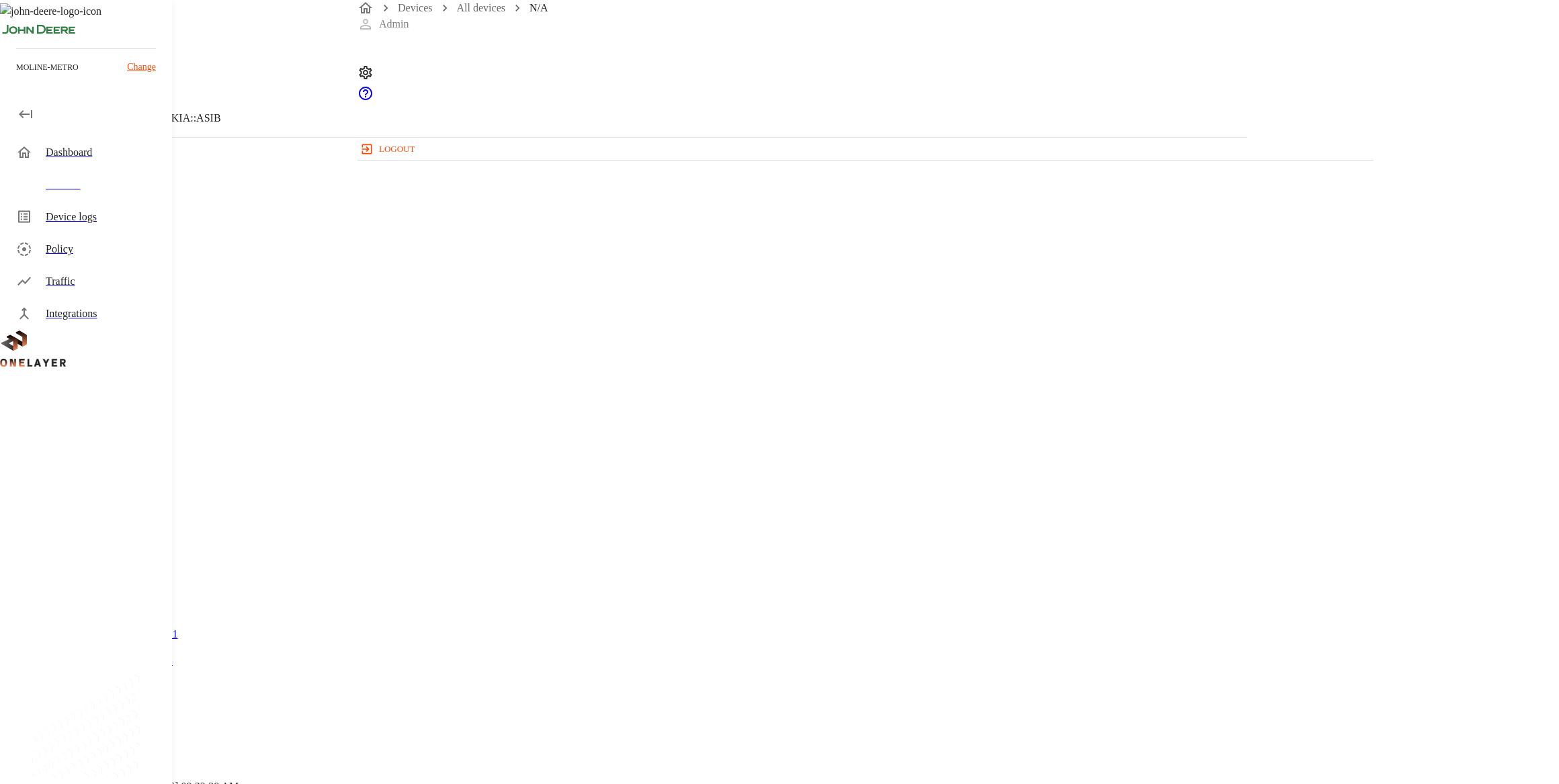
click at [713, 547] on div "N/A NEW Prodrive B.V. [TECHNICAL_ID] #e0aaf71a Cell #DH240725609::NOKIA::ASIB P…" at bounding box center [623, 413] width 1247 height 827
drag, startPoint x: 691, startPoint y: 541, endPoint x: 681, endPoint y: 541, distance: 10.0
click at [16, 77] on icon at bounding box center [8, 68] width 16 height 16
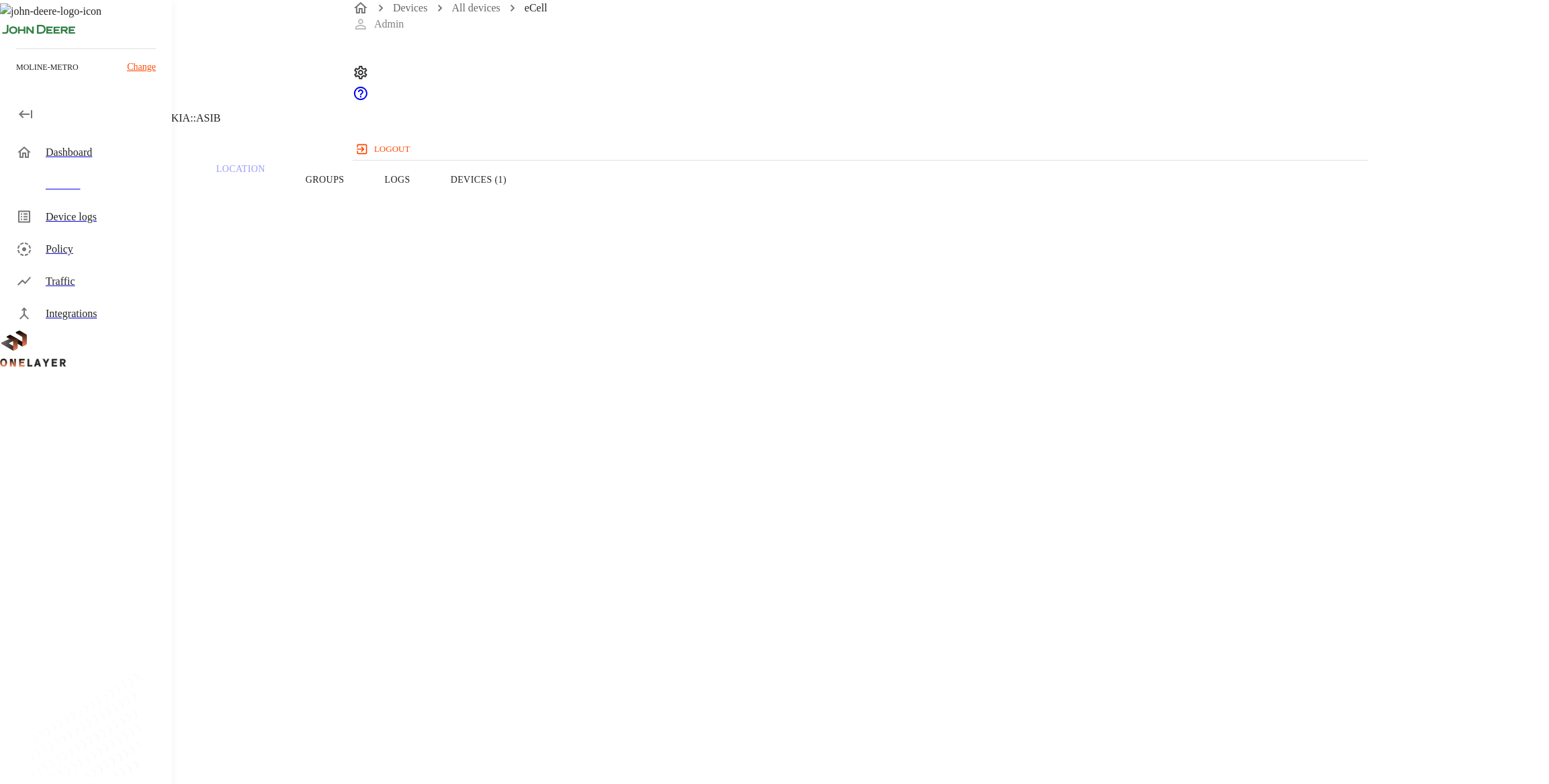
click at [67, 173] on div "Devices" at bounding box center [88, 185] width 167 height 32
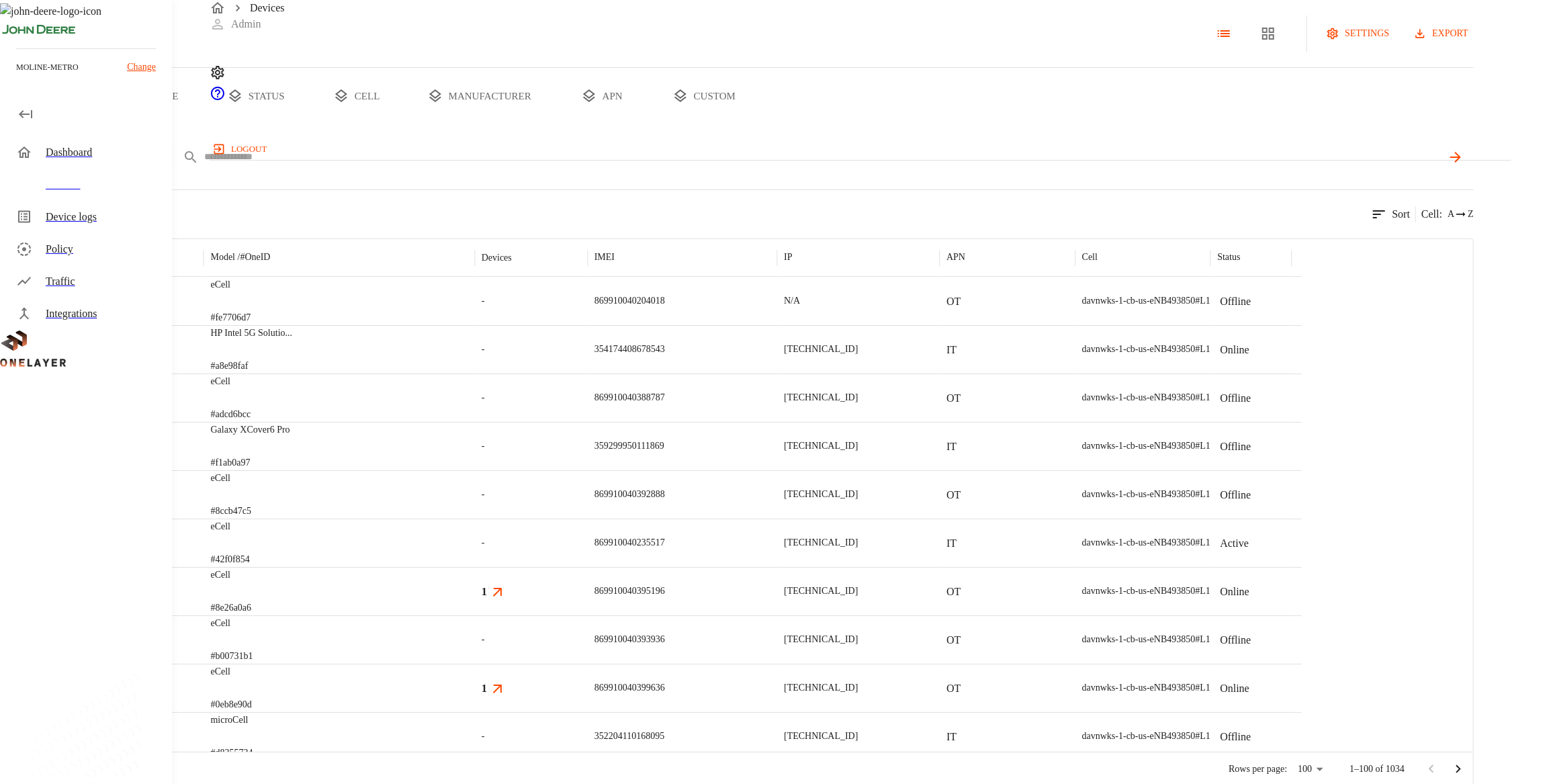
click at [472, 174] on div "IMEI ****" at bounding box center [785, 157] width 1377 height 33
click at [481, 167] on input "text" at bounding box center [822, 157] width 1239 height 19
paste input "**********"
type input "**********"
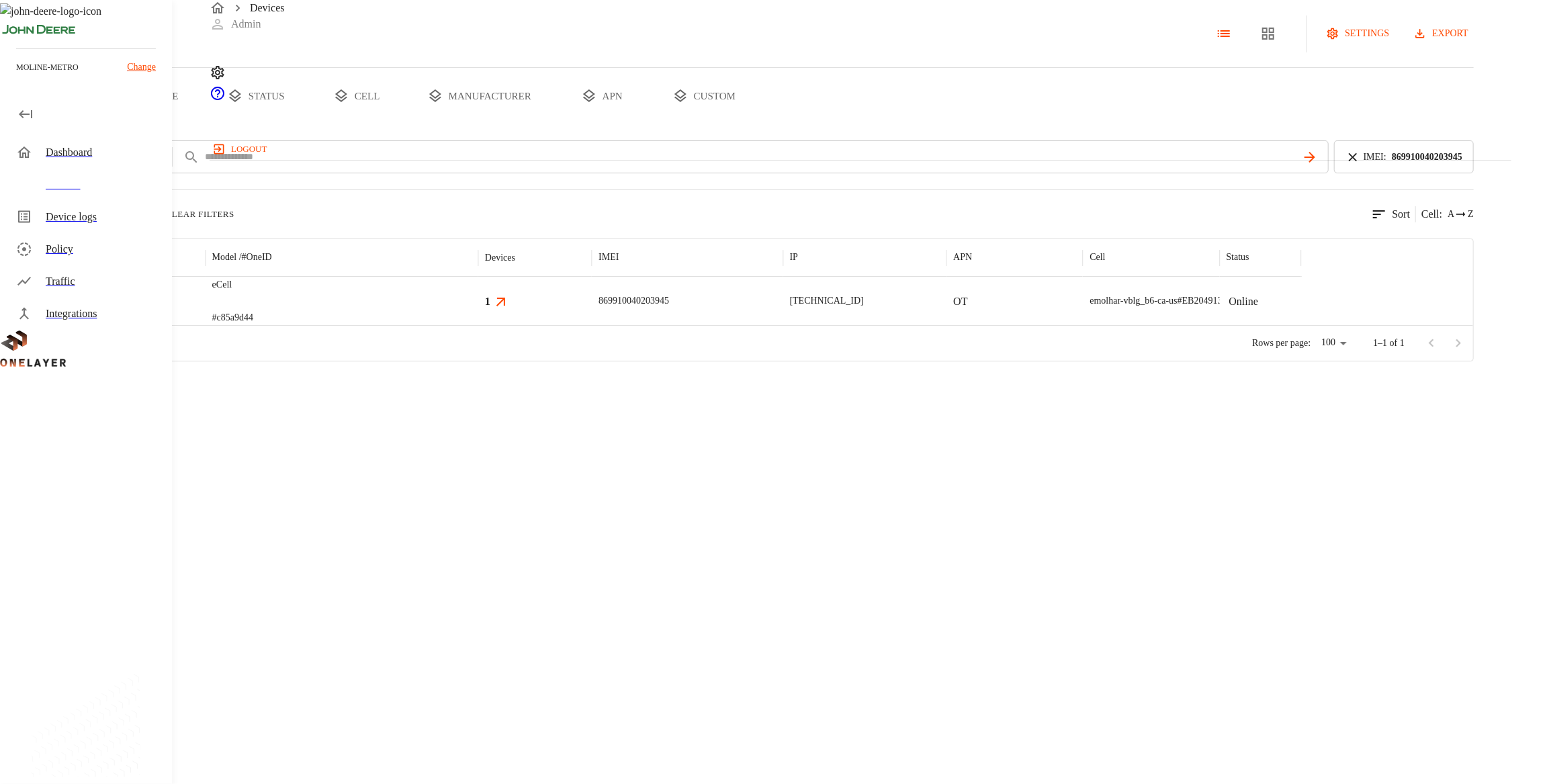
click at [478, 325] on div "eCell #c85a9d44" at bounding box center [342, 300] width 273 height 48
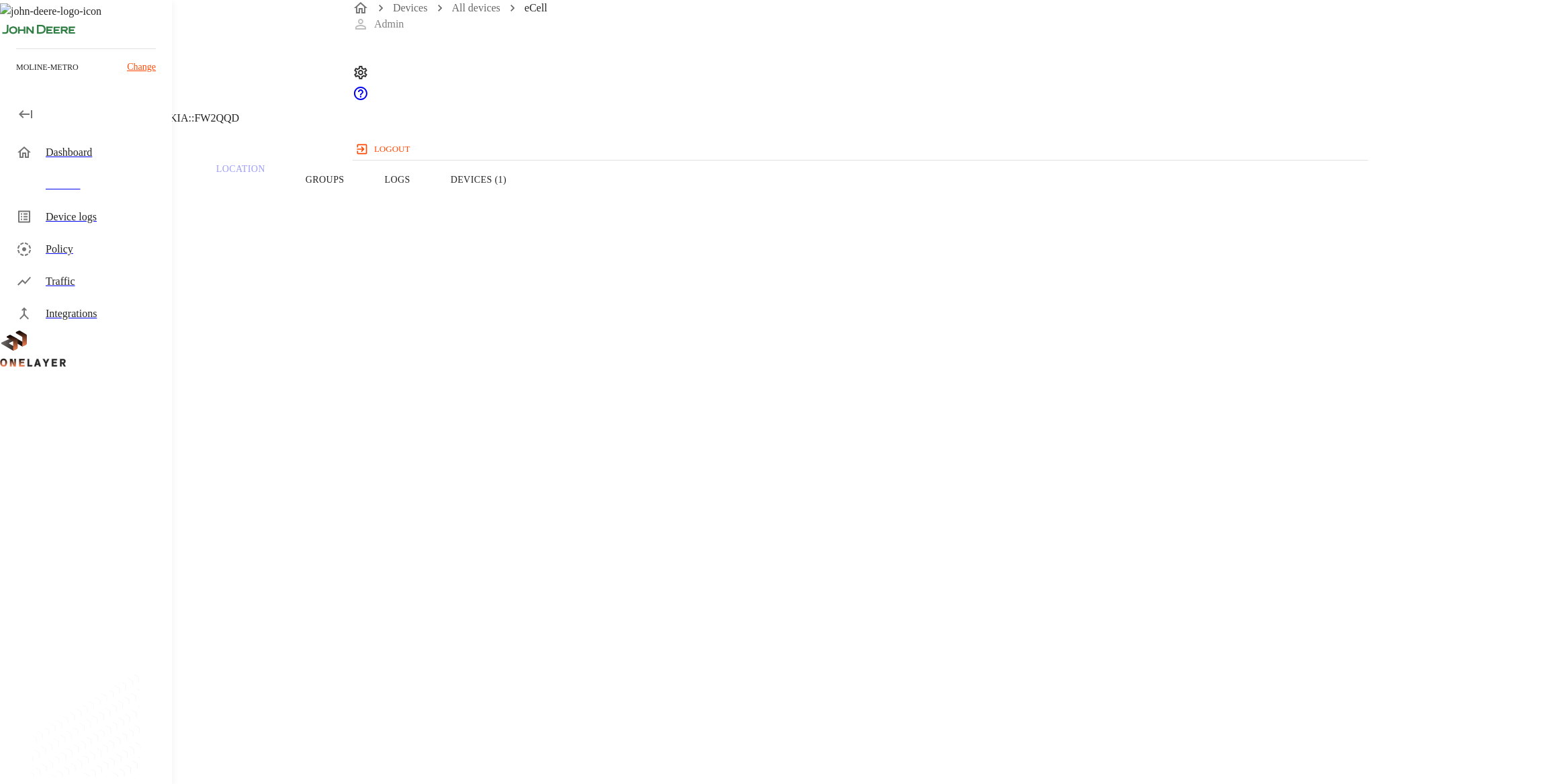
click at [527, 206] on button "Devices (1)" at bounding box center [478, 179] width 96 height 85
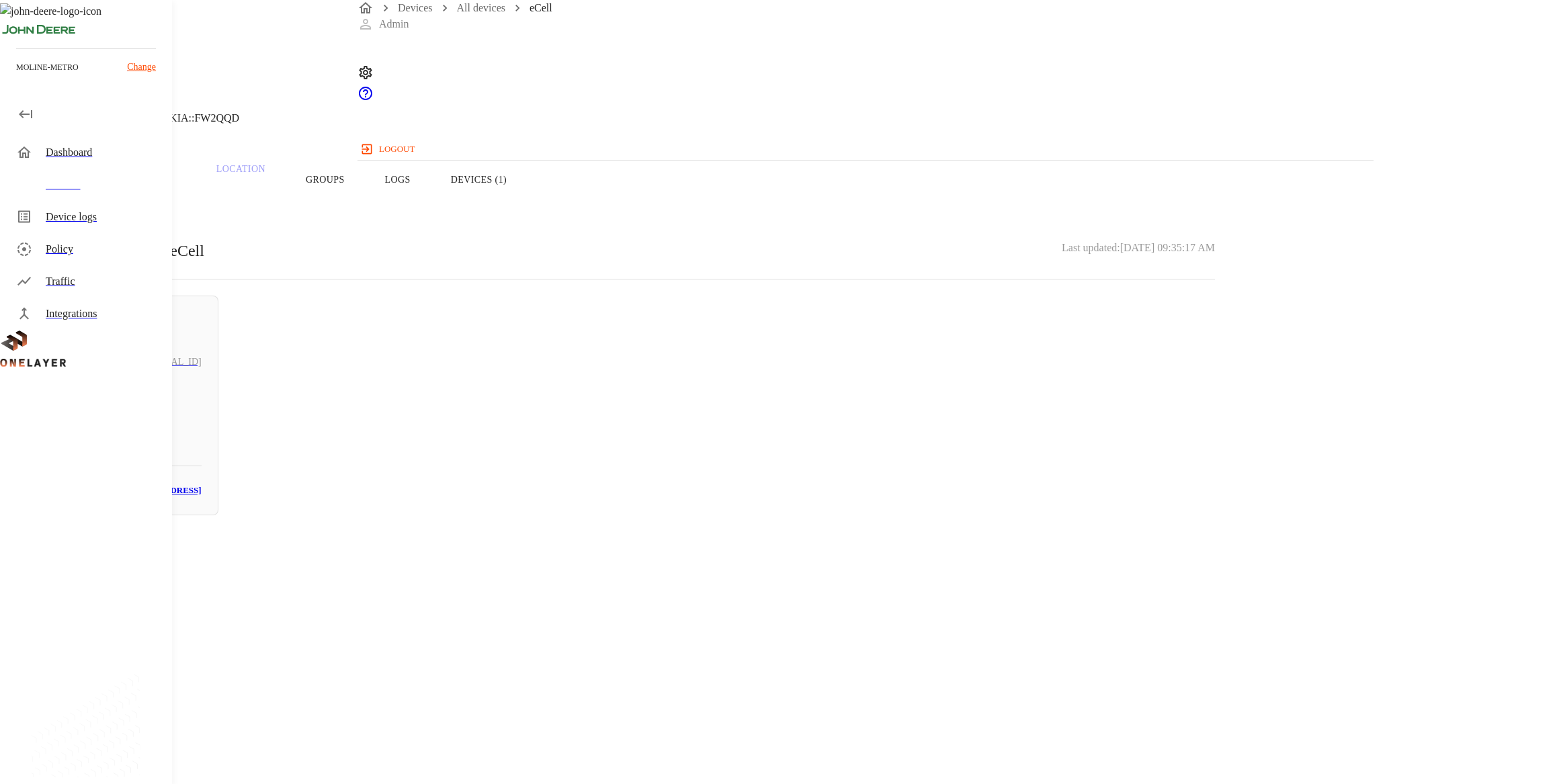
click at [201, 395] on div "N/A # 90855a92" at bounding box center [125, 422] width 153 height 54
click at [853, 572] on p "[MAC_ADDRESS]" at bounding box center [623, 580] width 1183 height 16
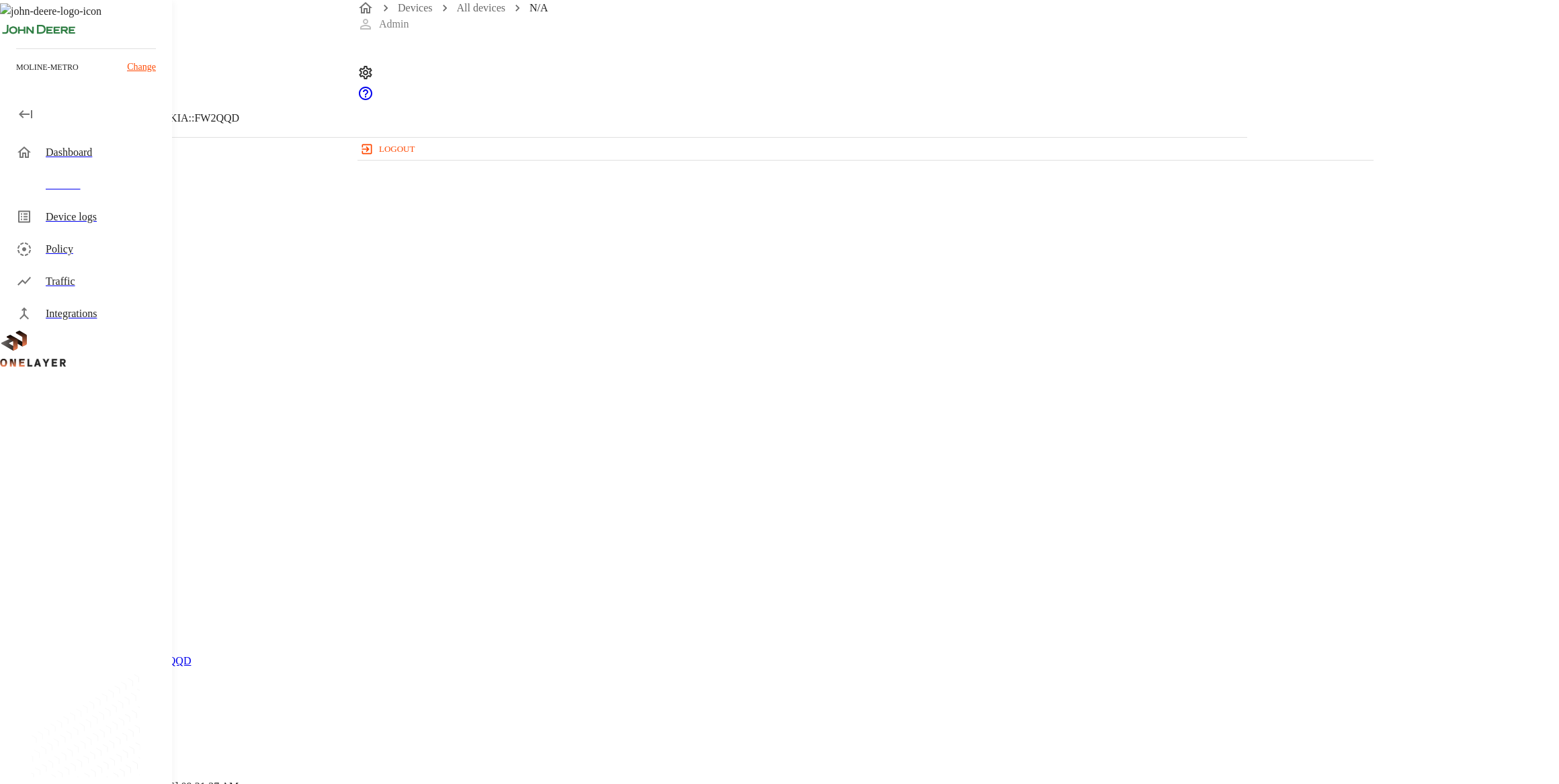
click at [853, 572] on p "[MAC_ADDRESS]" at bounding box center [623, 580] width 1183 height 16
click at [847, 549] on div "N/A [TECHNICAL_ID] #90855a92 Cell #EB204913407::NOKIA::FW2QQD Parent CPE: eCell…" at bounding box center [623, 413] width 1247 height 827
drag, startPoint x: 582, startPoint y: 240, endPoint x: 576, endPoint y: 245, distance: 7.8
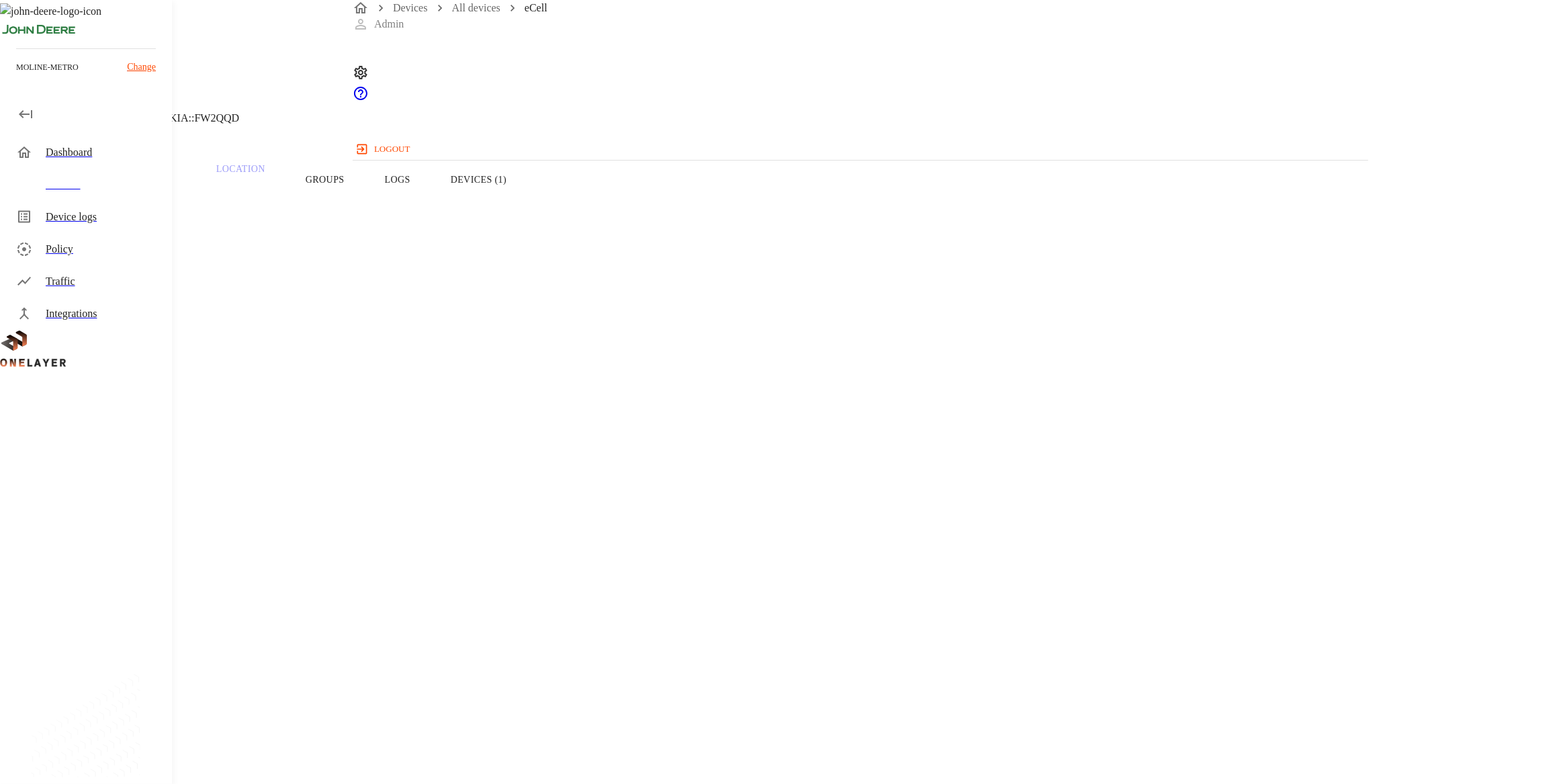
click at [16, 77] on icon at bounding box center [8, 68] width 16 height 16
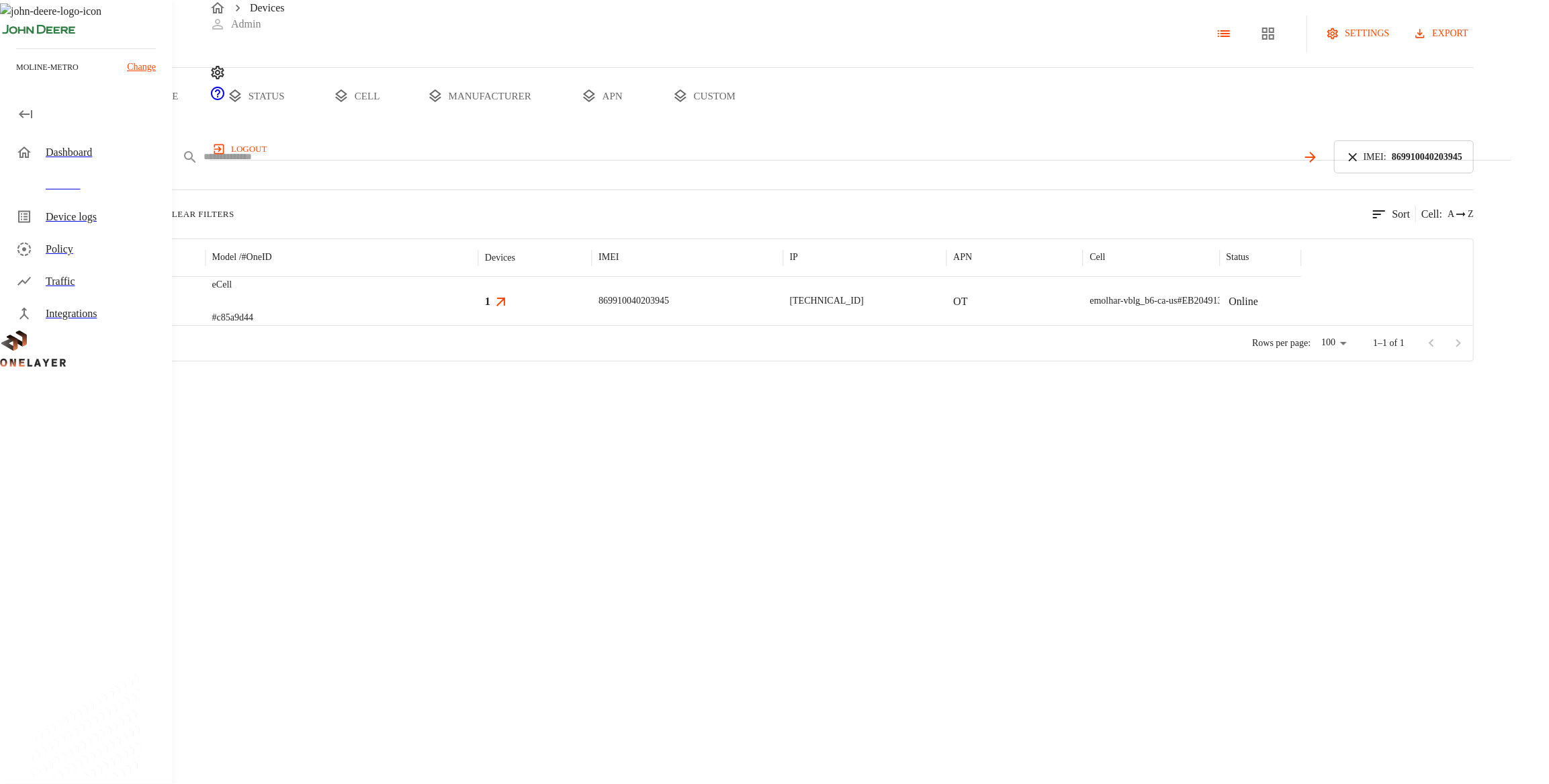
click at [571, 167] on input "text" at bounding box center [750, 157] width 1094 height 19
paste input "**********"
type input "**********"
click at [852, 164] on icon at bounding box center [1352, 157] width 15 height 15
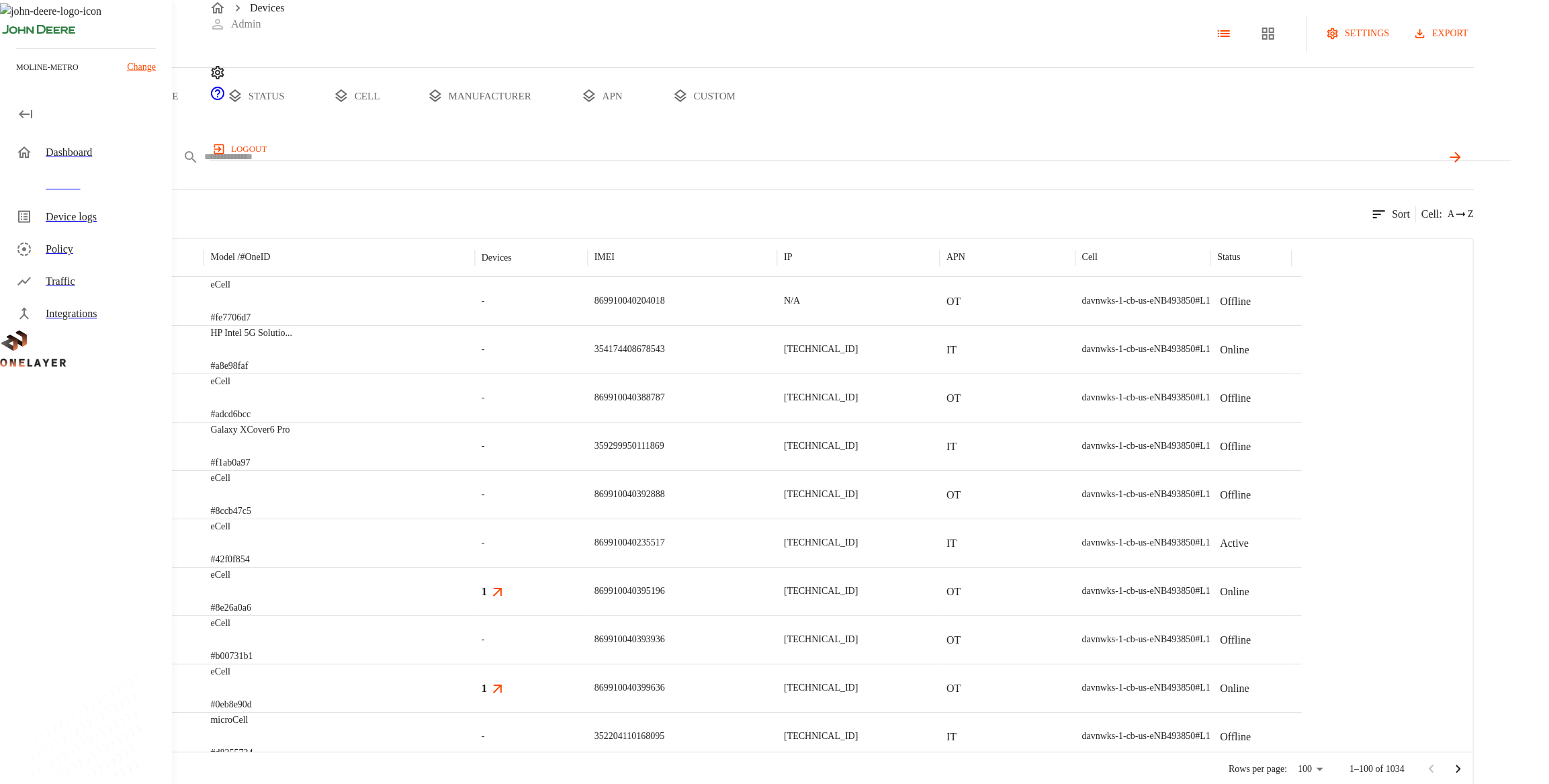
click at [746, 174] on div "IMEI ****" at bounding box center [785, 157] width 1377 height 33
click at [796, 180] on div "Devices settings export all devices type status cell manufacturer apn custom ad…" at bounding box center [736, 393] width 1474 height 787
click at [796, 174] on div "IMEI ****" at bounding box center [785, 157] width 1377 height 33
click at [799, 167] on input "text" at bounding box center [822, 157] width 1239 height 19
paste input "**********"
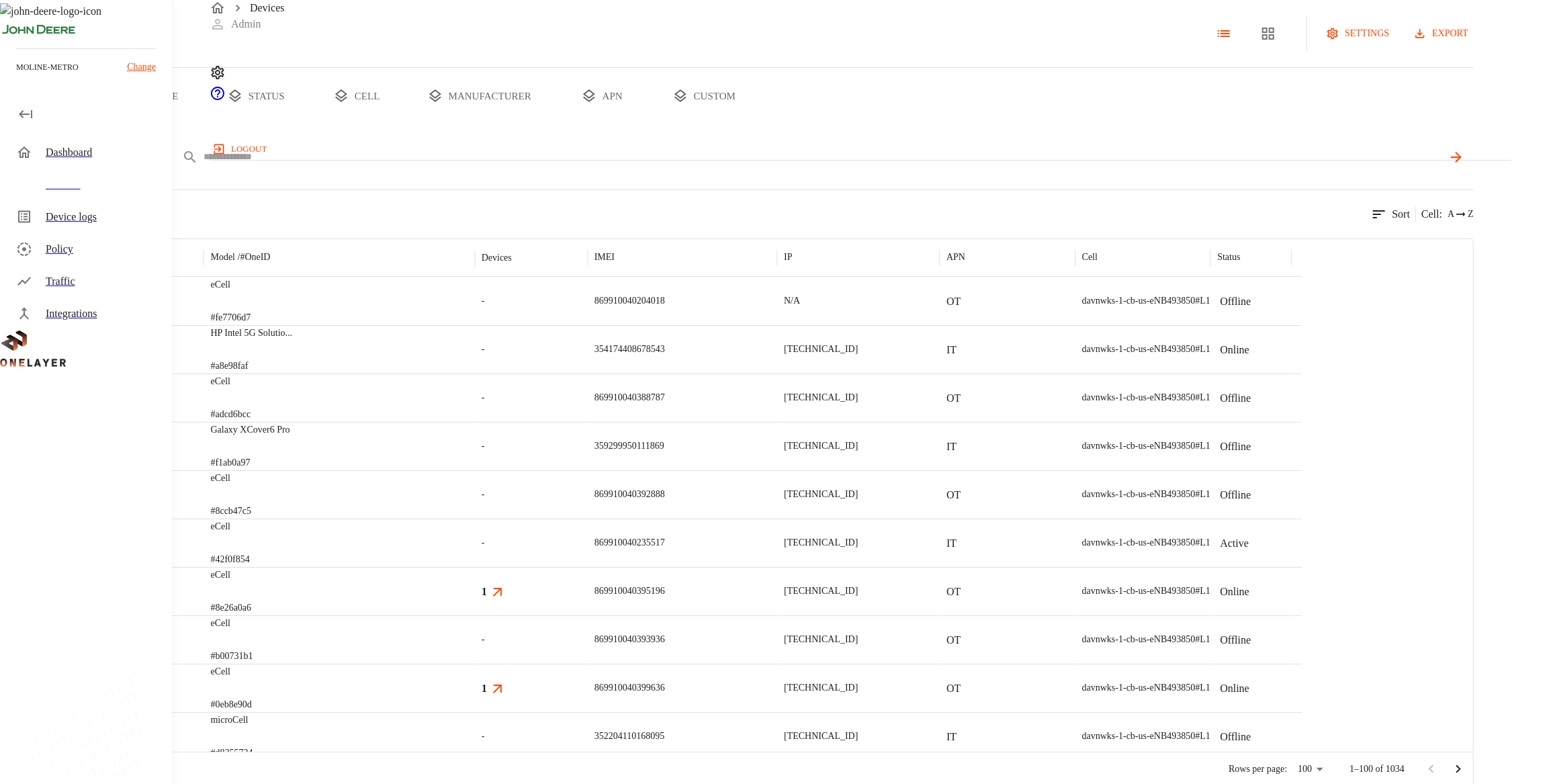
type input "**********"
type input "*"
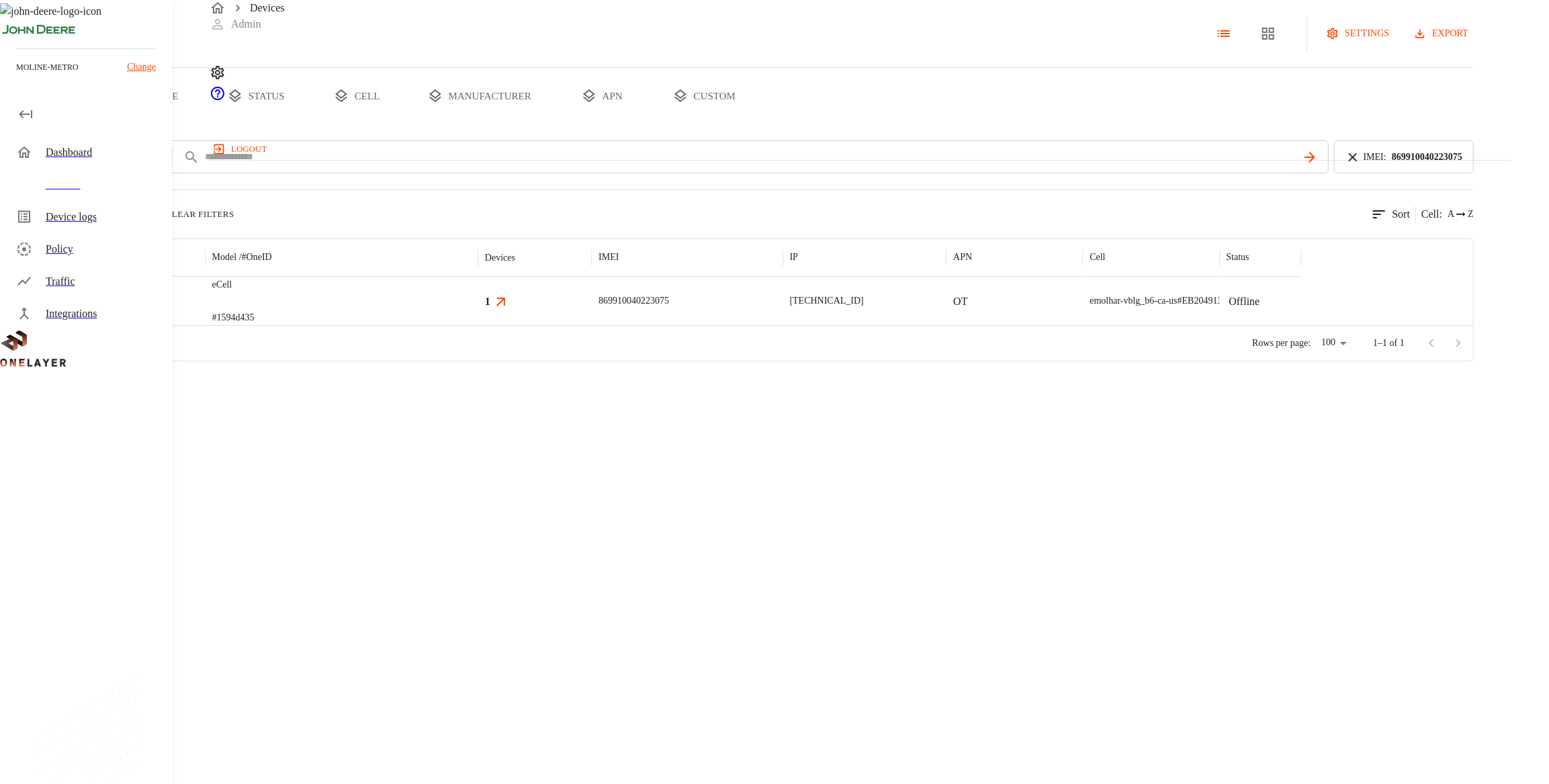
click at [564, 326] on div at bounding box center [651, 325] width 1301 height 1
click at [478, 325] on div "eCell #1594d435" at bounding box center [342, 300] width 273 height 48
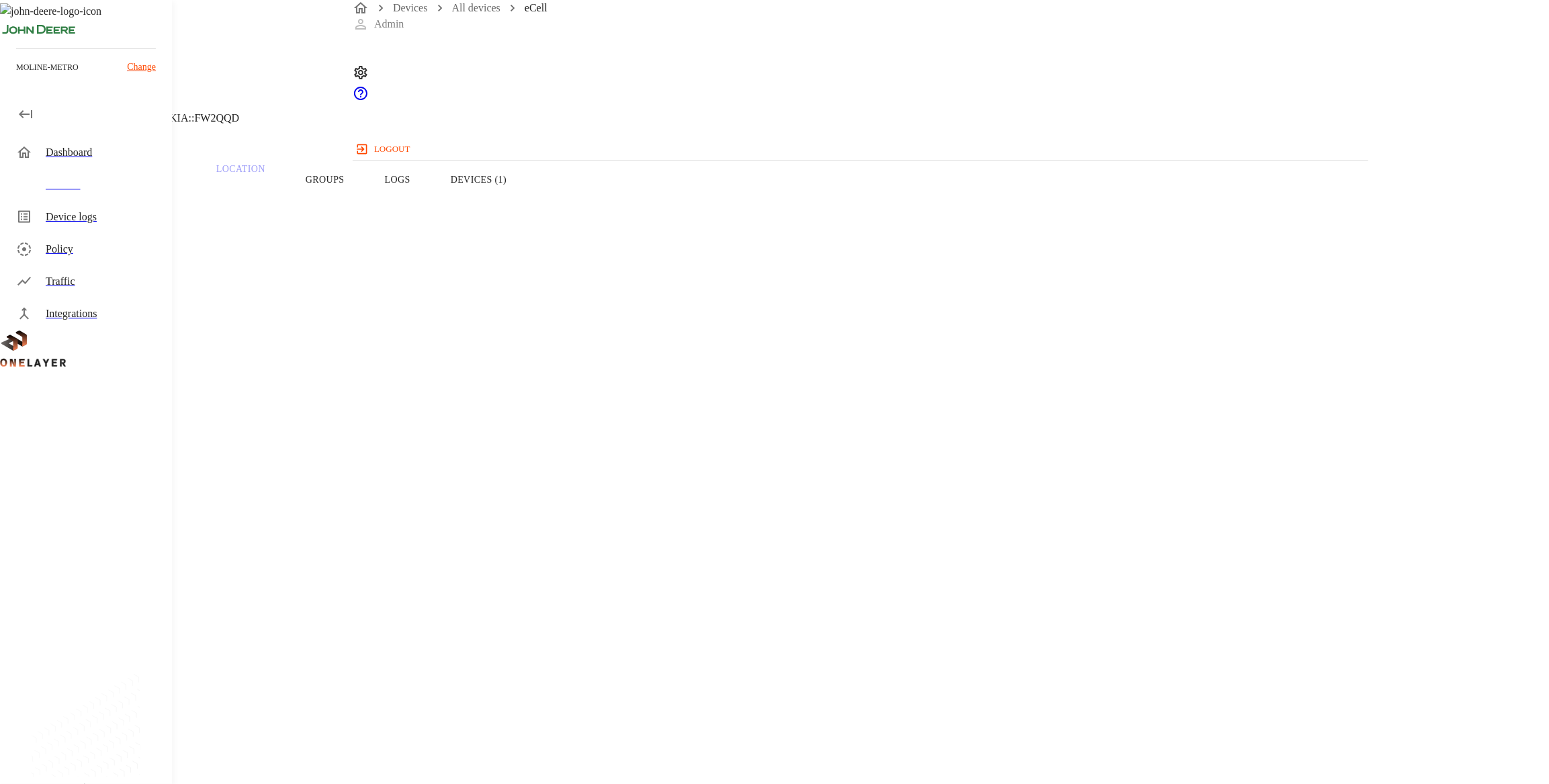
click at [527, 217] on button "Devices (1)" at bounding box center [478, 179] width 96 height 85
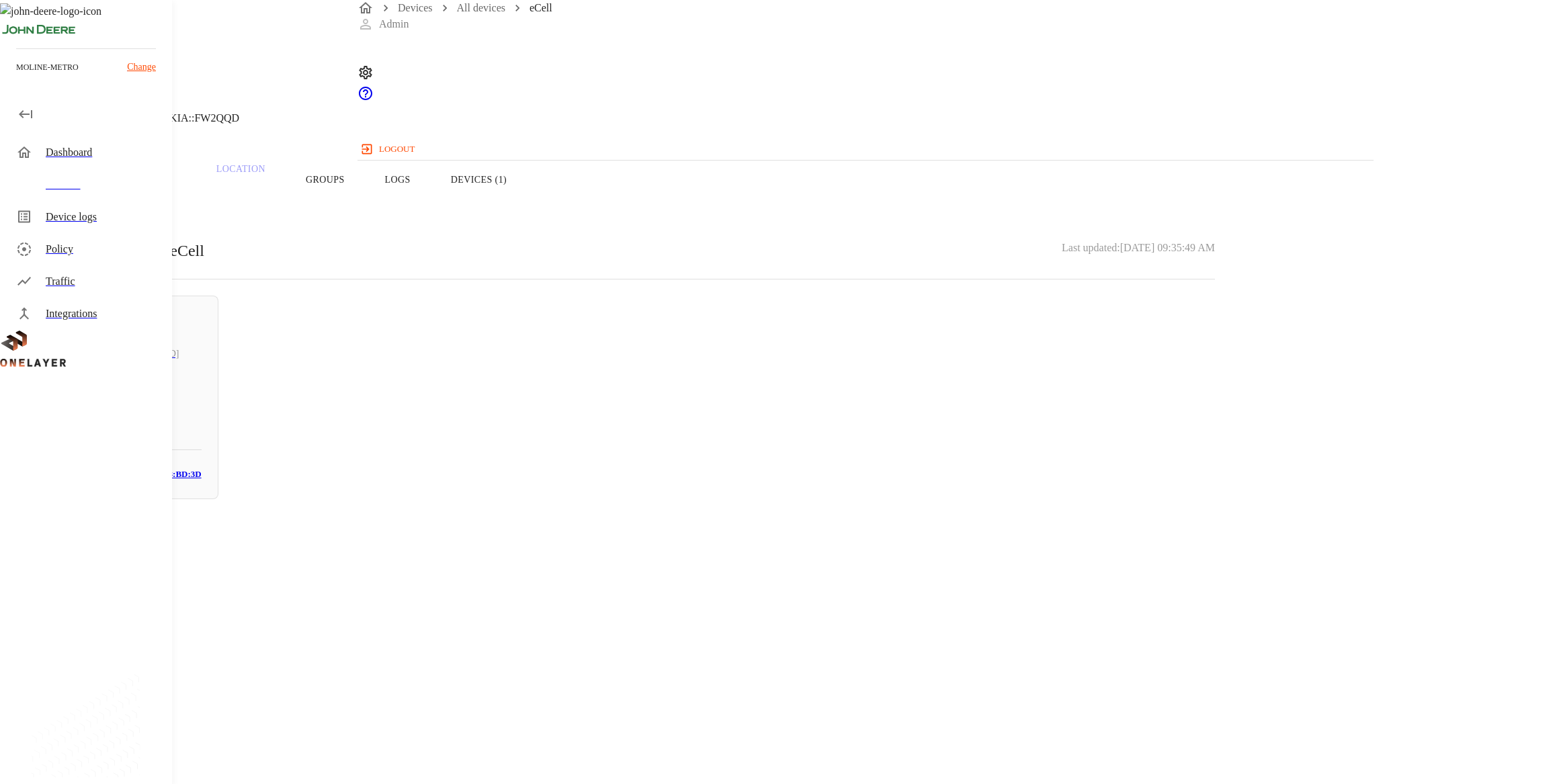
click at [373, 435] on div "Devices connected to eCell Last updated: [DATE] 09:35:49 AM Offline [TECHNICAL_…" at bounding box center [623, 369] width 1247 height 293
click at [201, 427] on h3 "# 6d4a9763" at bounding box center [125, 422] width 153 height 20
click at [853, 572] on p "38:14:28:68:BD:3D" at bounding box center [623, 580] width 1183 height 16
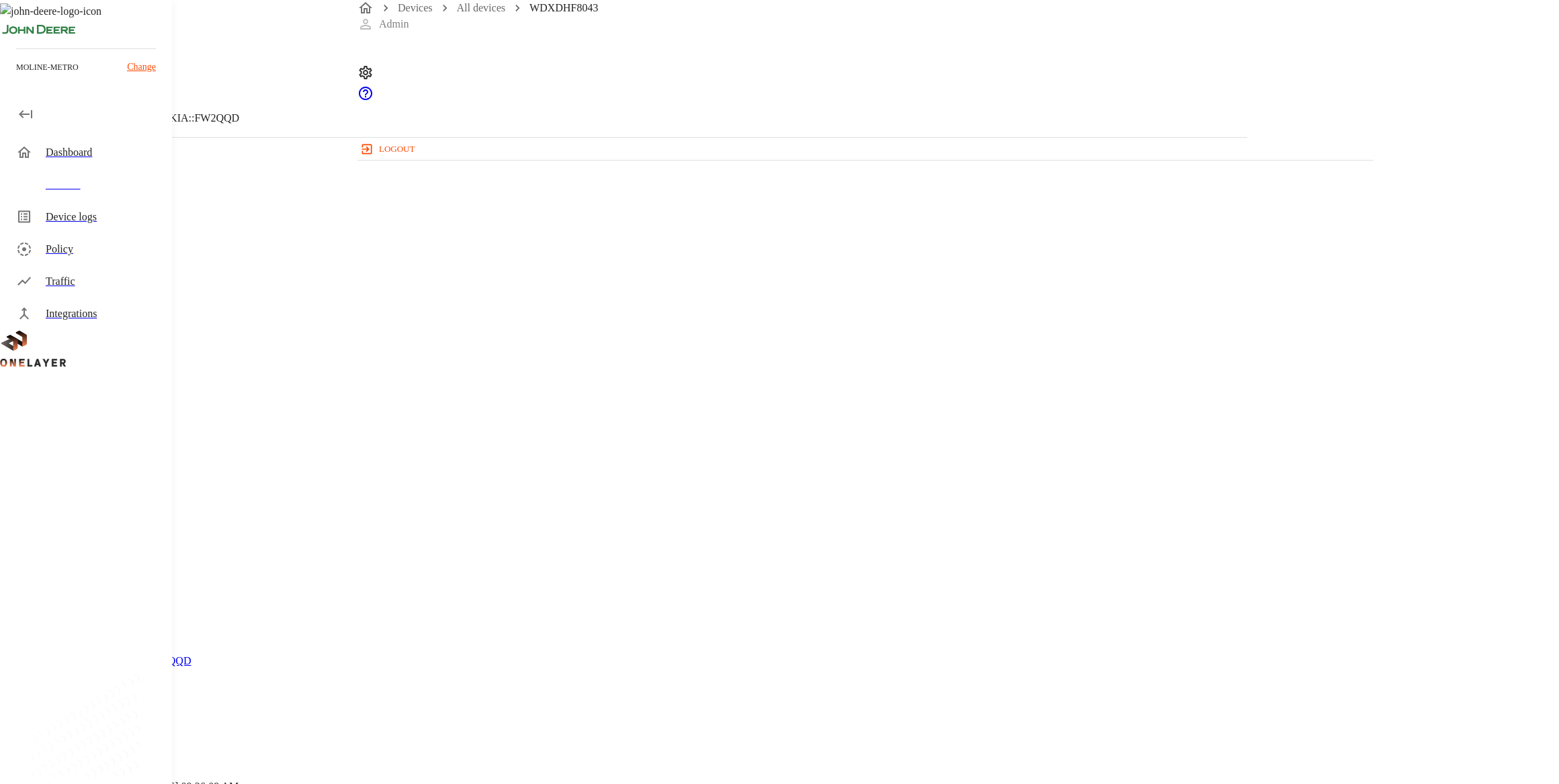
drag, startPoint x: 1160, startPoint y: 562, endPoint x: 1119, endPoint y: 489, distance: 83.7
click at [853, 550] on div "WDXDHF8043 [TECHNICAL_ID] #6d4a9763 Cell #EB204913407::NOKIA::FW2QQD Parent CPE…" at bounding box center [623, 413] width 1247 height 827
drag, startPoint x: 1094, startPoint y: 460, endPoint x: 1056, endPoint y: 457, distance: 38.1
drag, startPoint x: 464, startPoint y: 135, endPoint x: 463, endPoint y: 127, distance: 8.1
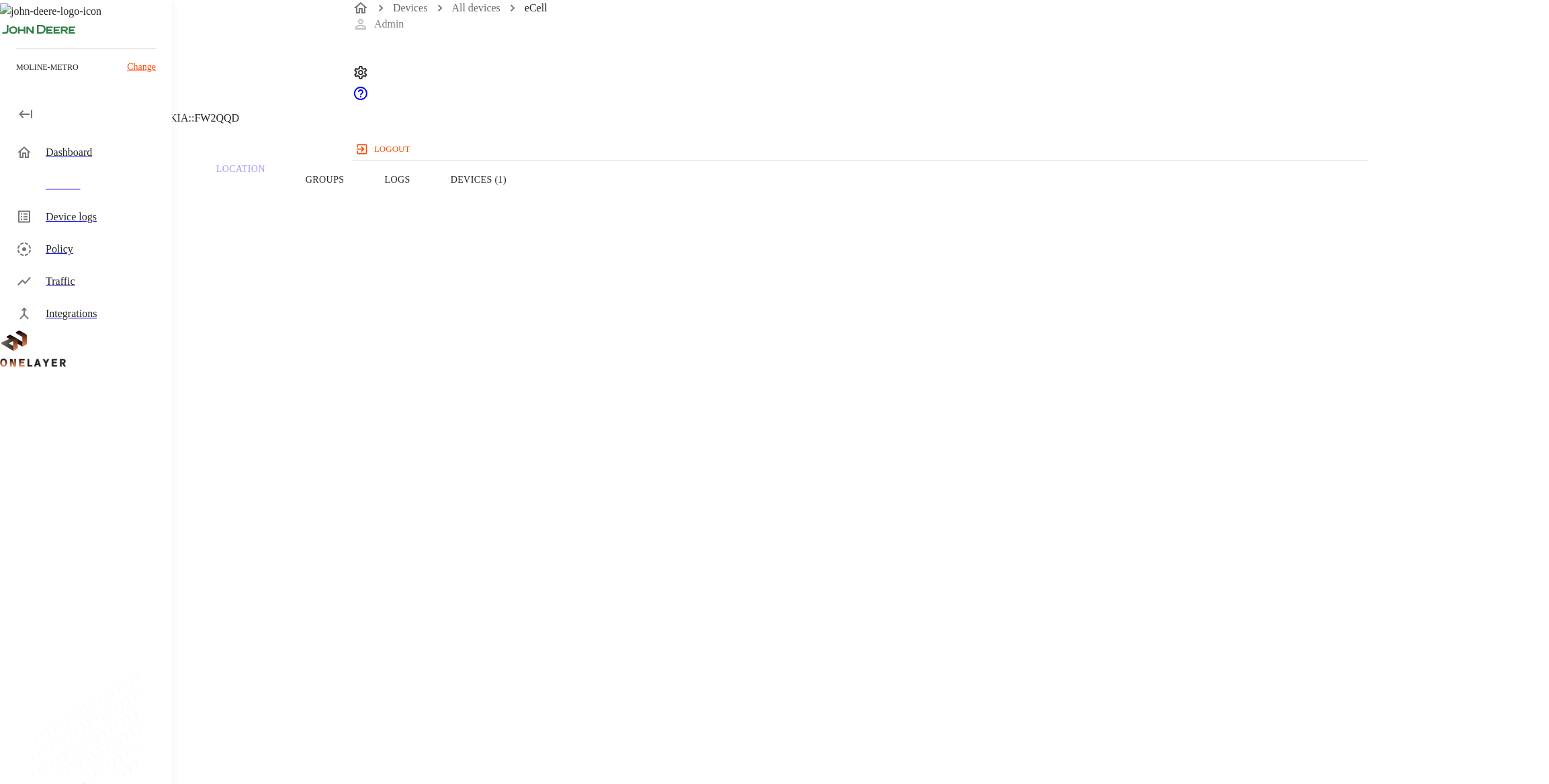
click at [398, 134] on div "eCell [TECHNICAL_ID] #1594d435 Cell #EB204913407::NOKIA::FW2QQD" at bounding box center [620, 68] width 1240 height 137
click at [16, 77] on icon at bounding box center [8, 68] width 16 height 16
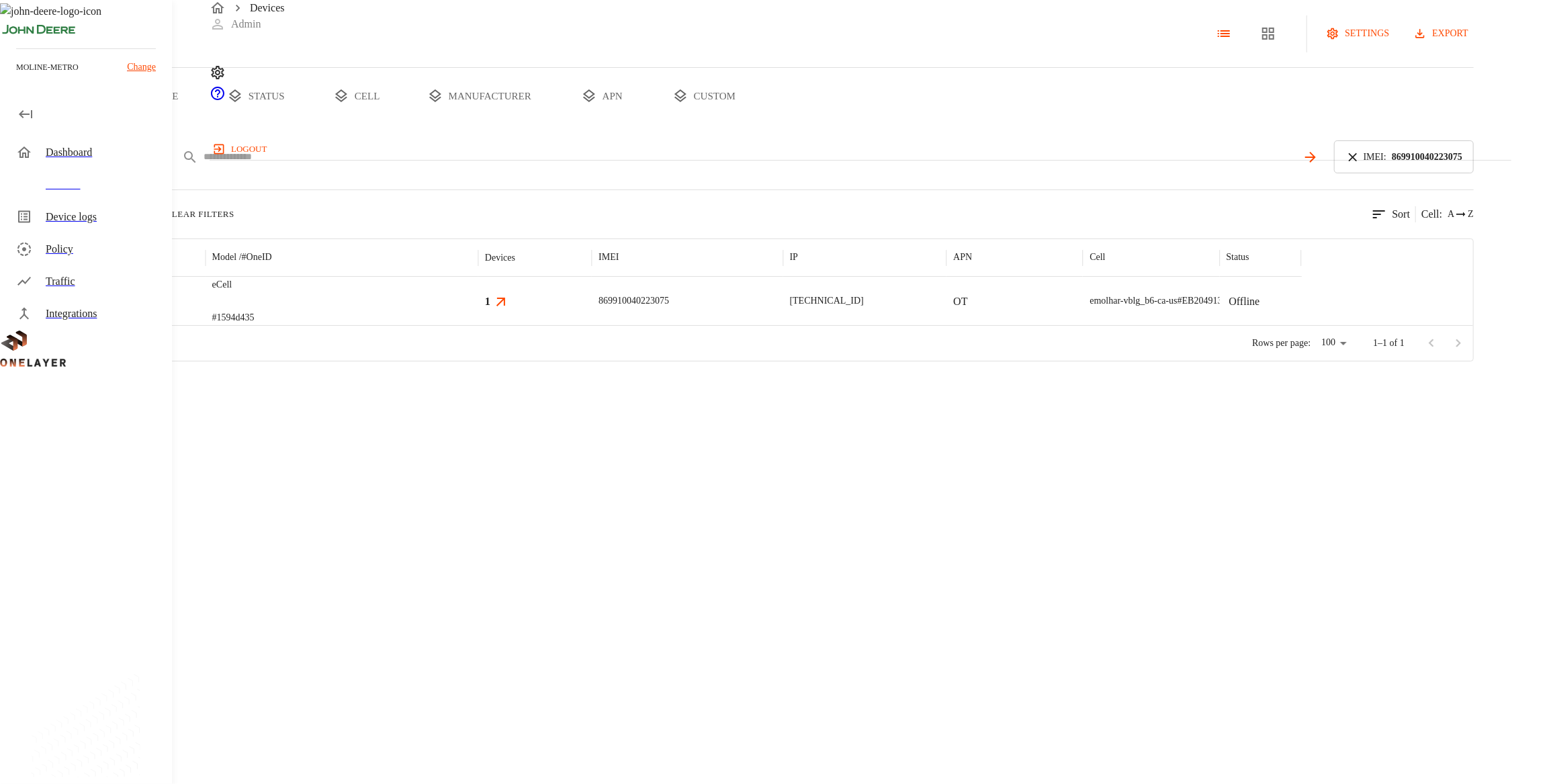
click at [531, 167] on input "text" at bounding box center [750, 157] width 1094 height 19
paste input "**********"
type input "**********"
click at [852, 164] on icon at bounding box center [1352, 157] width 15 height 15
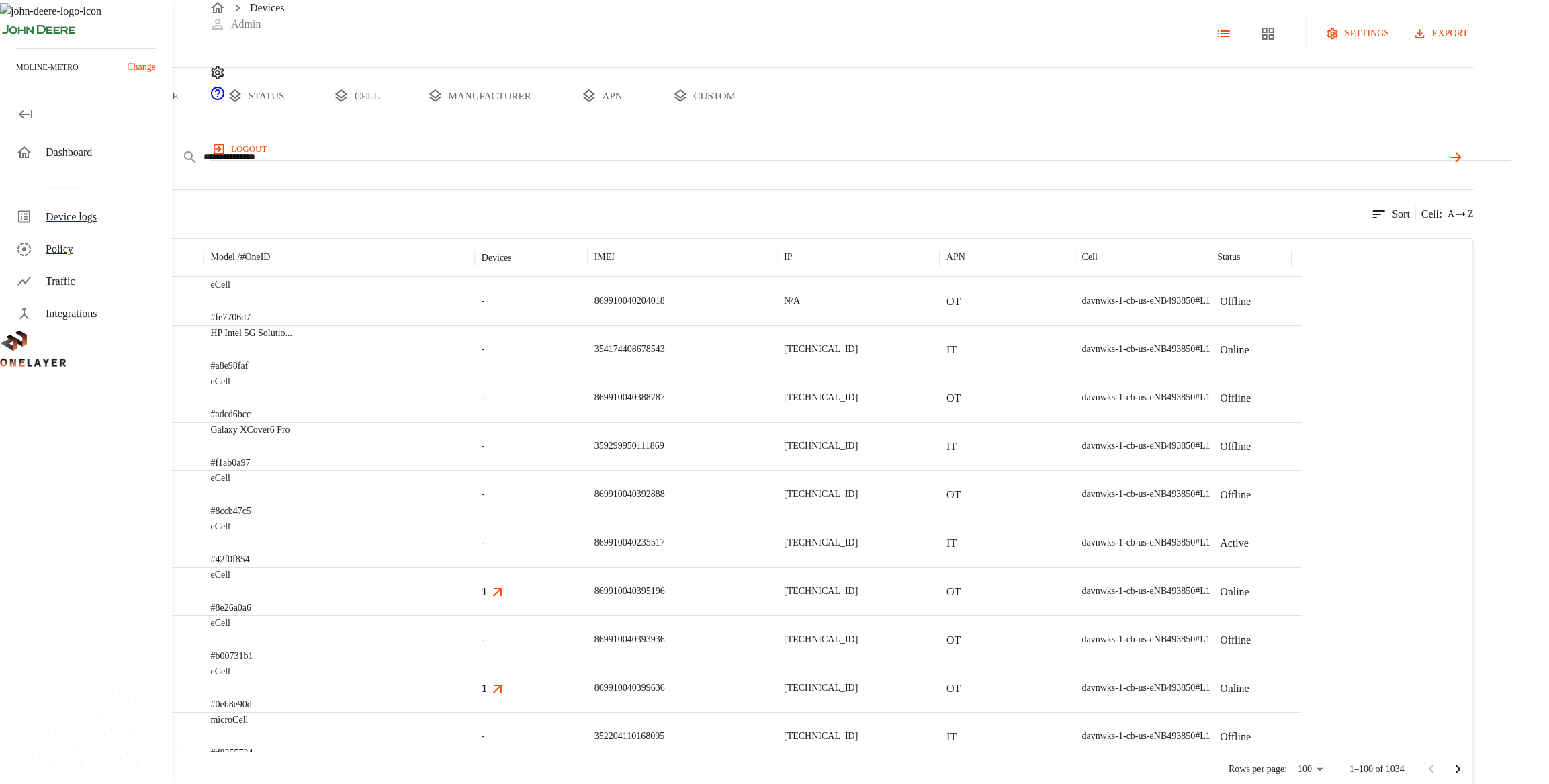
click at [852, 167] on input "**********" at bounding box center [822, 157] width 1239 height 19
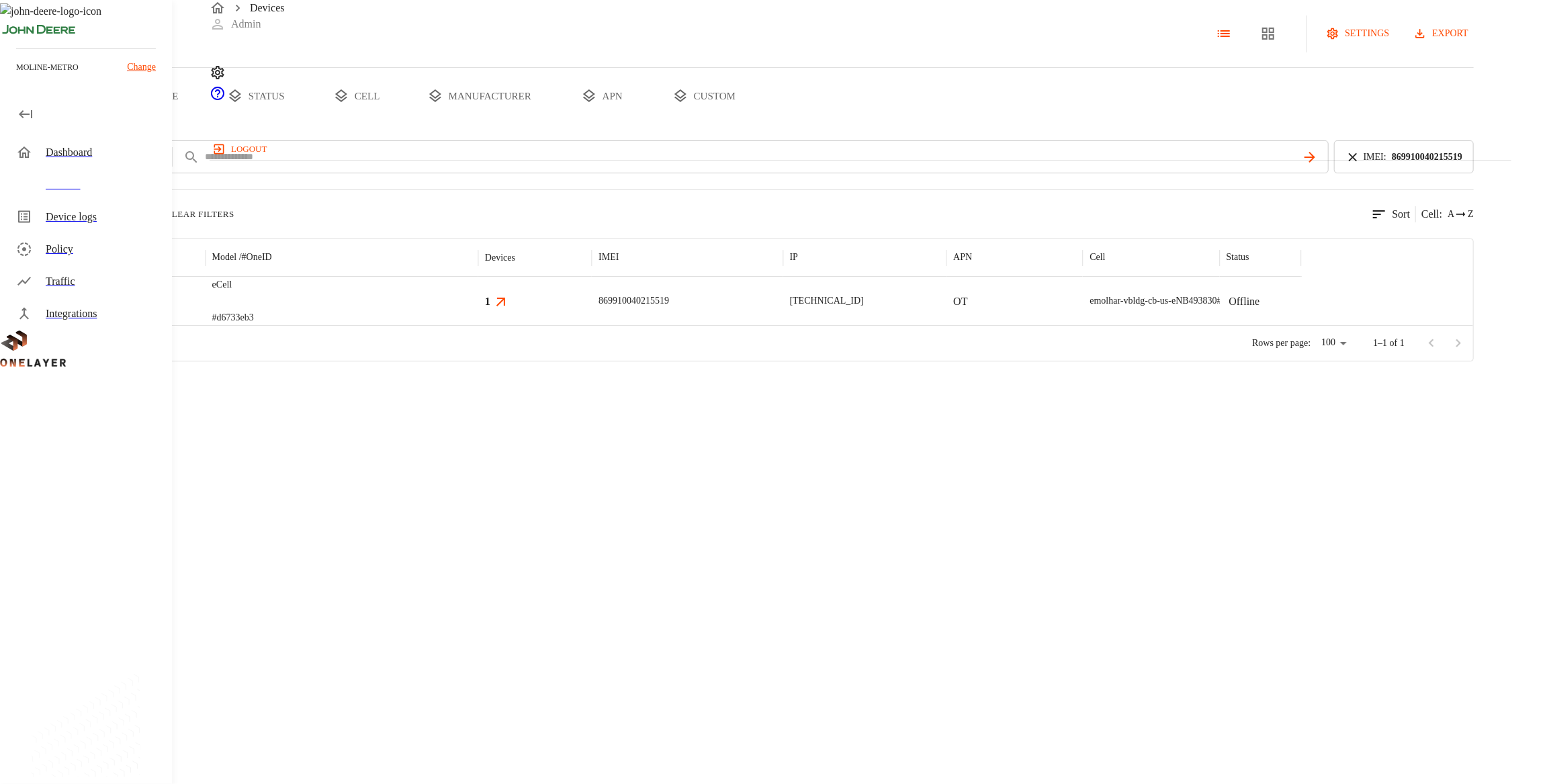
click at [550, 326] on div at bounding box center [651, 325] width 1301 height 1
click at [478, 325] on div "eCell #d6733eb3" at bounding box center [342, 300] width 273 height 48
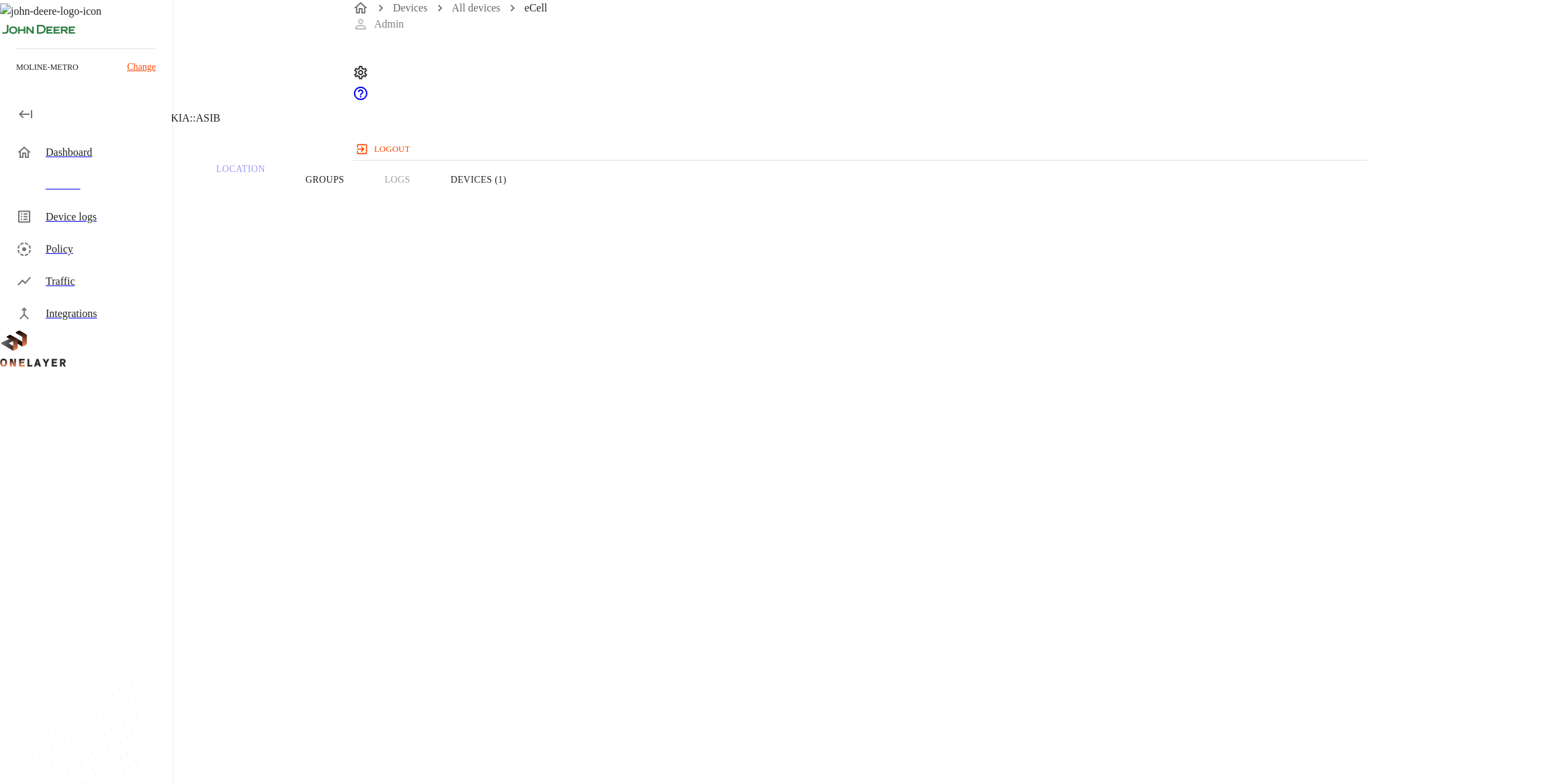
click at [527, 208] on button "Devices (1)" at bounding box center [478, 179] width 96 height 85
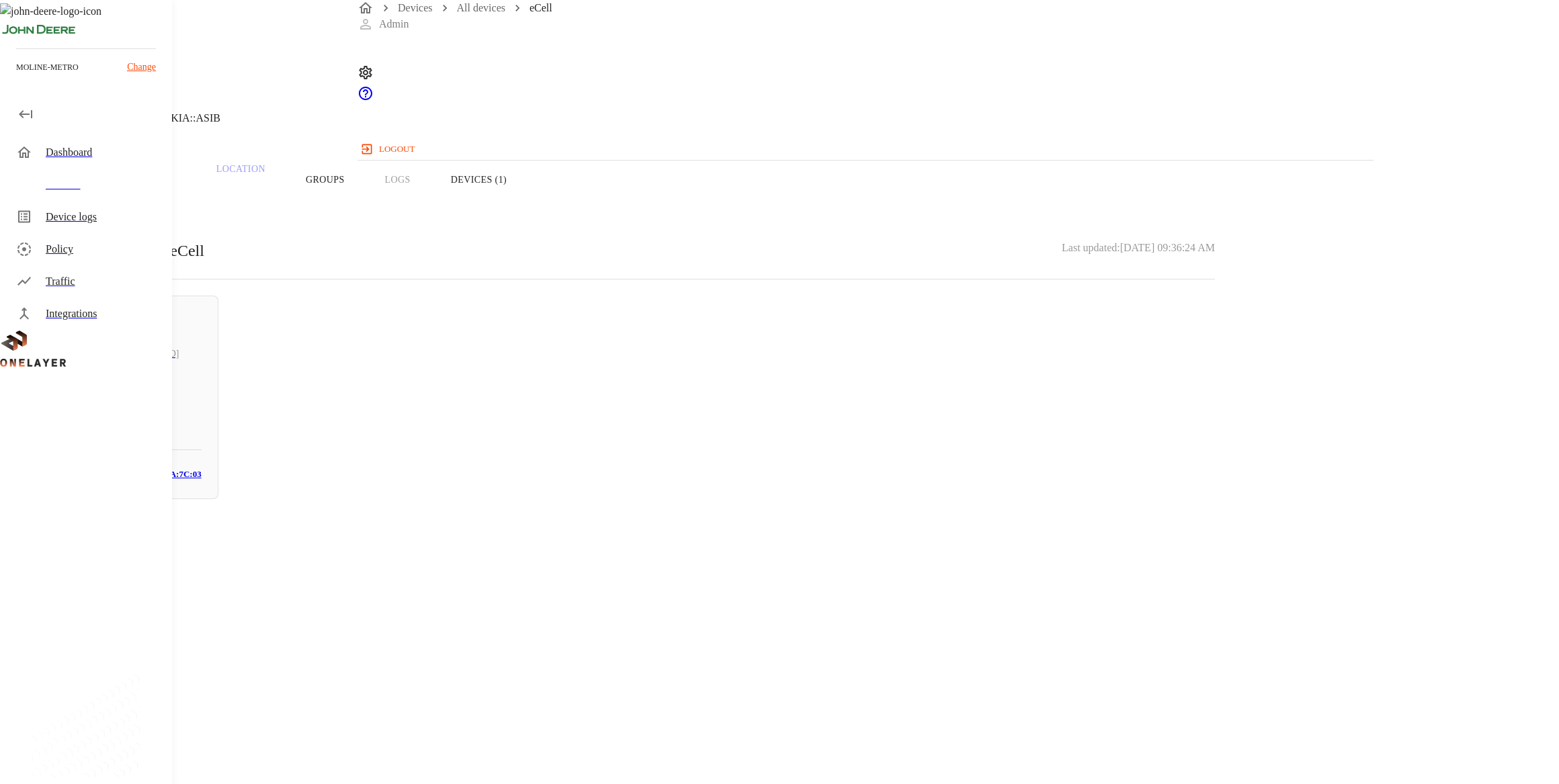
click at [201, 432] on h3 "# 0e18f190" at bounding box center [125, 422] width 153 height 20
click at [853, 572] on p "08:92:04:0A:7C:03" at bounding box center [623, 580] width 1183 height 16
click at [805, 498] on div "N/A [TECHNICAL_ID] #0e18f190 Cell #DH240725611::NOKIA::ASIB Parent CPE: eCell D…" at bounding box center [623, 413] width 1247 height 827
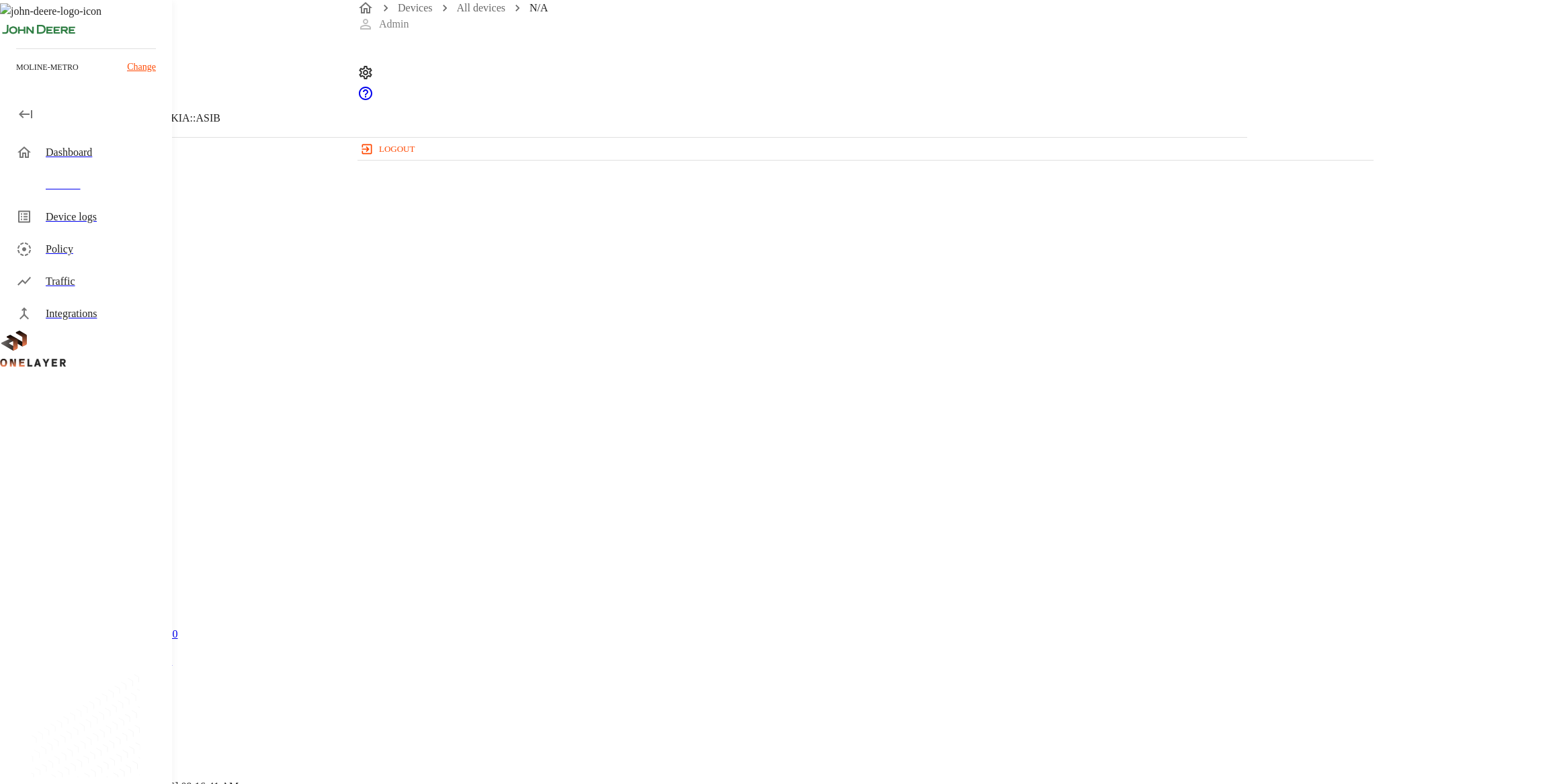
drag, startPoint x: 807, startPoint y: 493, endPoint x: 792, endPoint y: 491, distance: 15.1
drag, startPoint x: 433, startPoint y: 288, endPoint x: 439, endPoint y: 276, distance: 13.4
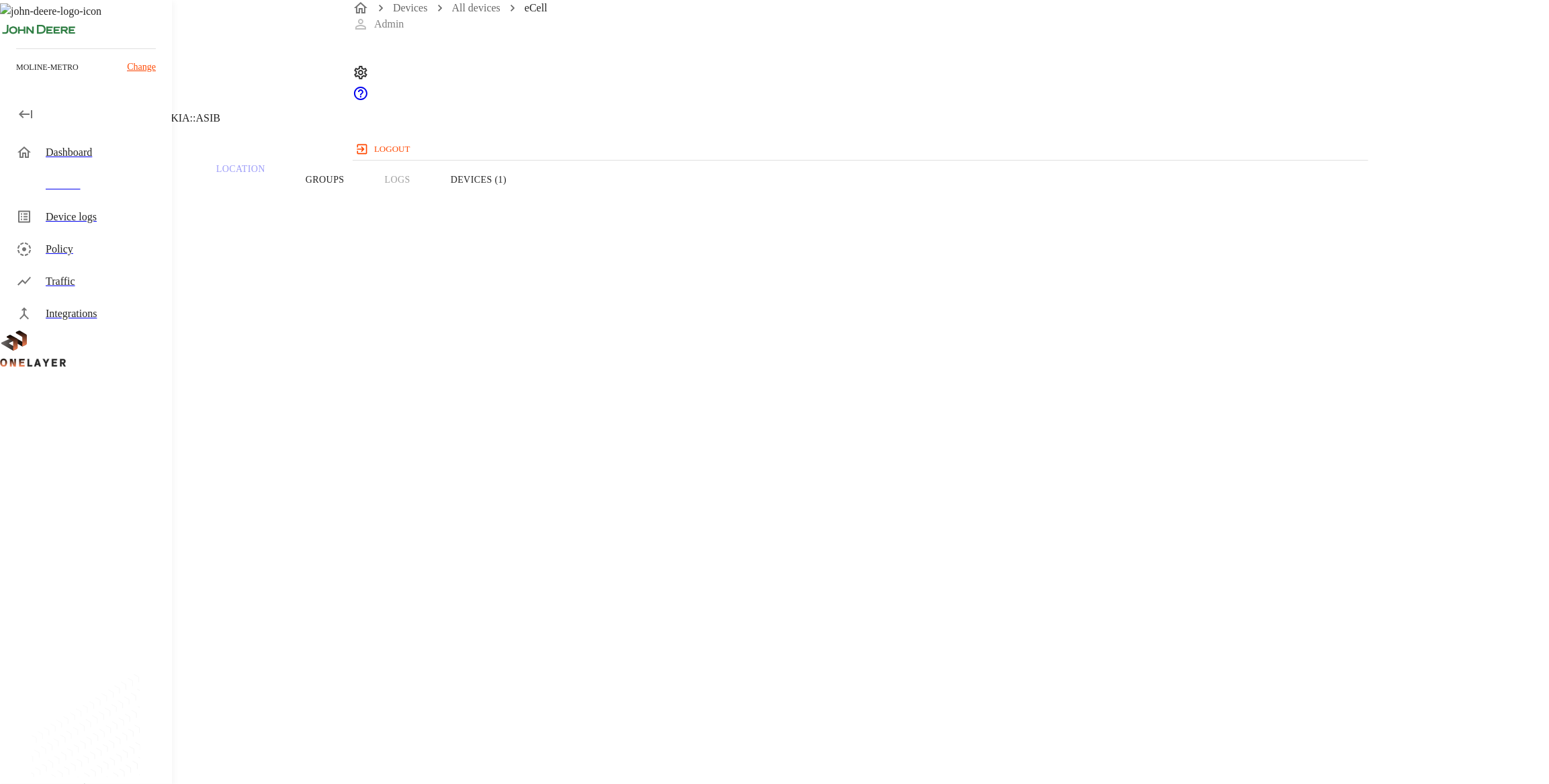
click at [408, 132] on div "eCell [TECHNICAL_ID] #d6733eb3 Cell #DH240725611::NOKIA::ASIB" at bounding box center [620, 68] width 1240 height 137
click at [16, 77] on icon at bounding box center [8, 68] width 16 height 16
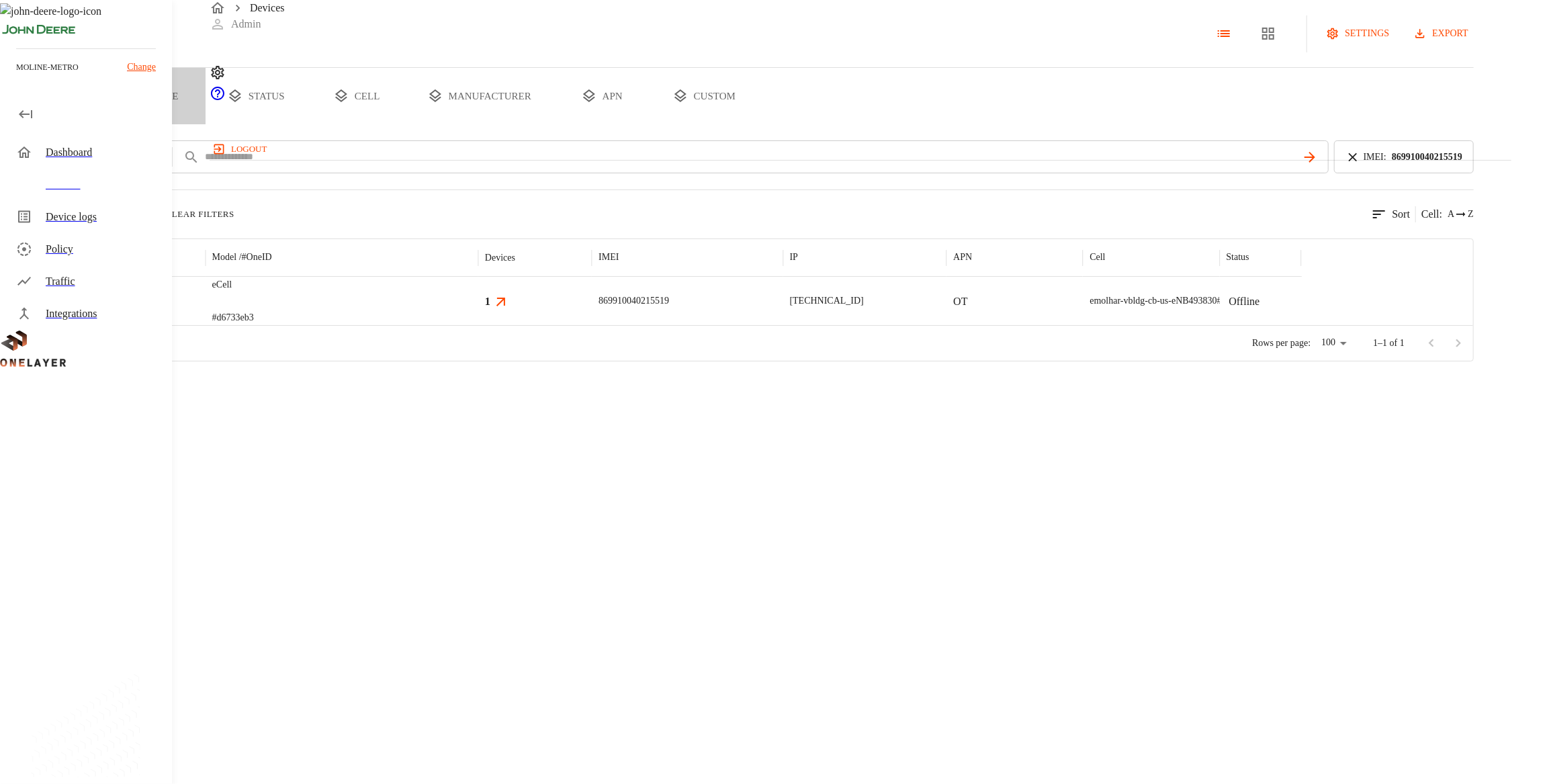
click at [206, 124] on button "type" at bounding box center [154, 95] width 101 height 56
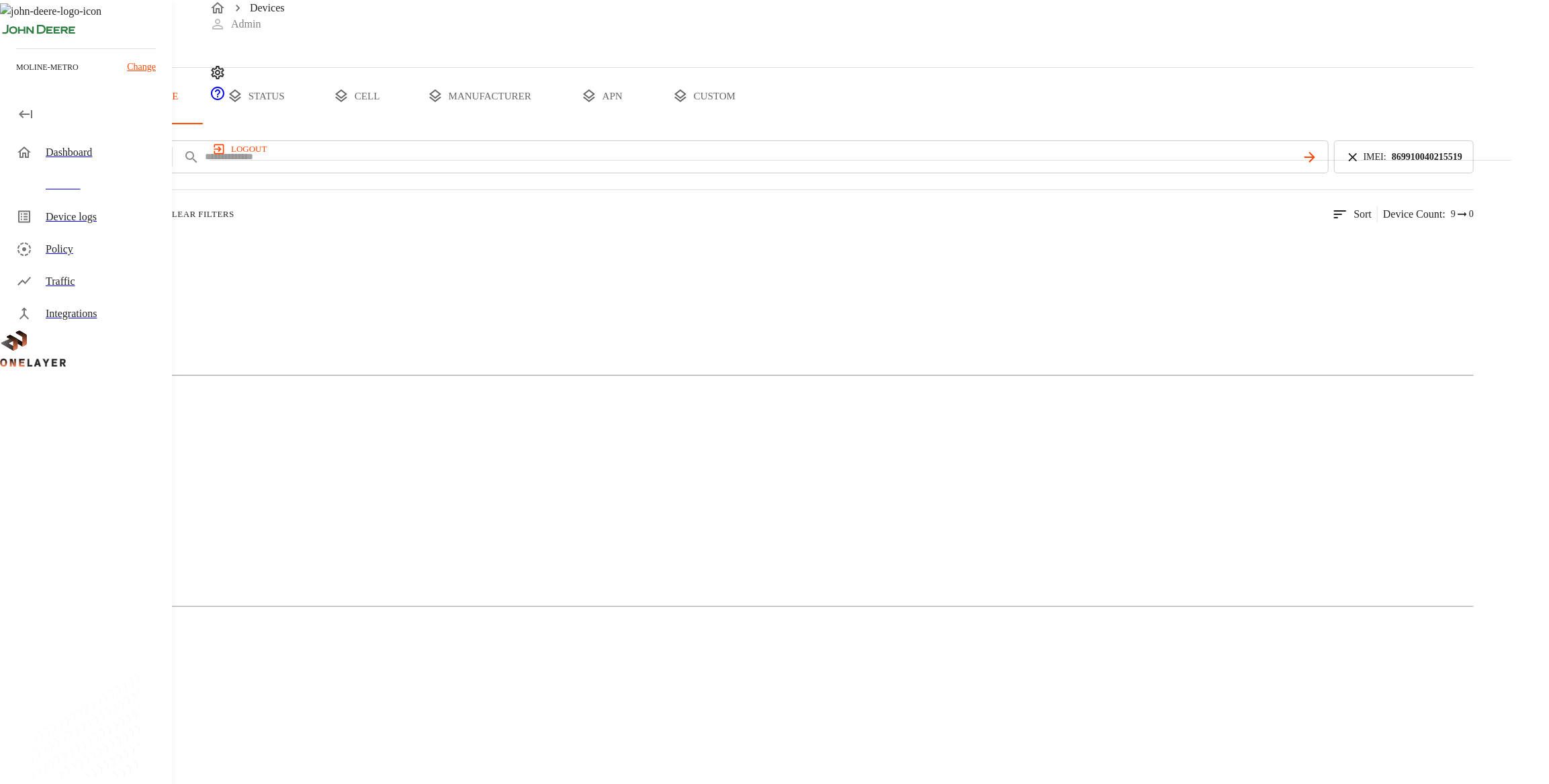
click at [104, 124] on button "all devices" at bounding box center [52, 95] width 104 height 56
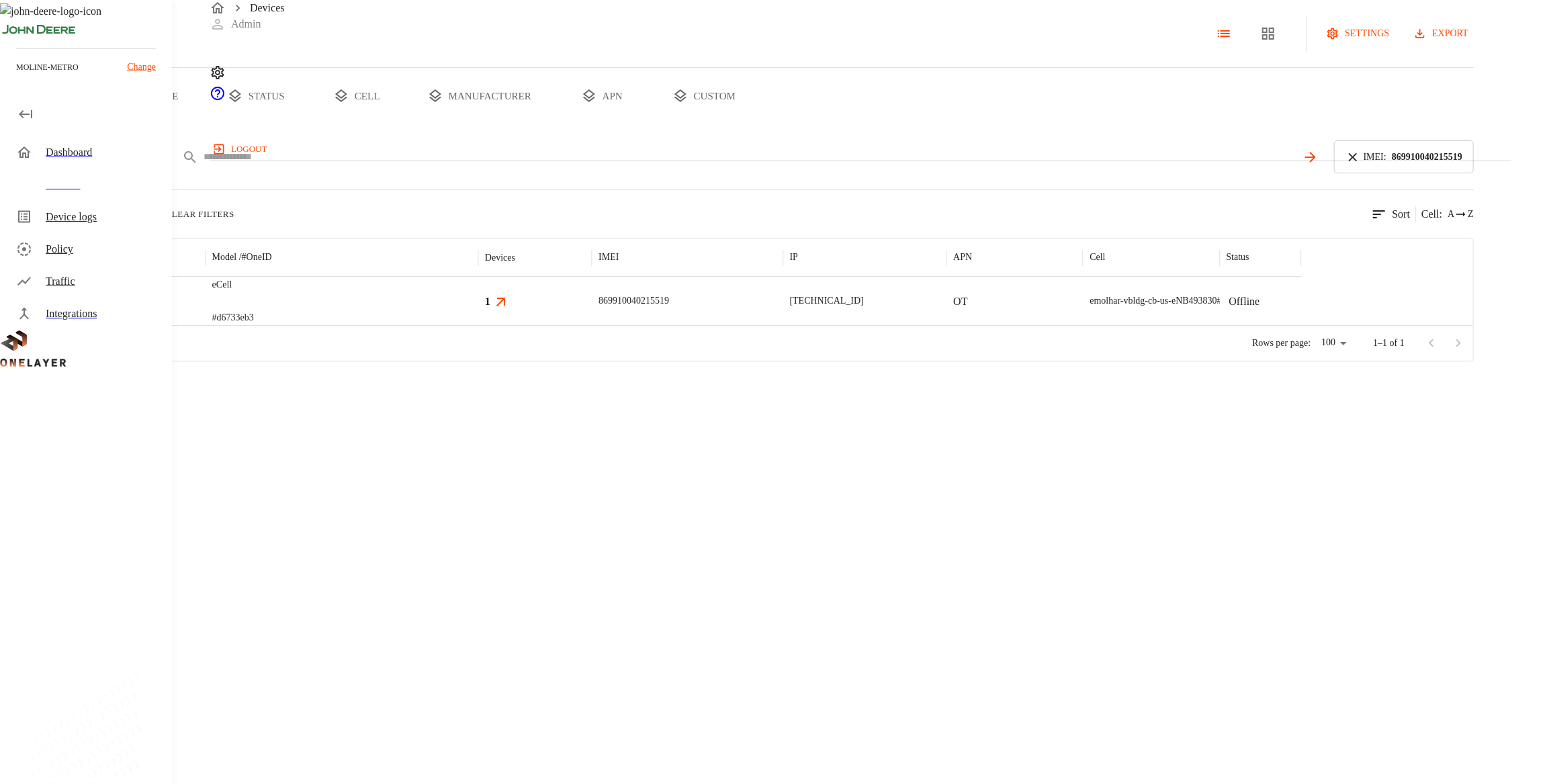
click at [525, 167] on input "text" at bounding box center [750, 157] width 1094 height 19
click at [852, 164] on icon at bounding box center [1352, 157] width 15 height 15
click at [852, 167] on input "text" at bounding box center [822, 157] width 1239 height 19
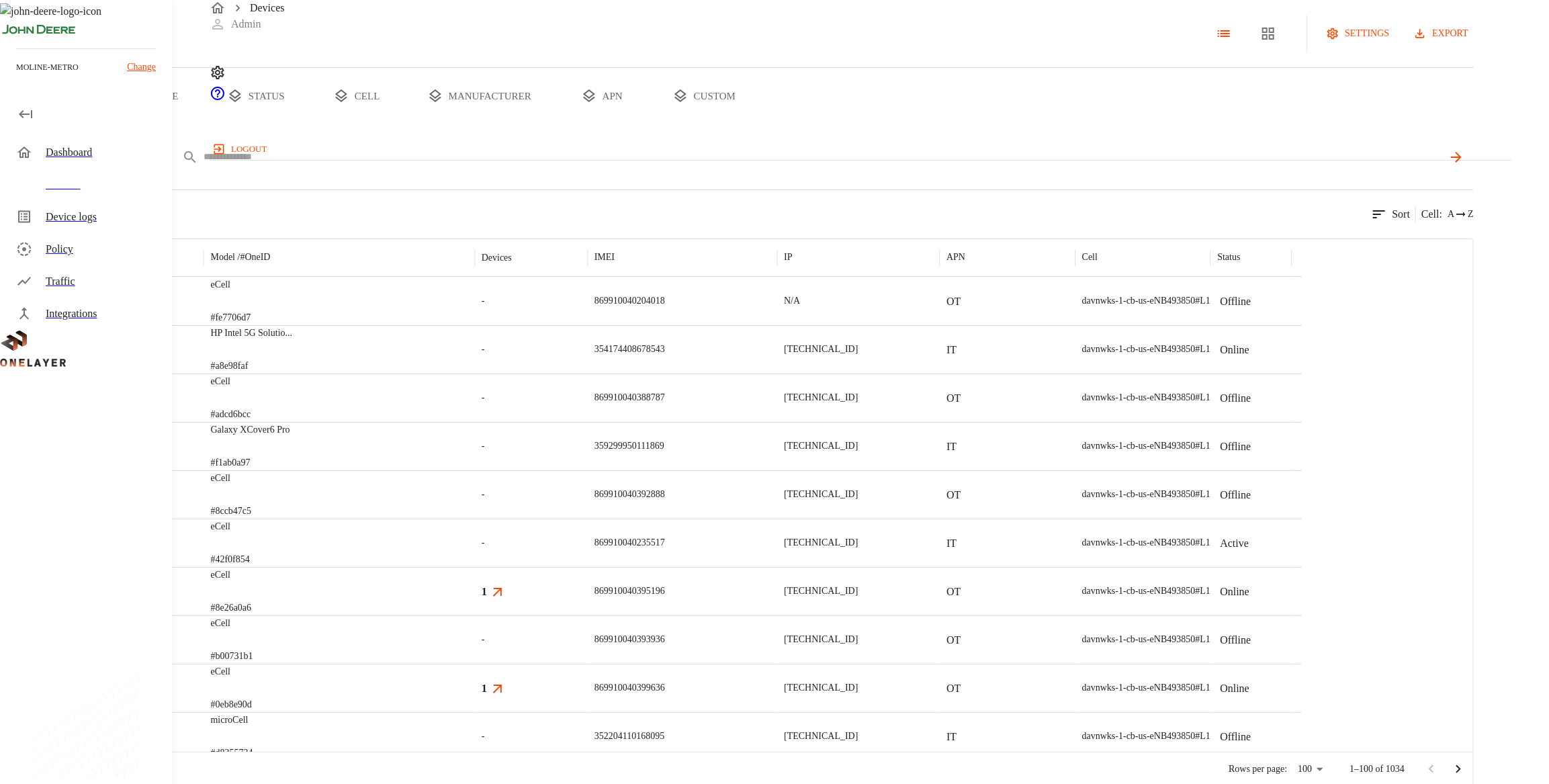
paste input "**********"
type input "**********"
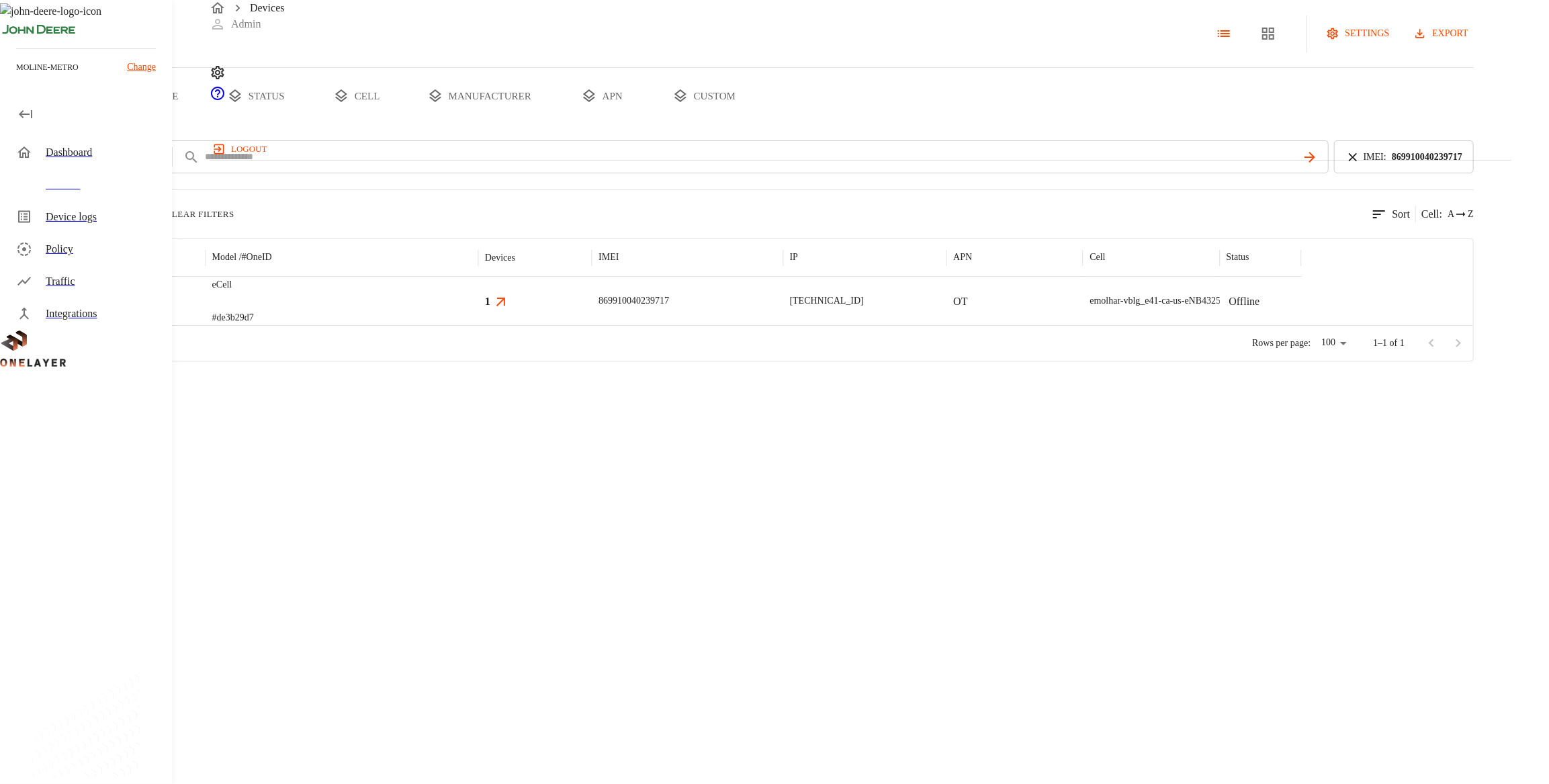
click at [478, 325] on div "eCell #de3b29d7" at bounding box center [342, 300] width 273 height 48
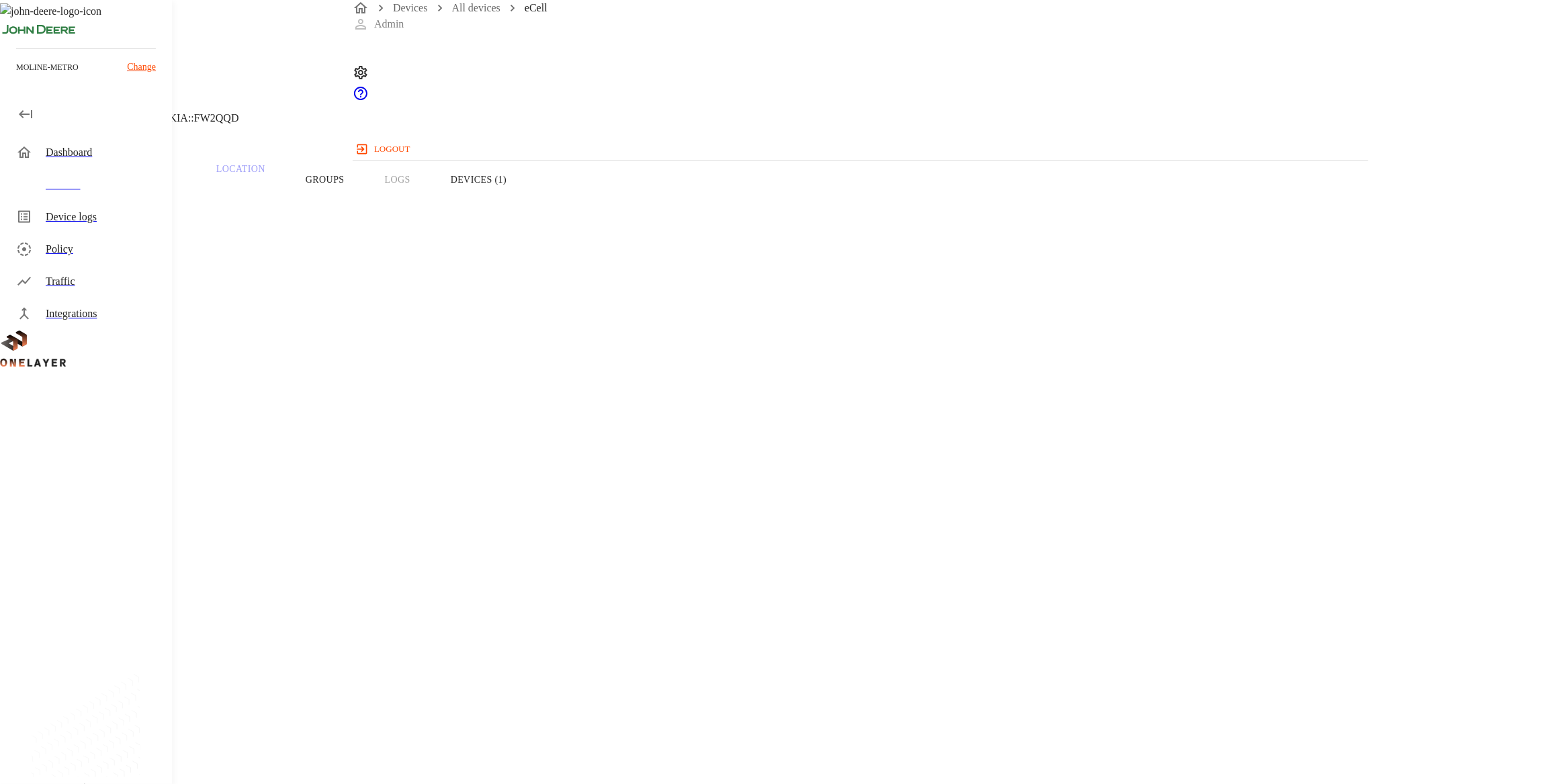
click at [527, 201] on button "Devices (1)" at bounding box center [478, 179] width 96 height 85
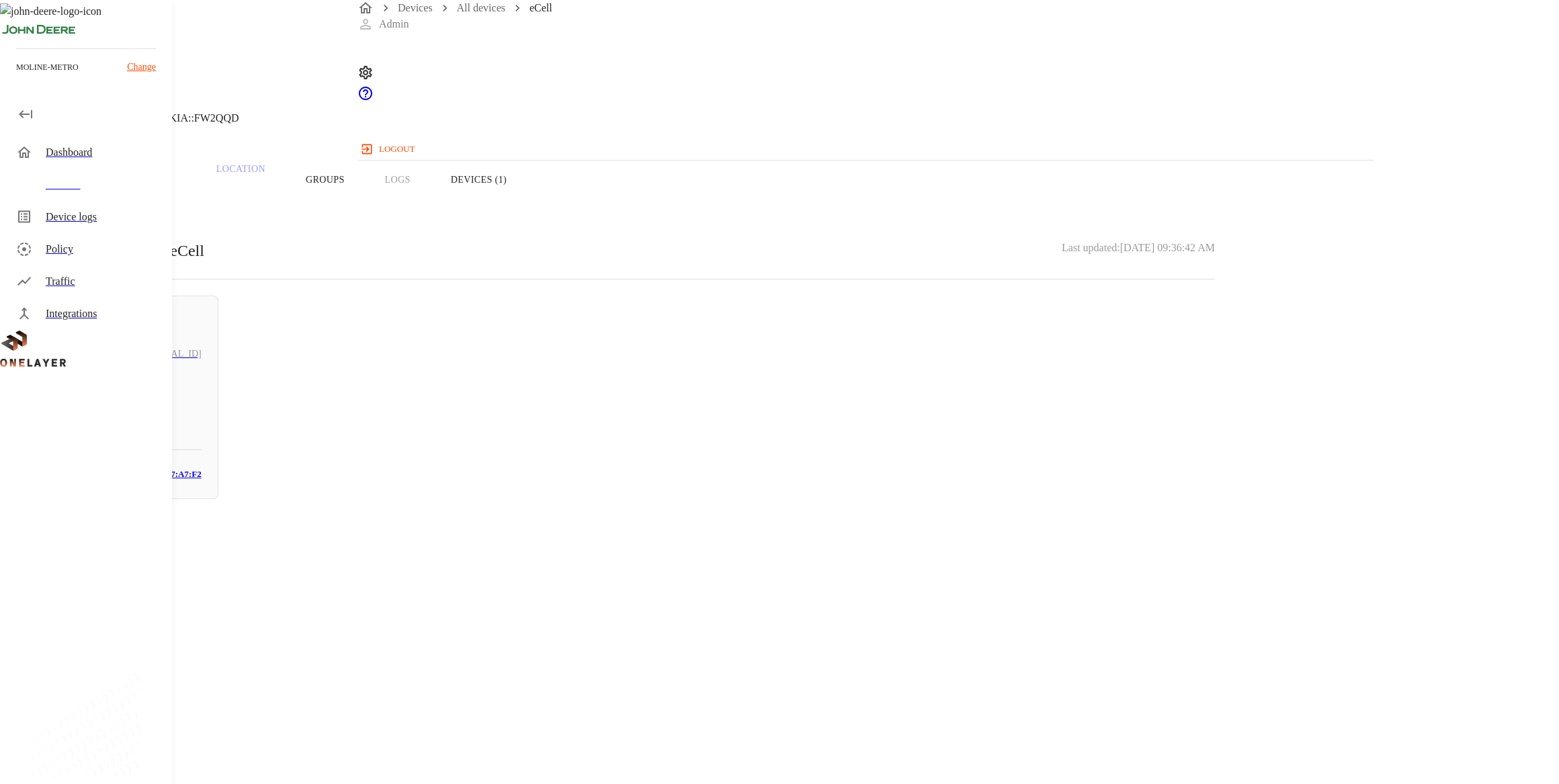
click at [218, 379] on div "Offline Keyence Corporation [TECHNICAL_ID] N/A # f38b6721 MAC: [MAC_ADDRESS]" at bounding box center [125, 397] width 186 height 203
click at [853, 572] on p "74:95:A7:17:A7:F2" at bounding box center [623, 580] width 1183 height 16
drag, startPoint x: 685, startPoint y: 422, endPoint x: 697, endPoint y: 428, distance: 13.4
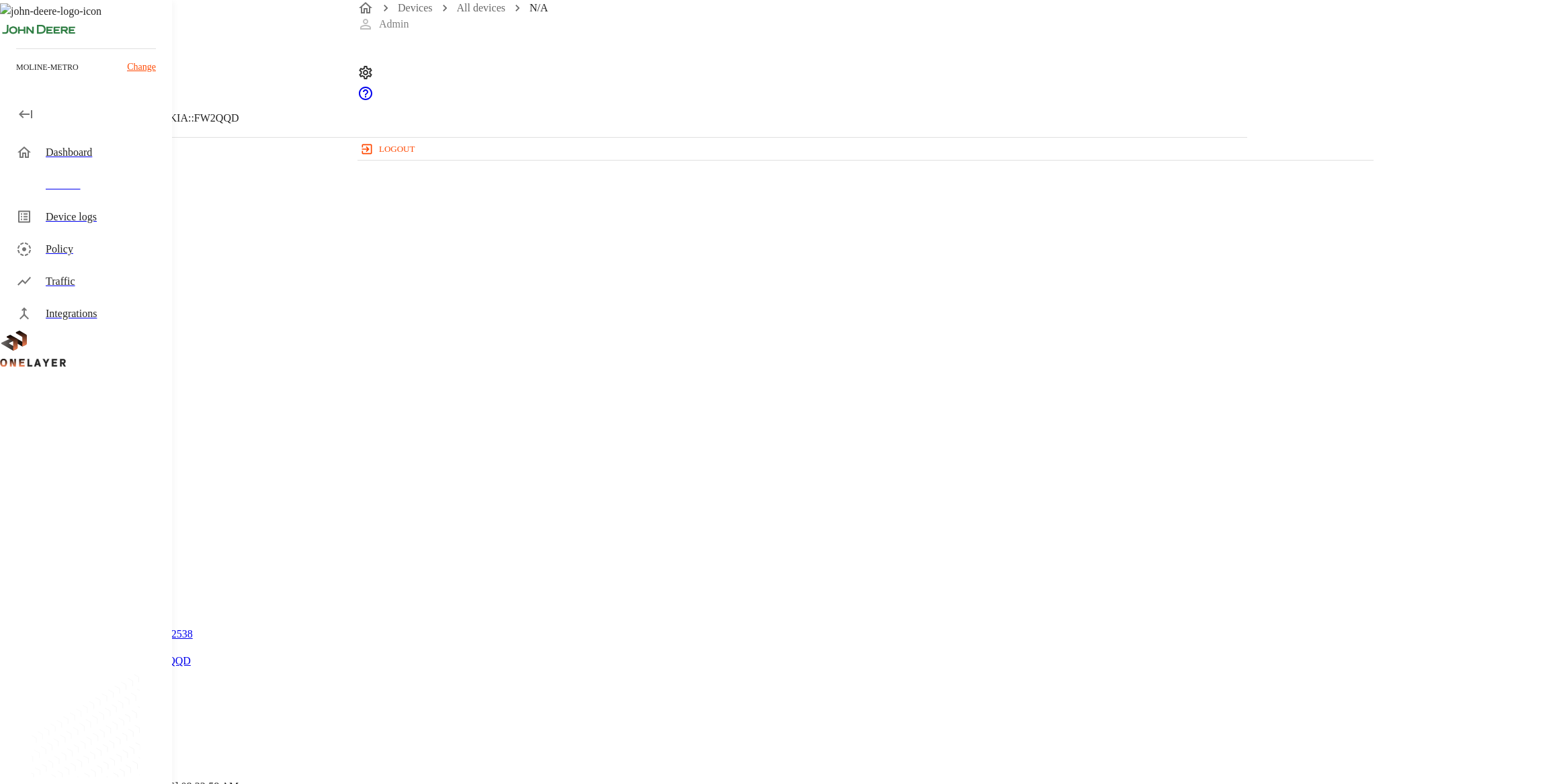
click at [685, 422] on div "N/A Keyence Corporation [TECHNICAL_ID] #f38b6721 Cell #EB211210933::NOKIA::FW2Q…" at bounding box center [623, 413] width 1247 height 827
click at [79, 177] on div "Devices" at bounding box center [103, 184] width 115 height 16
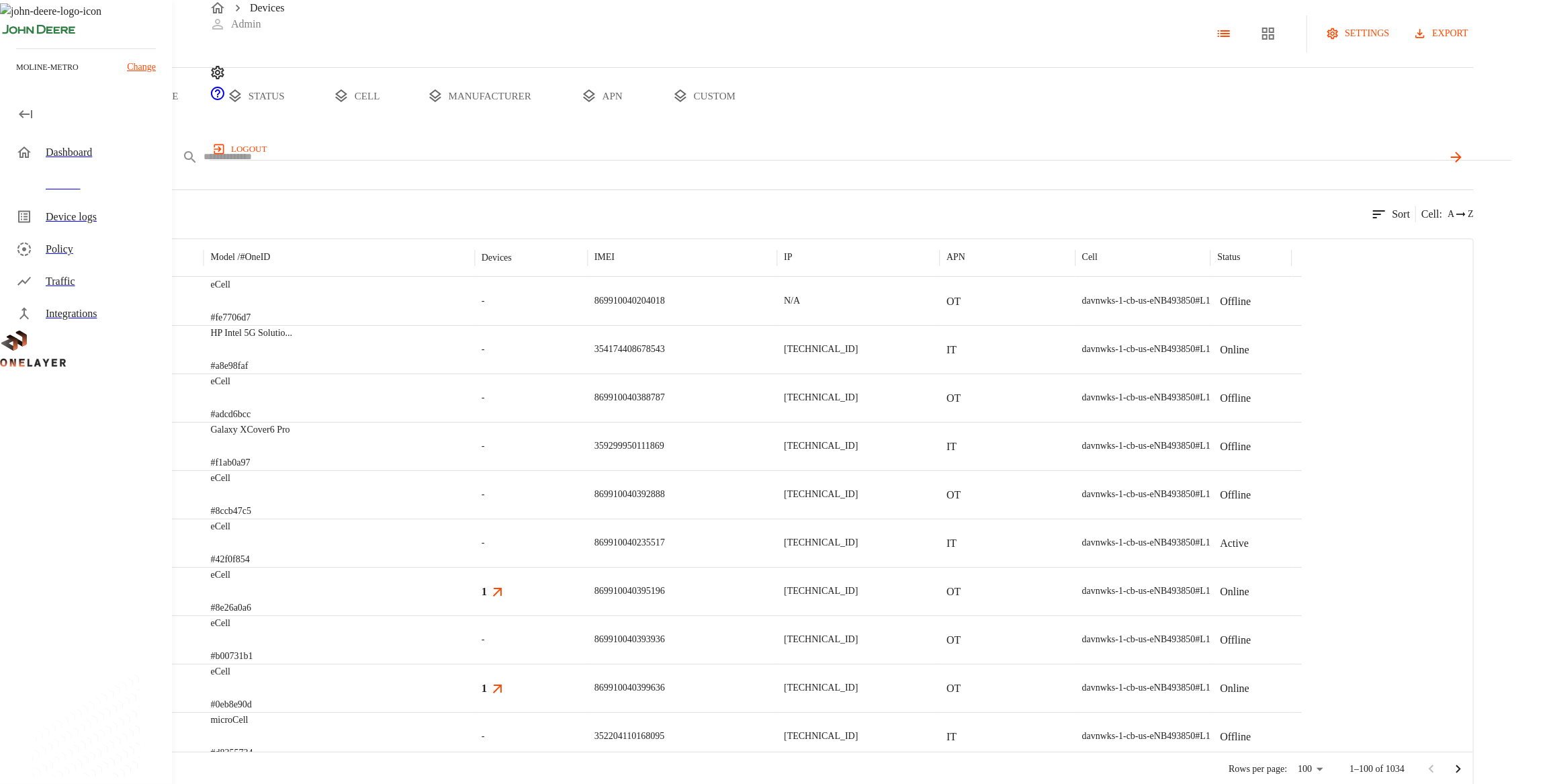
click at [603, 167] on input "text" at bounding box center [822, 157] width 1239 height 19
paste input "**********"
type input "**********"
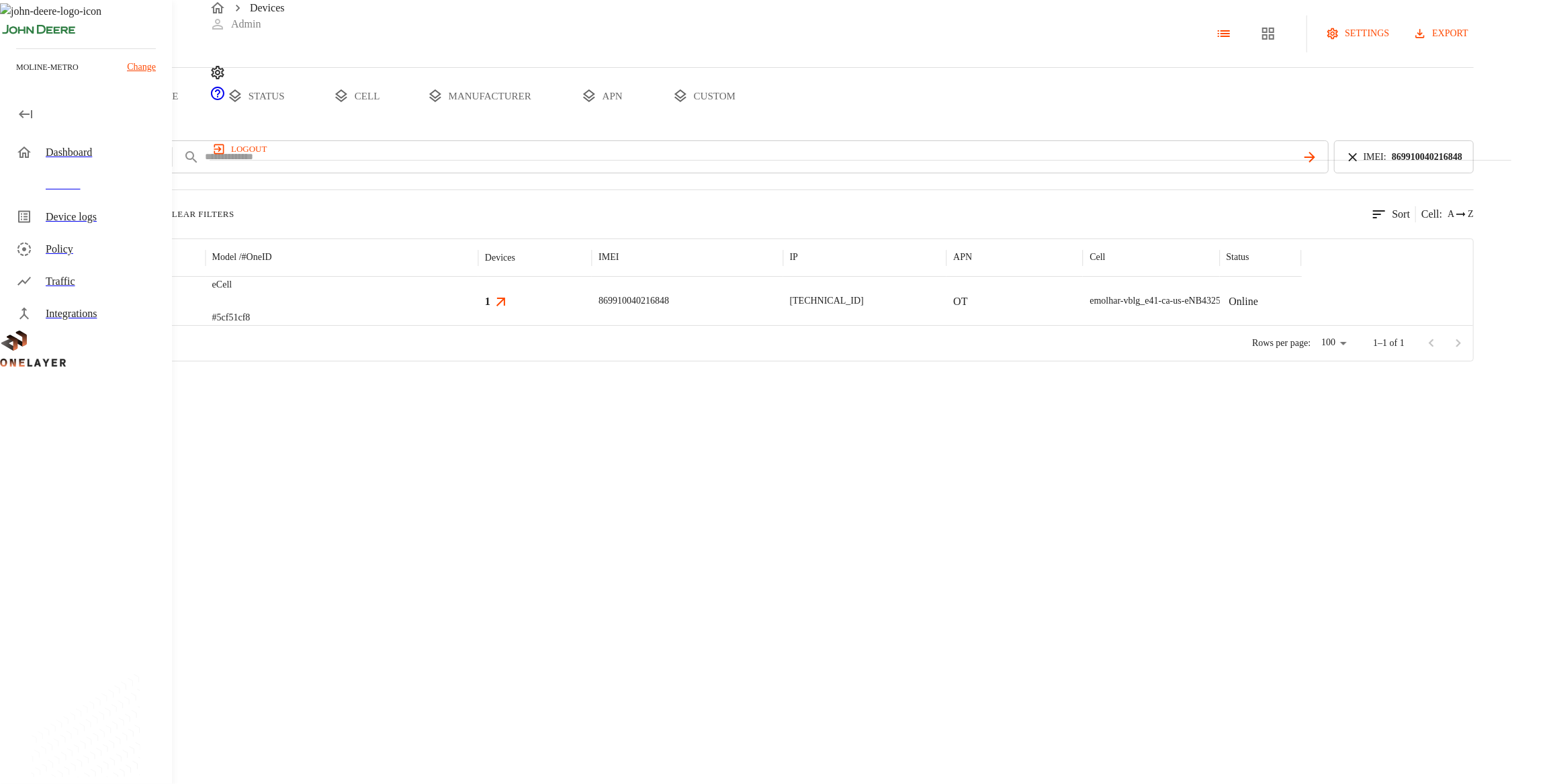
click at [783, 325] on div "869910040216848" at bounding box center [687, 300] width 190 height 48
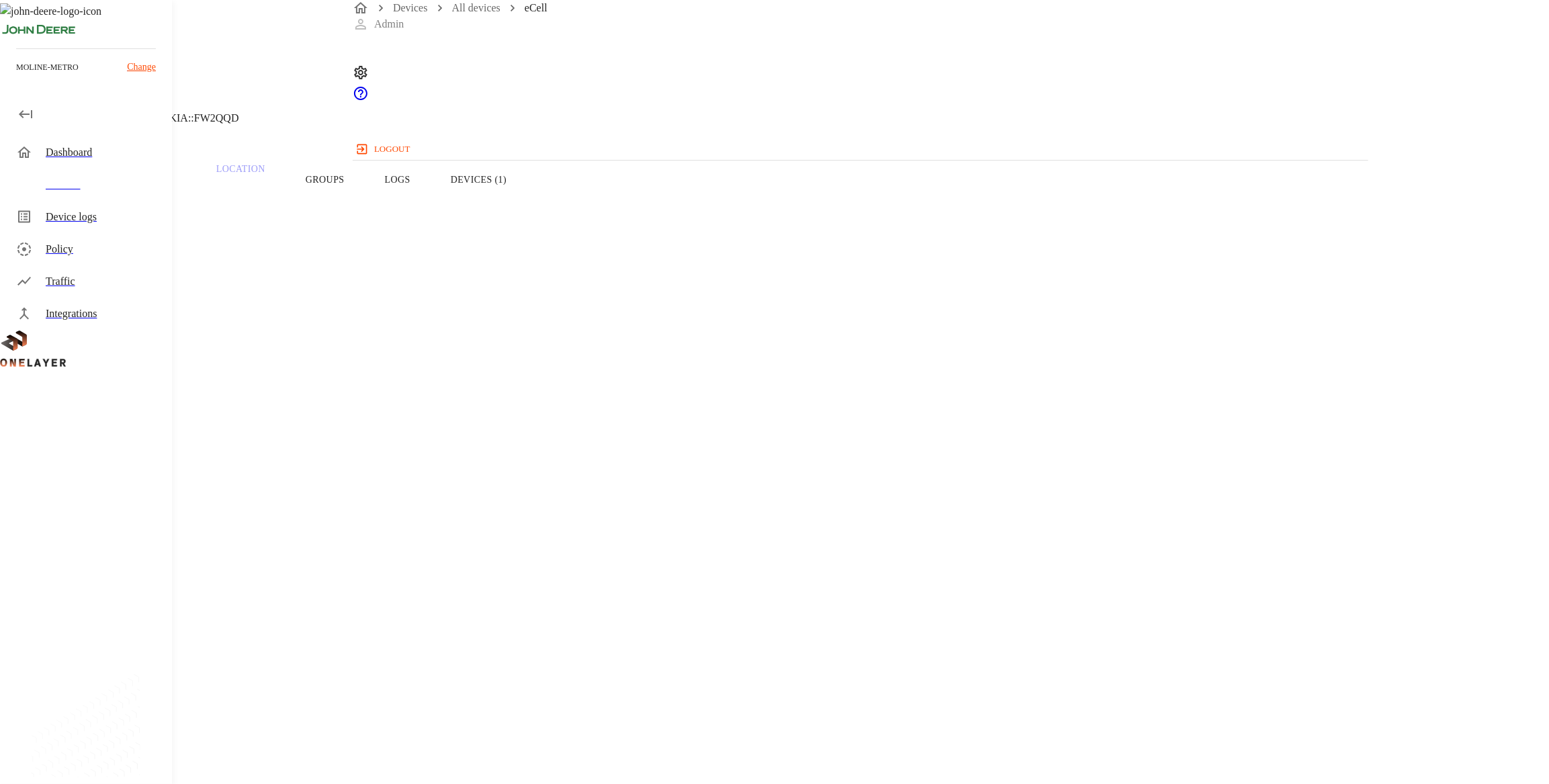
click at [527, 205] on button "Devices (1)" at bounding box center [478, 179] width 96 height 85
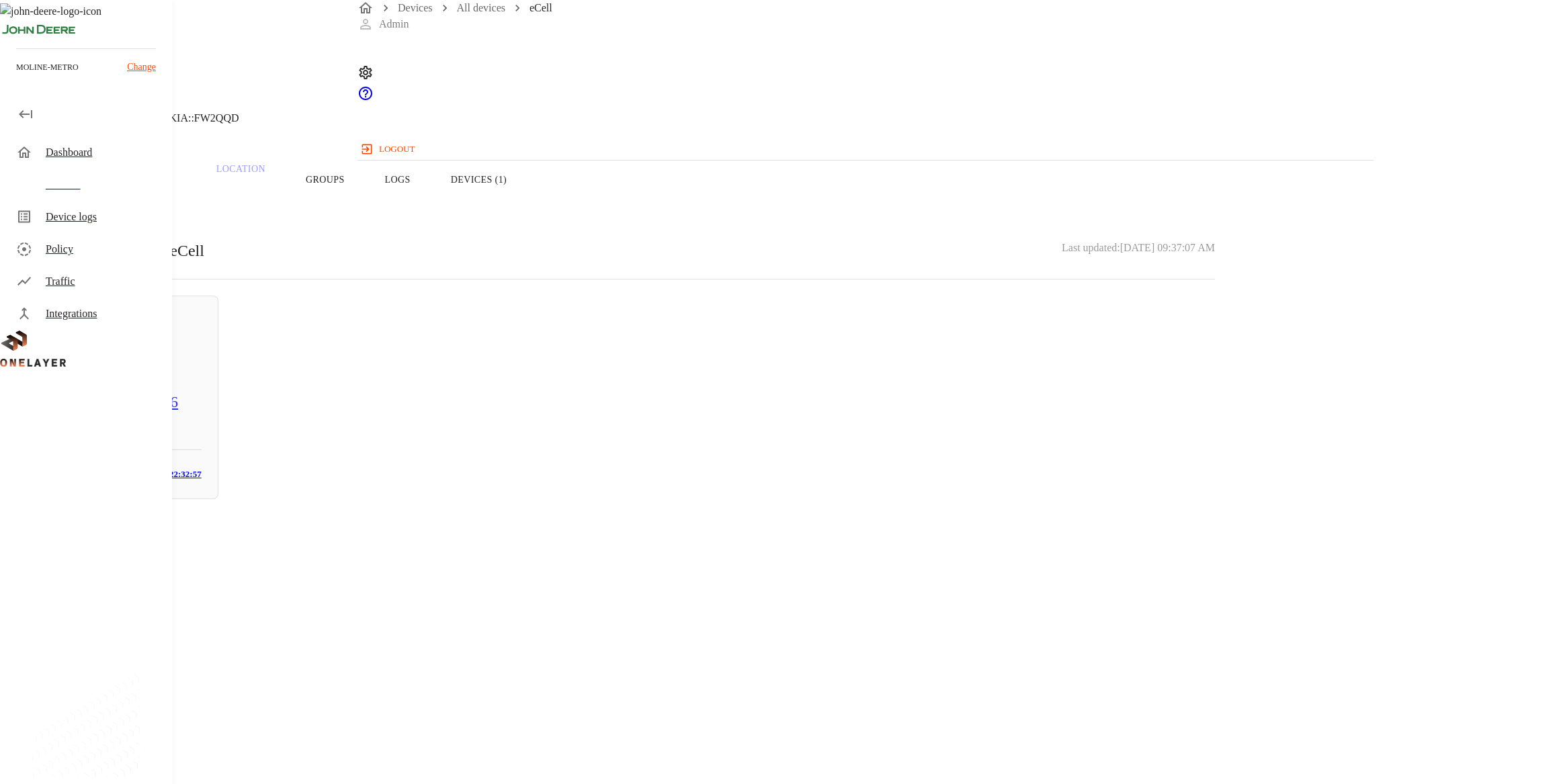
click at [218, 365] on div "Online N/A [TECHNICAL_ID] WDX5CG41612H6 # 904e2254 MAC: [MAC_ADDRESS]" at bounding box center [125, 397] width 186 height 203
click at [853, 572] on p "30:13:8B:22:32:57" at bounding box center [623, 580] width 1183 height 16
click at [390, 123] on header "WDX5CG41612H6 NEW N/A [TECHNICAL_ID] #904e2254 Cell #EB211210933::NOKIA::FW2QQD" at bounding box center [623, 68] width 1247 height 137
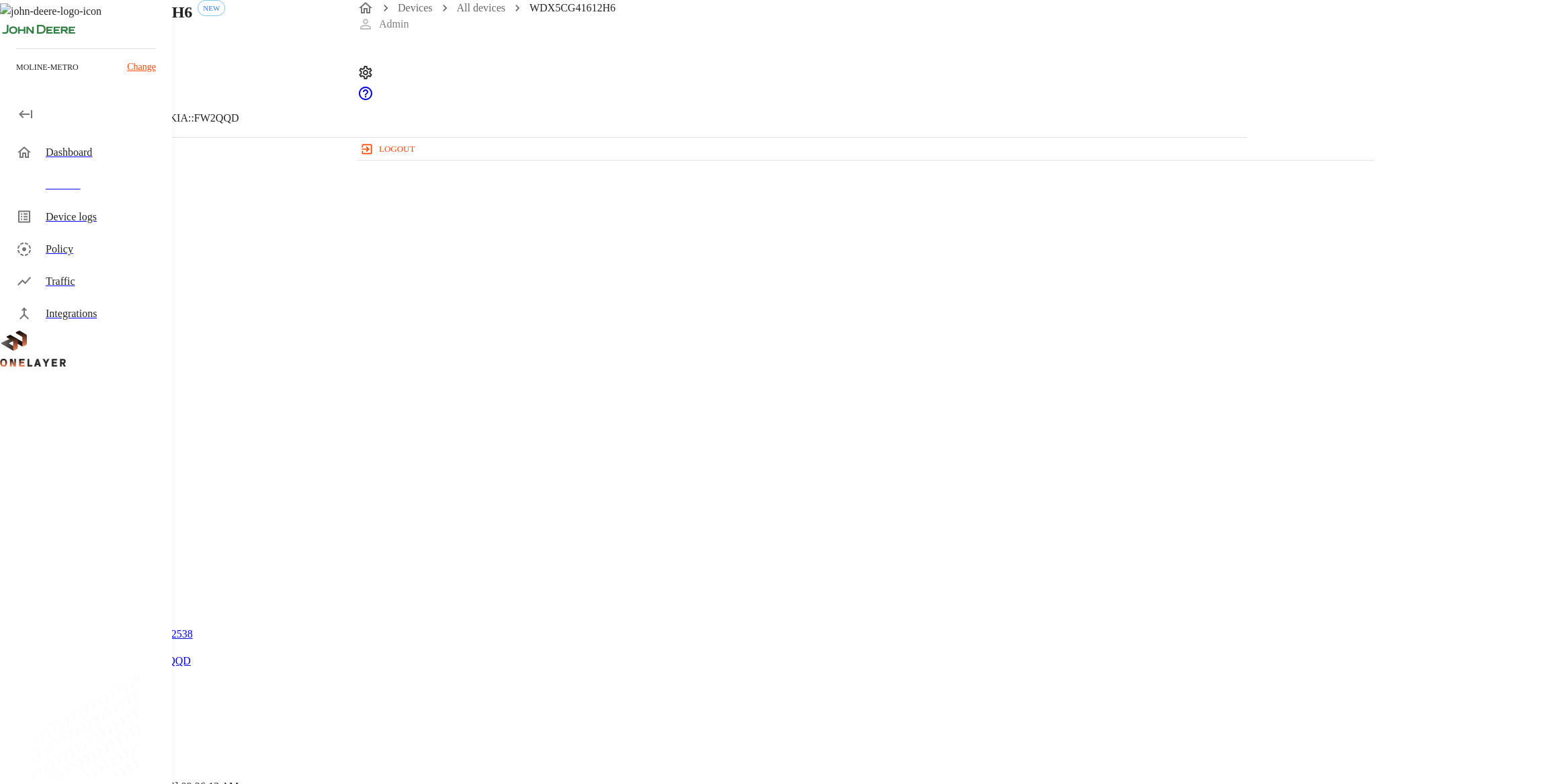
click at [16, 77] on icon at bounding box center [8, 68] width 16 height 16
click at [400, 111] on div "eCell [TECHNICAL_ID] #5cf51cf8 Cell #EB211210933::NOKIA::FW2QQD" at bounding box center [623, 68] width 1247 height 137
click at [16, 77] on icon at bounding box center [8, 68] width 16 height 16
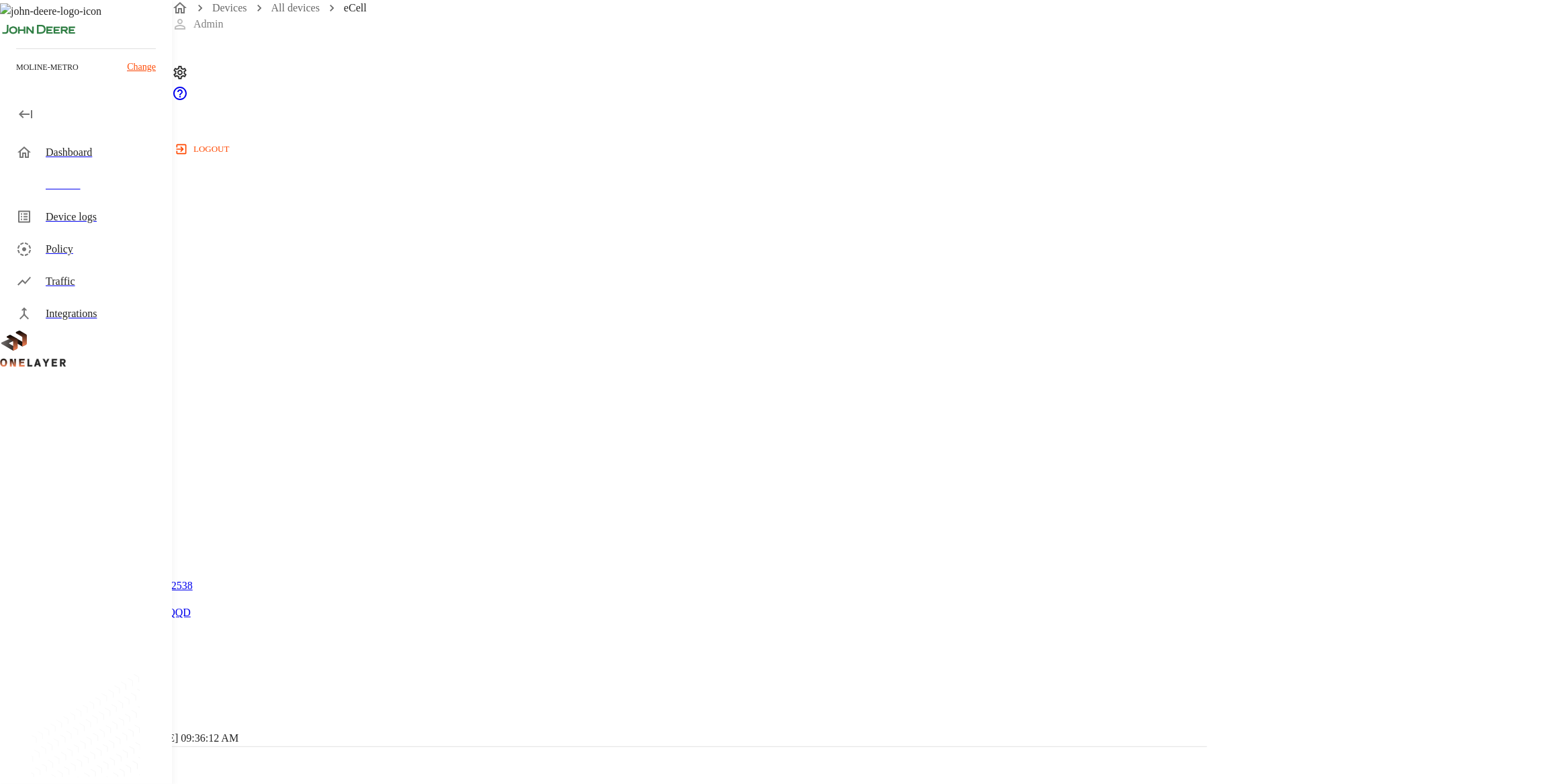
scroll to position [259, 0]
click at [154, 174] on div "Devices" at bounding box center [88, 185] width 167 height 32
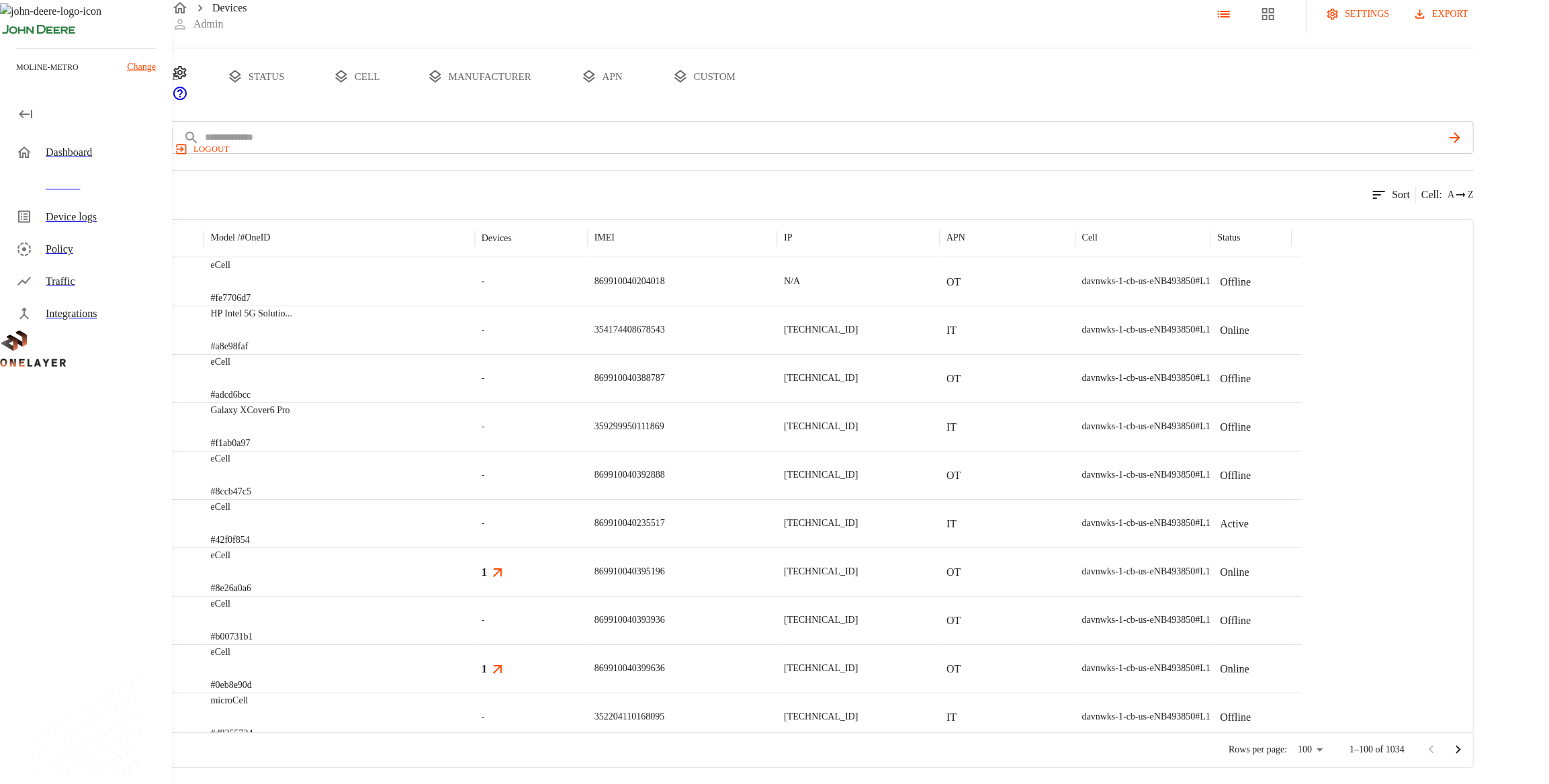
scroll to position [75, 0]
click at [756, 78] on button "custom" at bounding box center [703, 76] width 104 height 56
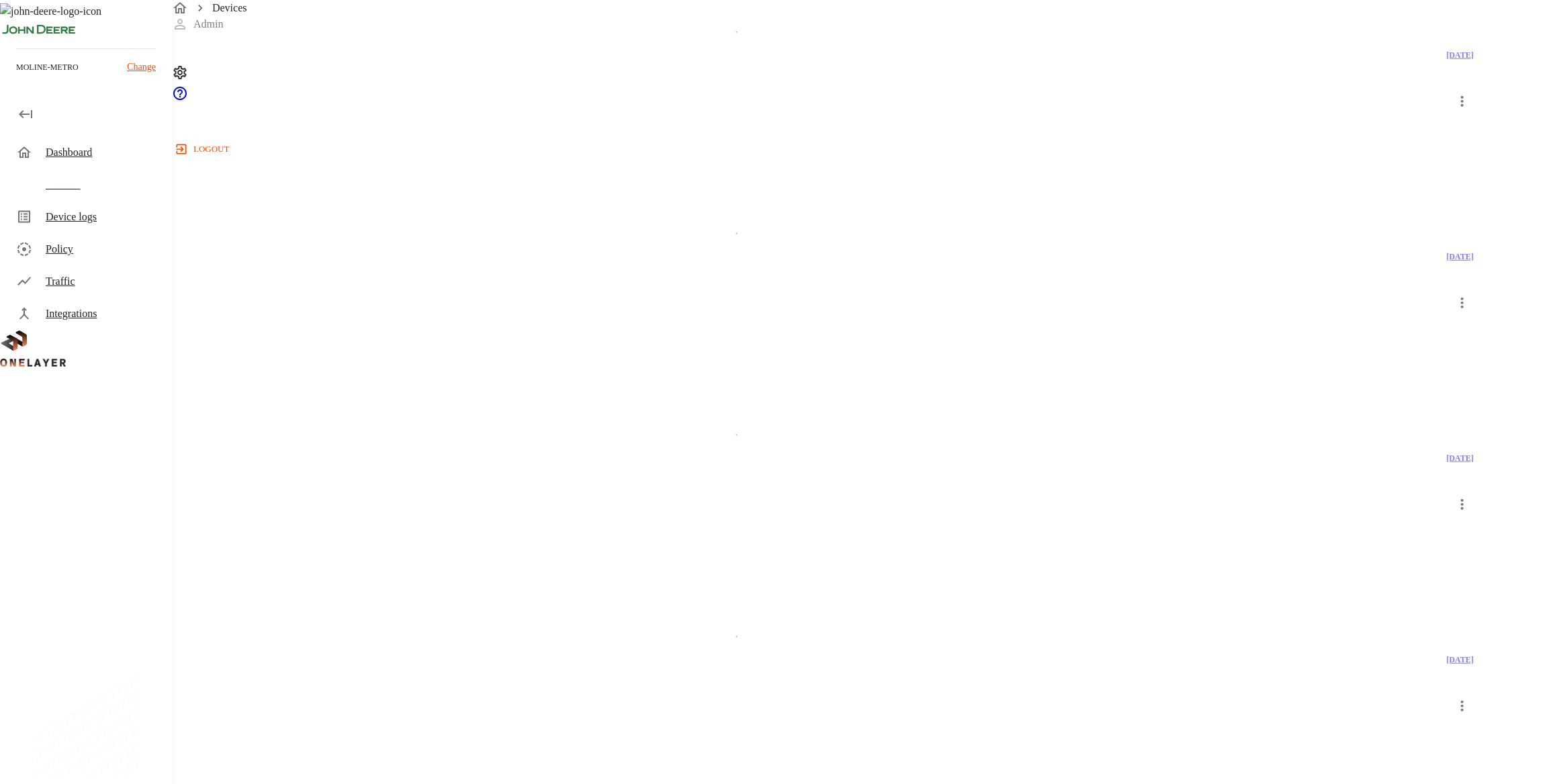
scroll to position [1610, 0]
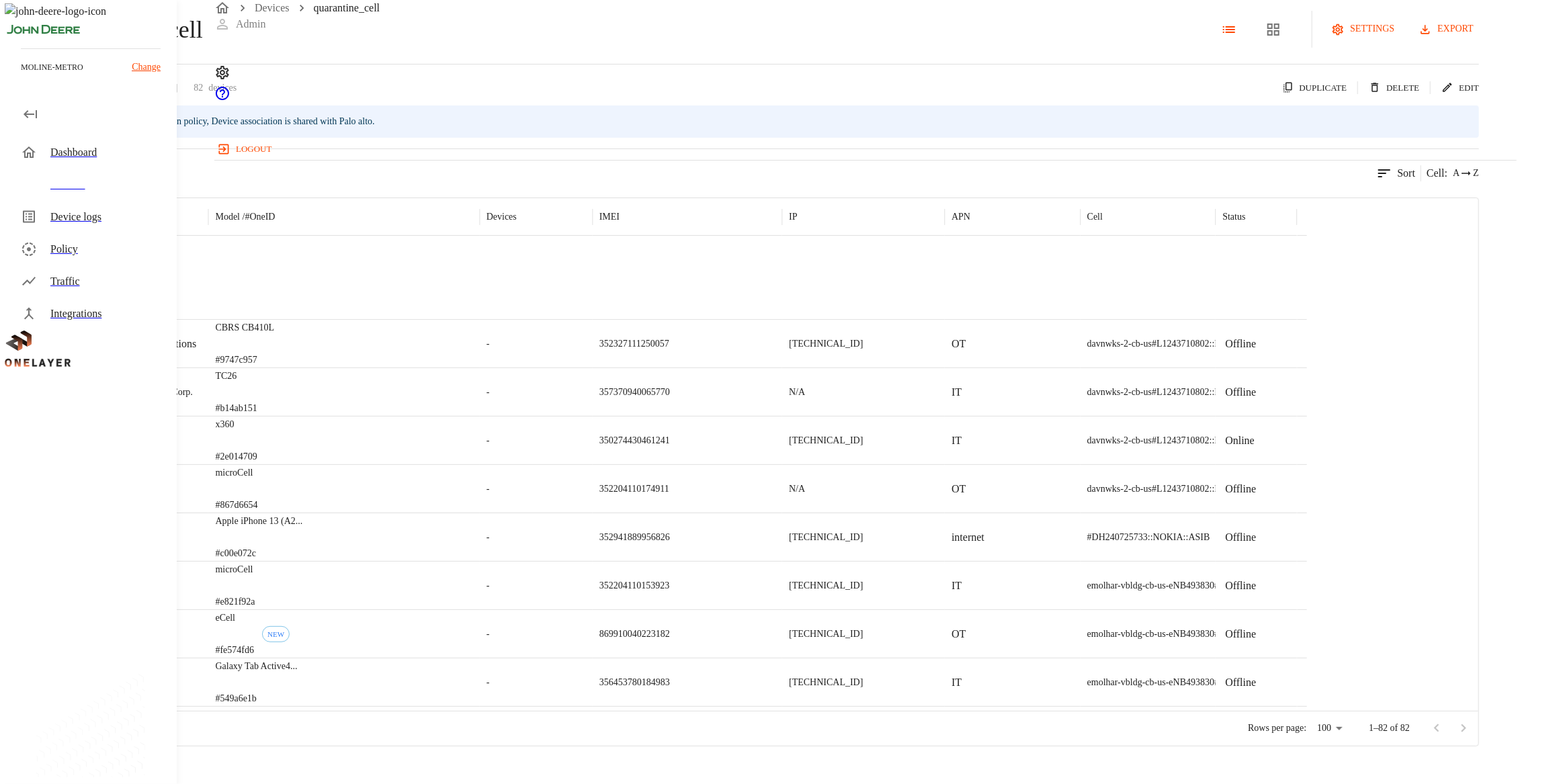
scroll to position [452, 0]
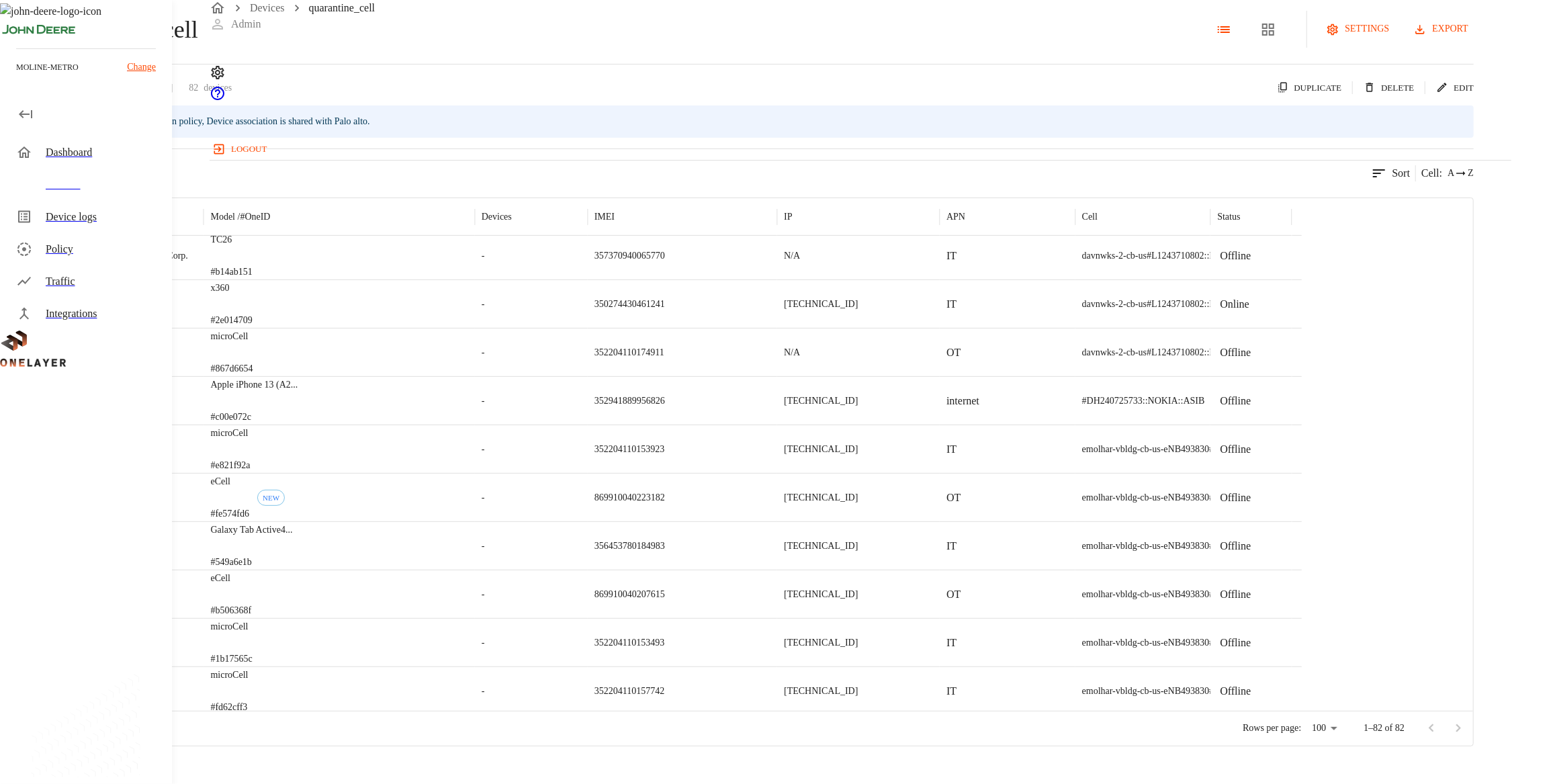
click at [852, 41] on button "export" at bounding box center [1442, 29] width 63 height 25
